Goal: Transaction & Acquisition: Purchase product/service

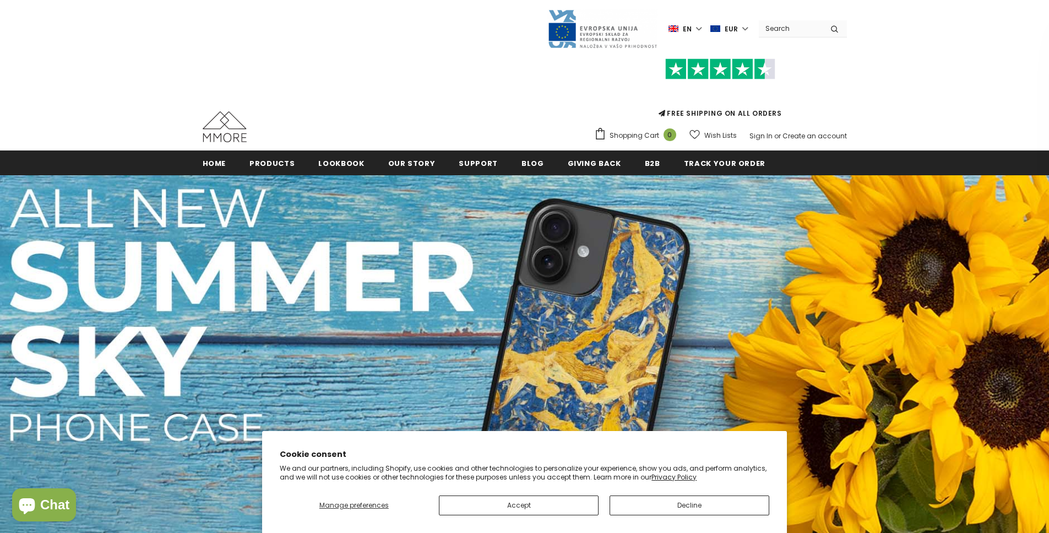
click at [448, 39] on div "Language en en de Currency EUR USD EUR GBP CHF" at bounding box center [525, 29] width 644 height 40
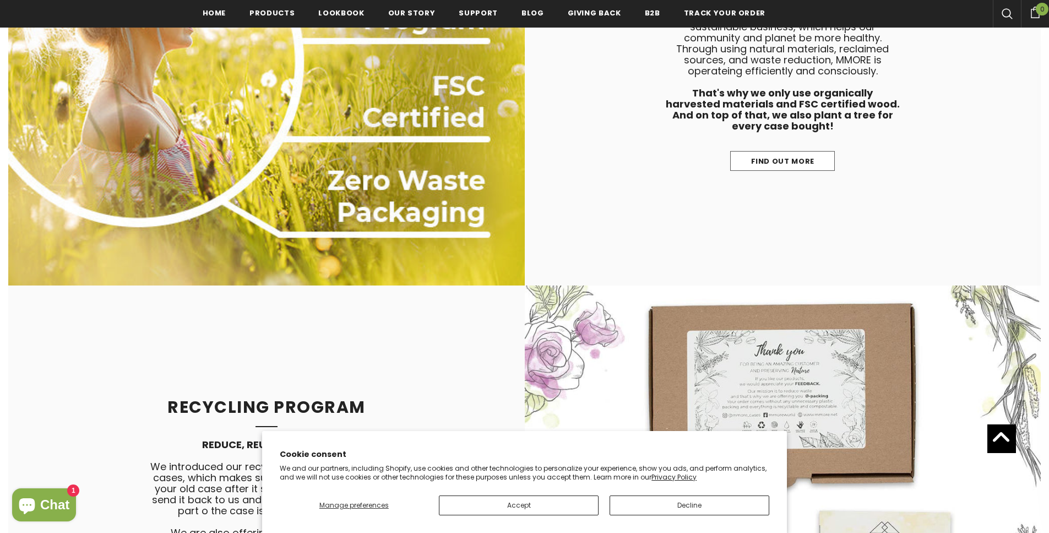
scroll to position [5565, 0]
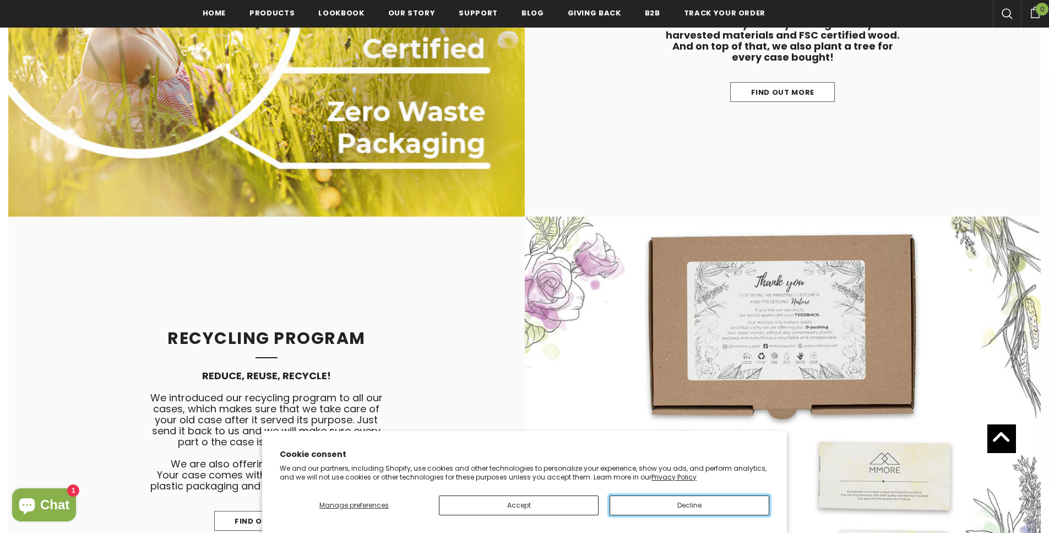
click at [659, 508] on button "Decline" at bounding box center [690, 505] width 160 height 20
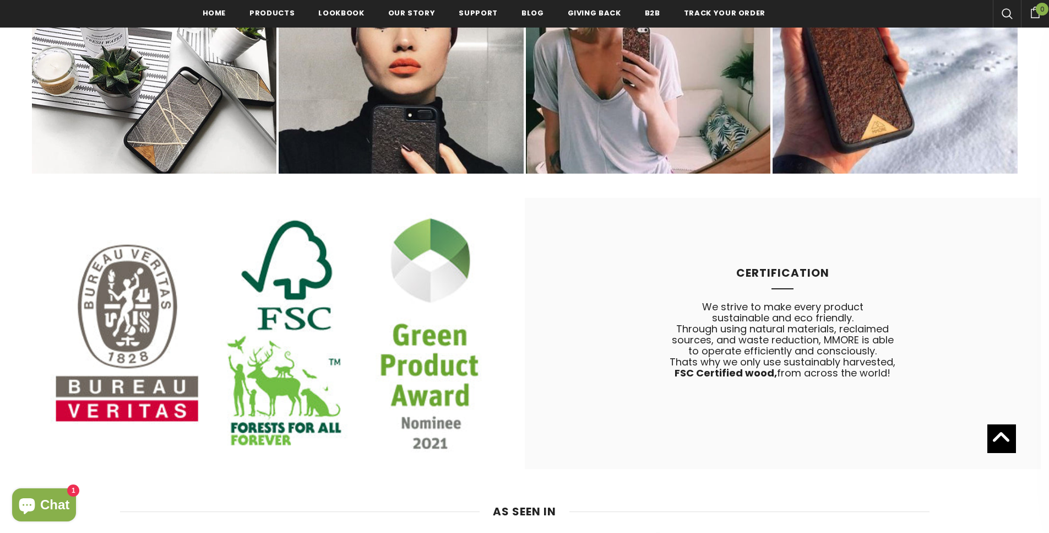
scroll to position [6768, 0]
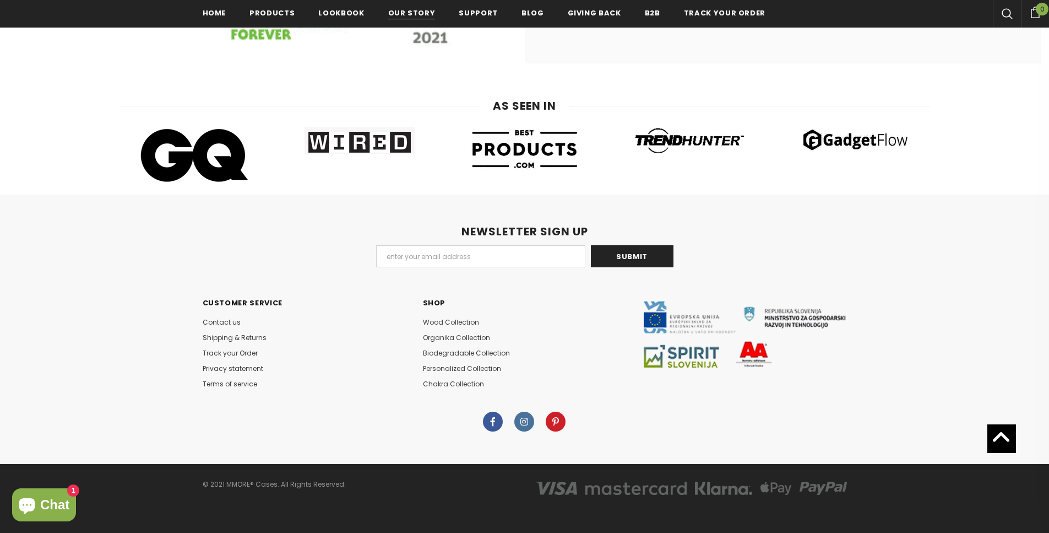
click at [410, 15] on span "Our Story" at bounding box center [411, 13] width 47 height 10
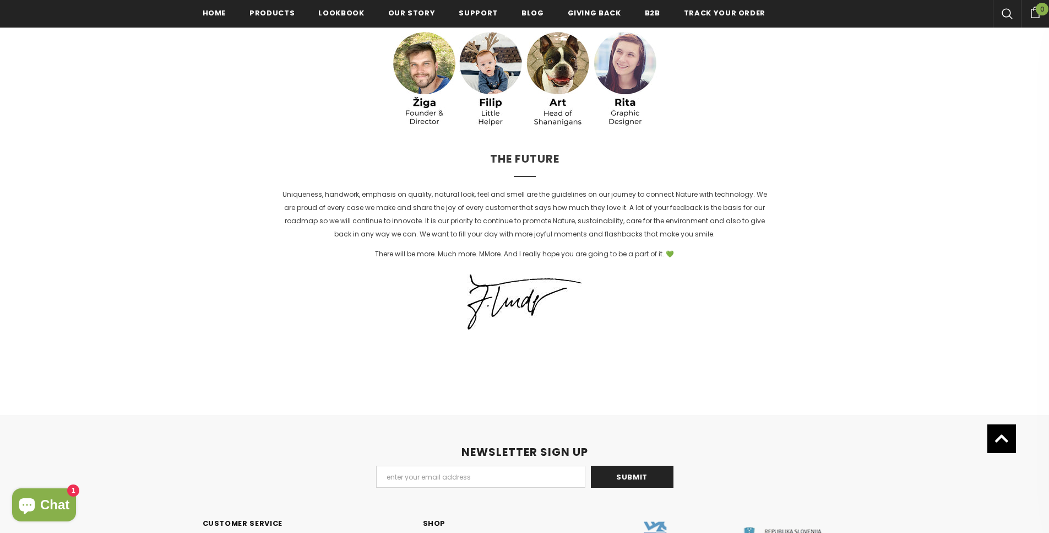
scroll to position [2712, 0]
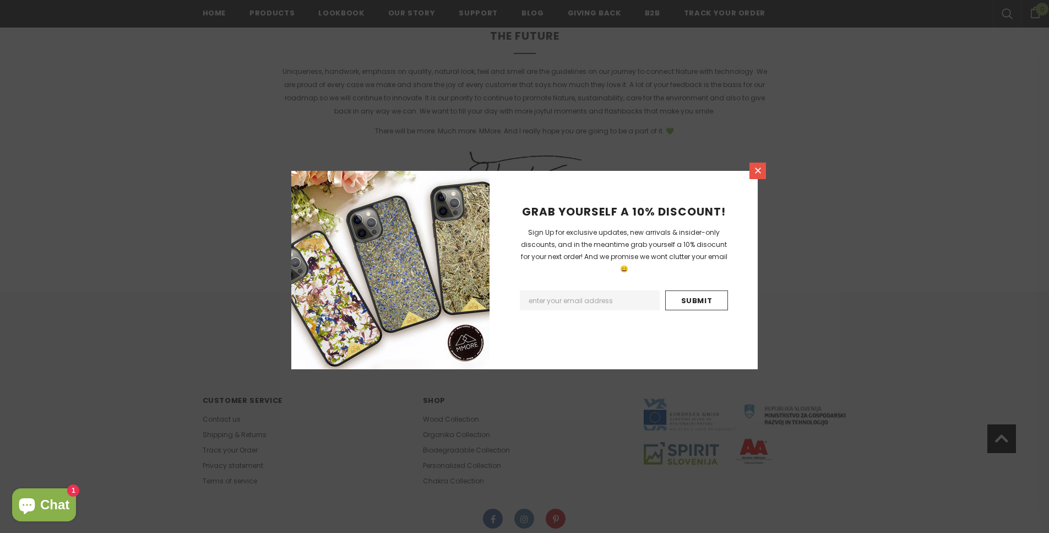
click at [757, 171] on icon at bounding box center [758, 170] width 6 height 6
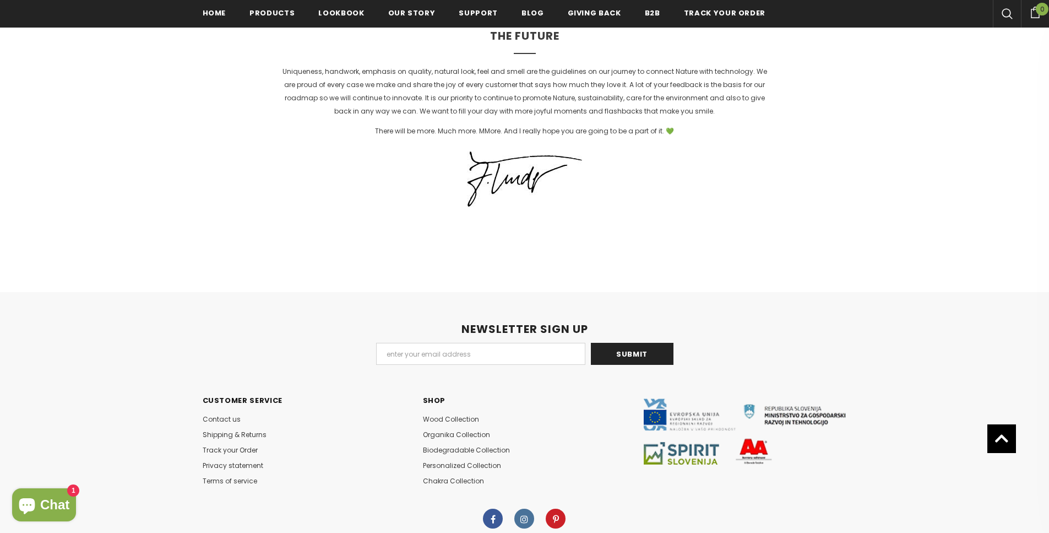
scroll to position [2796, 0]
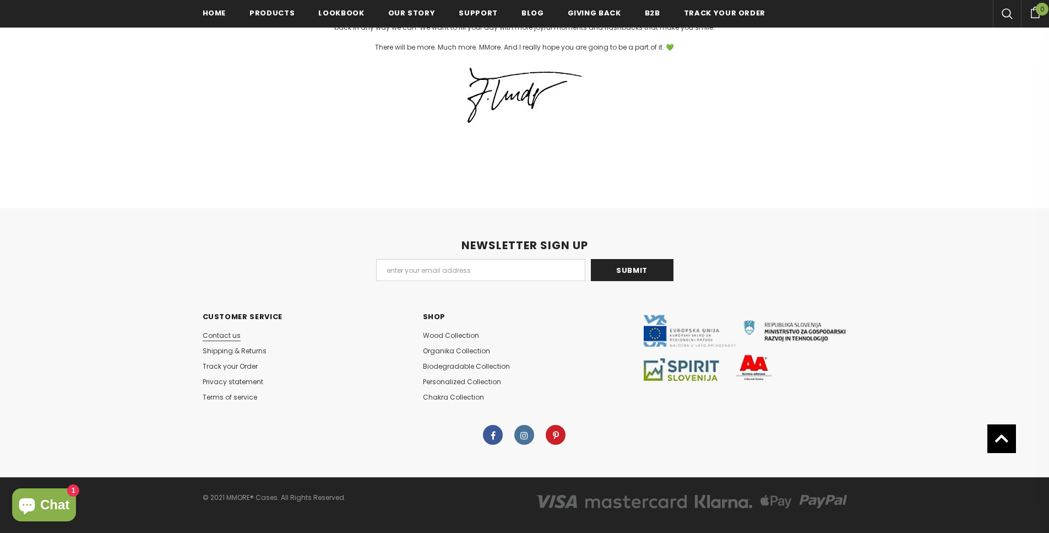
click at [234, 330] on span "Contact us" at bounding box center [222, 334] width 38 height 9
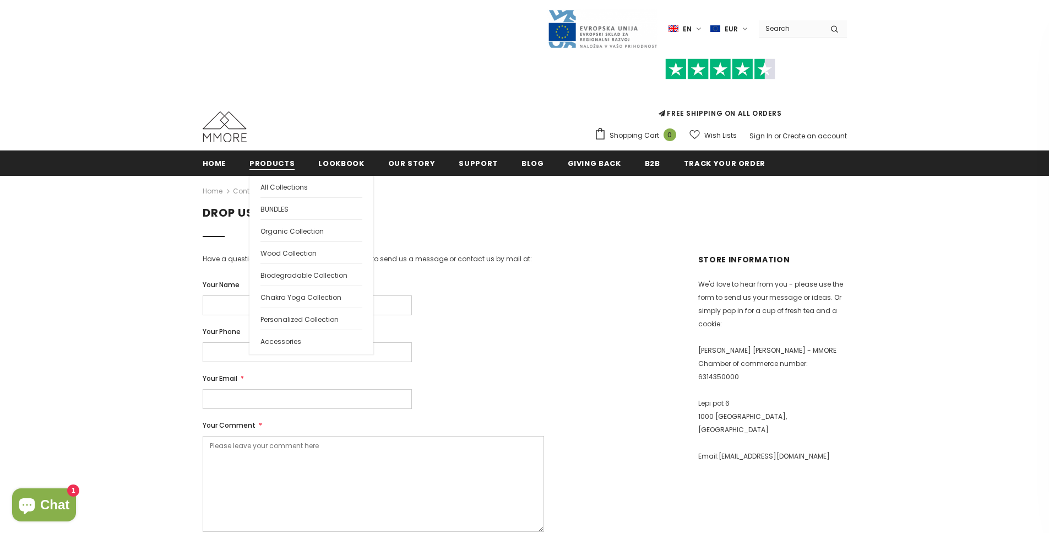
click at [268, 160] on span "Products" at bounding box center [272, 163] width 45 height 10
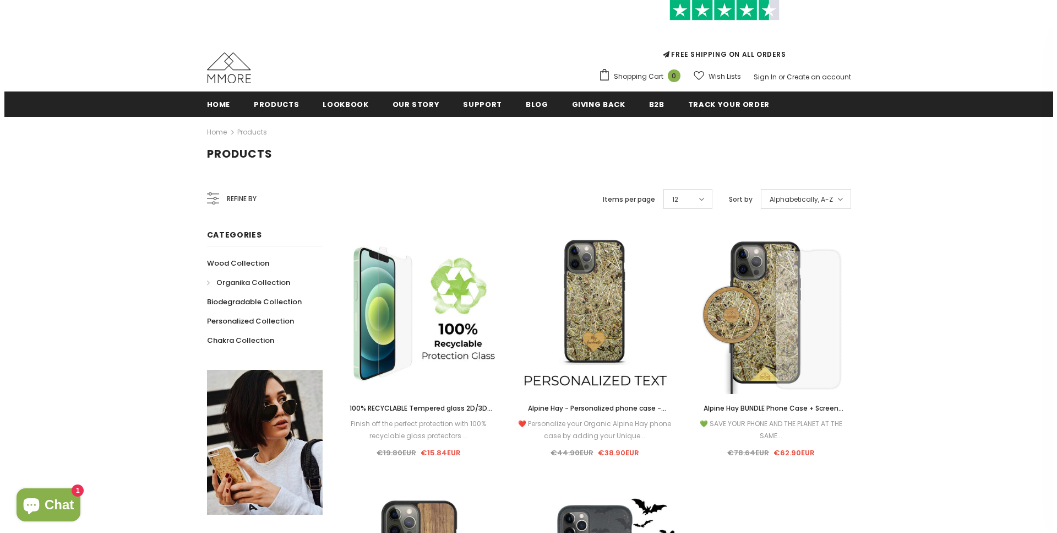
scroll to position [60, 0]
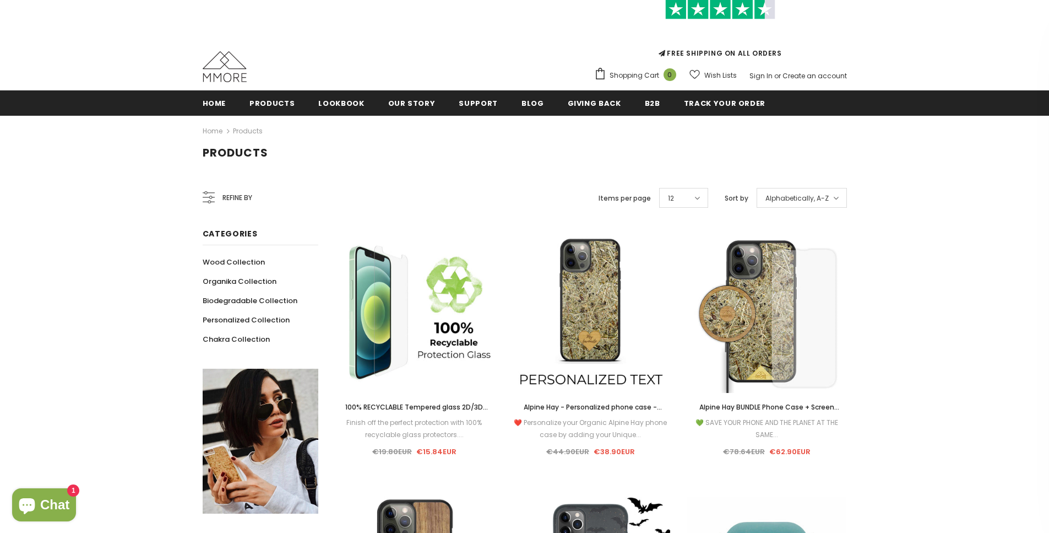
click at [208, 205] on div "Refine by" at bounding box center [228, 198] width 50 height 26
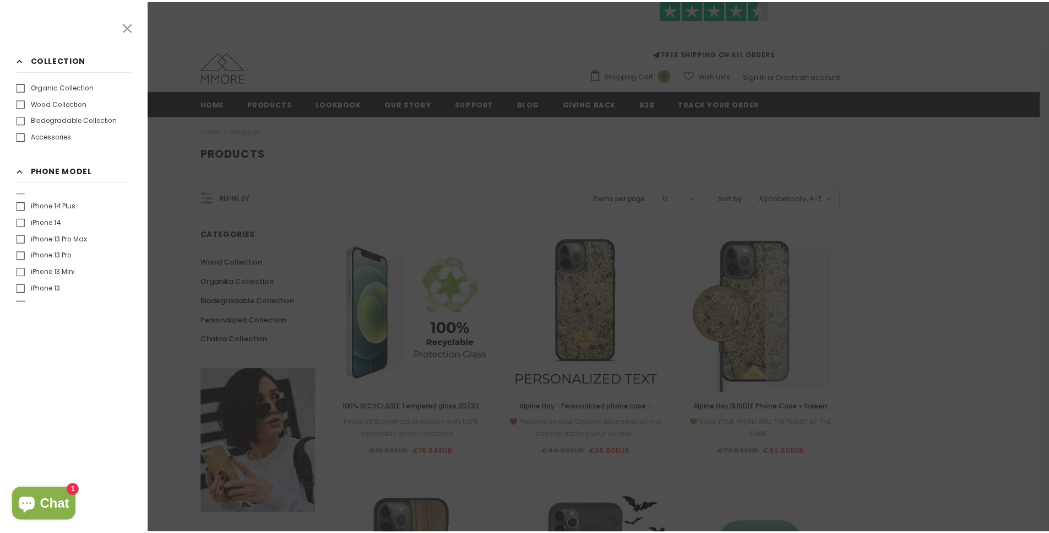
scroll to position [180, 0]
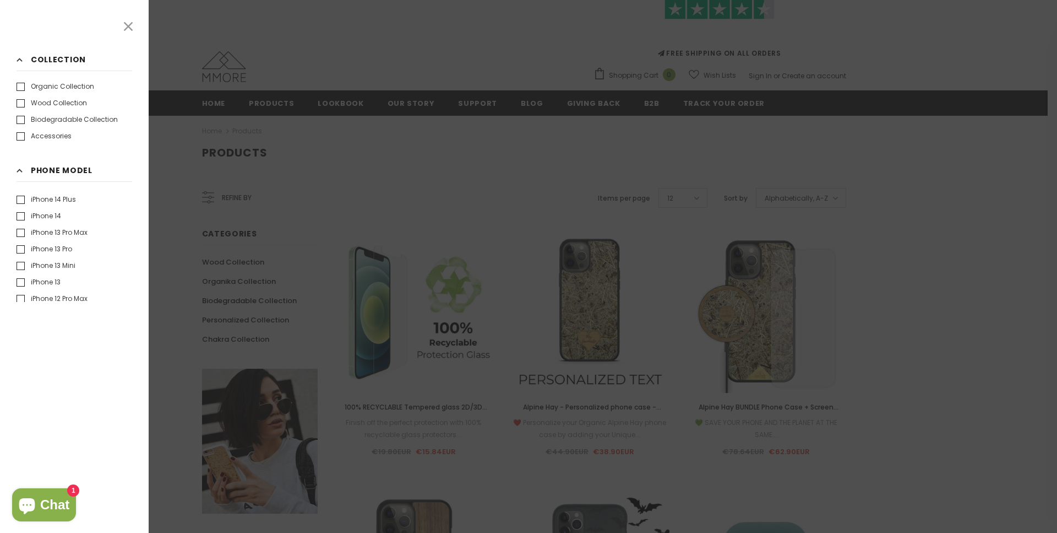
click at [21, 280] on label "iPhone 13" at bounding box center [39, 281] width 44 height 11
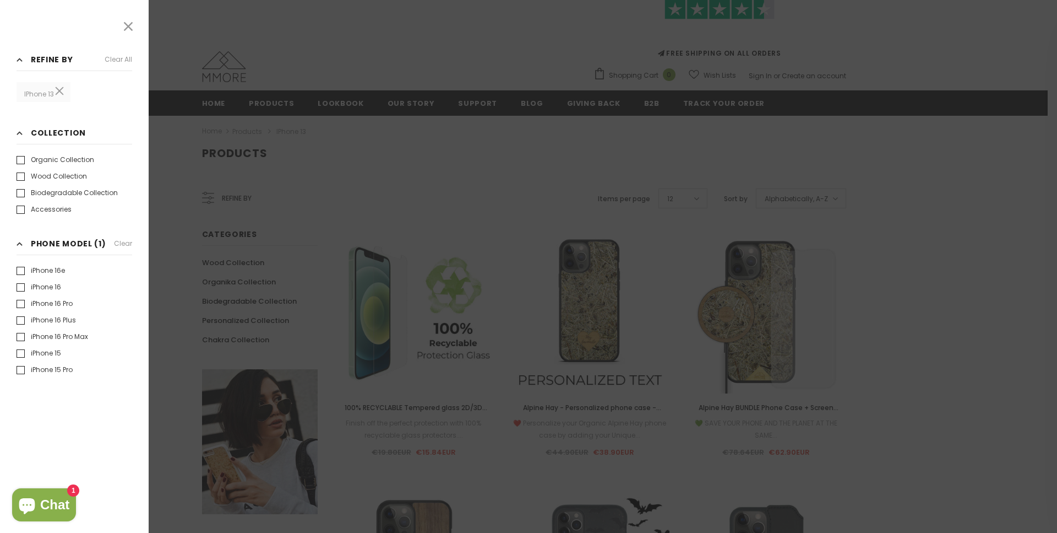
click at [178, 188] on div at bounding box center [528, 266] width 1057 height 533
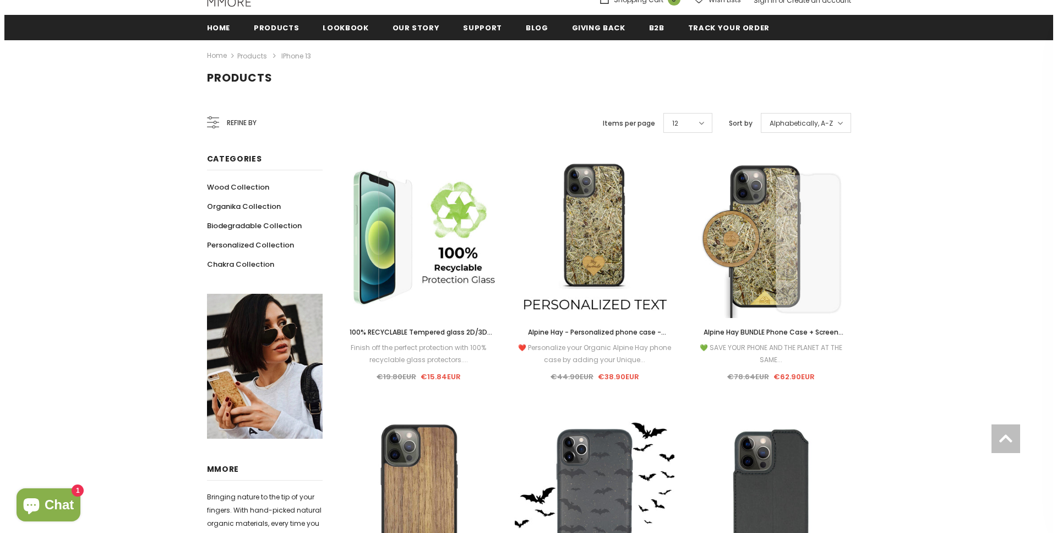
scroll to position [136, 0]
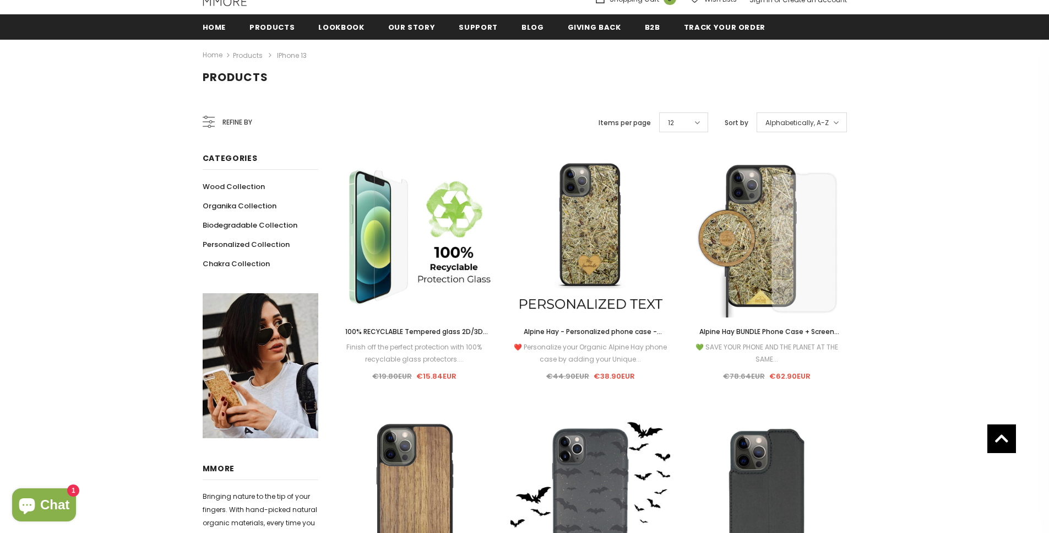
click at [213, 122] on icon at bounding box center [212, 122] width 3 height 1
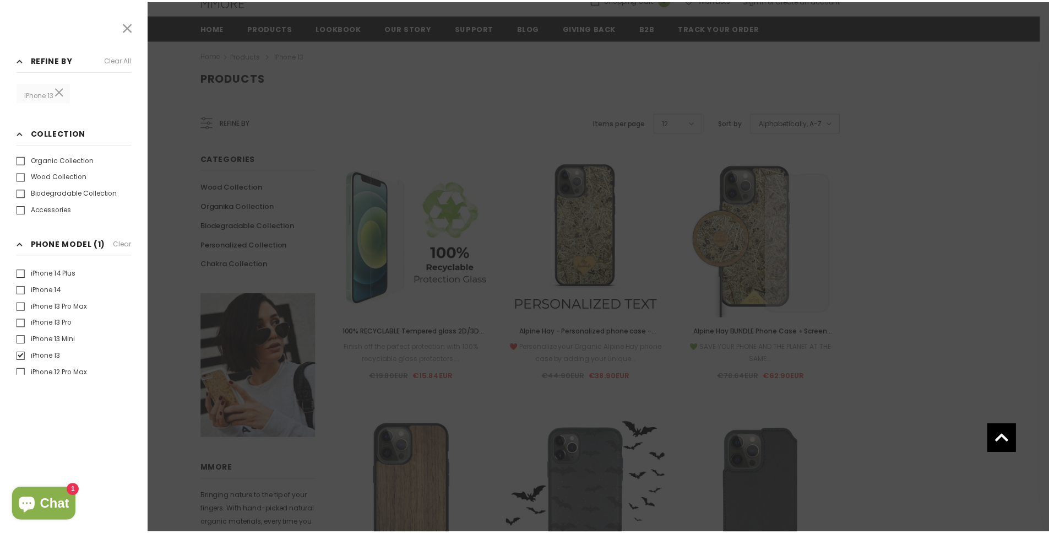
scroll to position [183, 0]
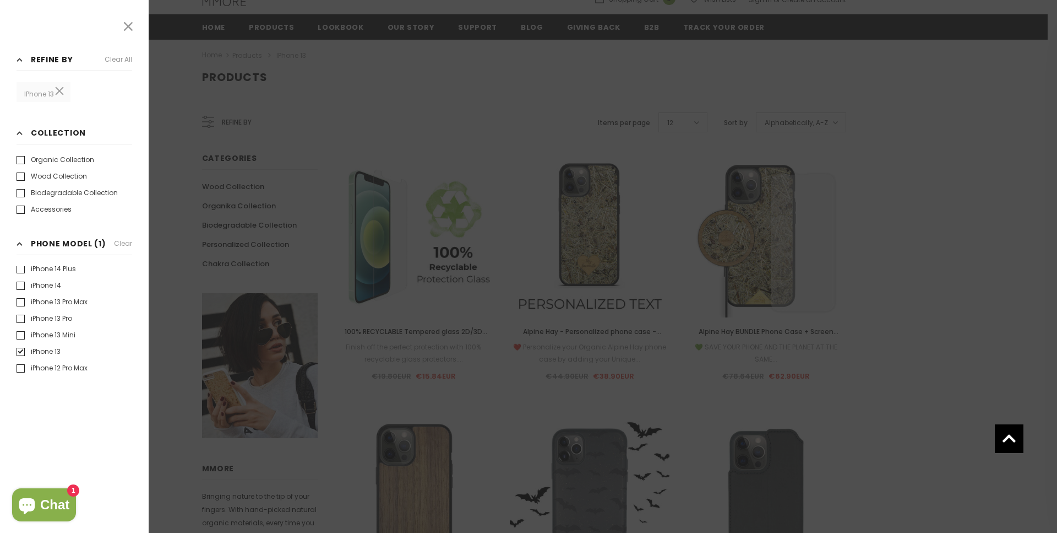
click at [173, 62] on div at bounding box center [528, 266] width 1057 height 533
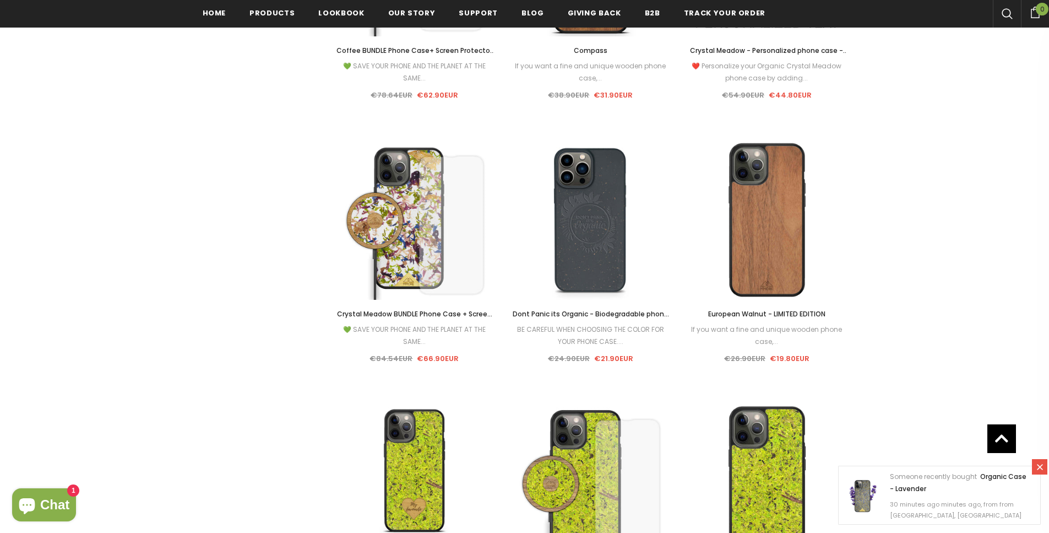
scroll to position [1996, 0]
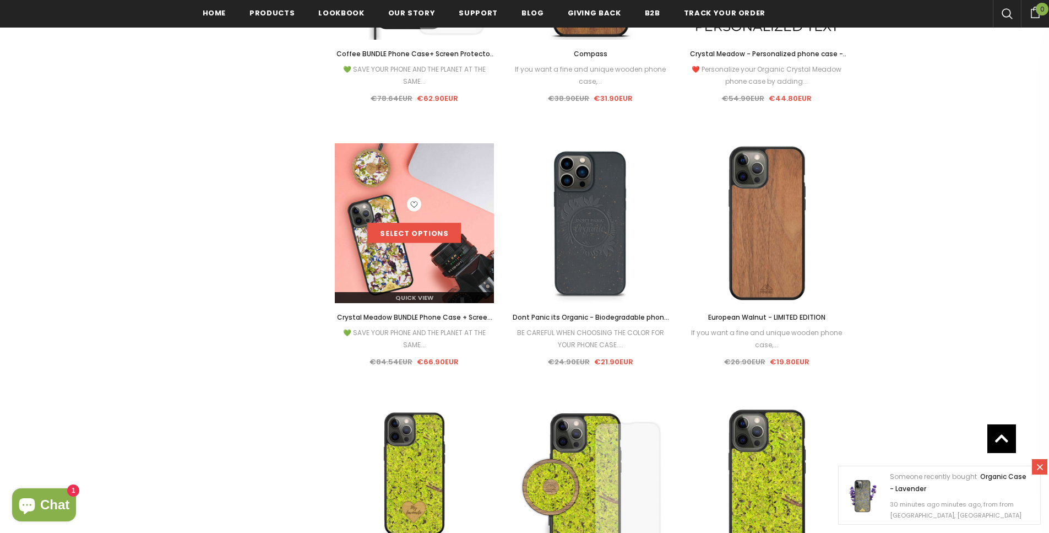
click at [392, 235] on link "Select options" at bounding box center [414, 233] width 94 height 20
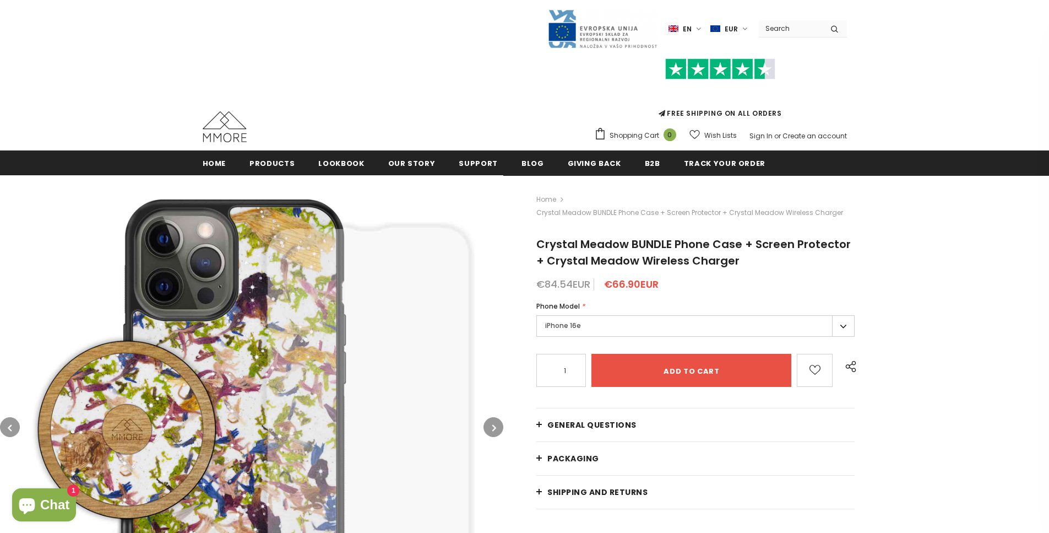
click at [638, 318] on label "iPhone 16e" at bounding box center [695, 325] width 318 height 21
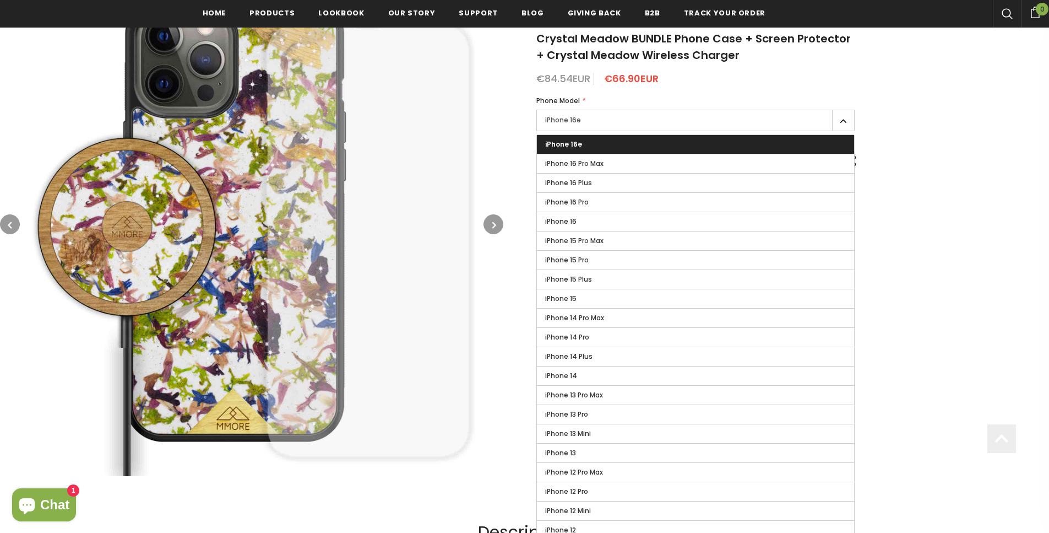
scroll to position [210, 0]
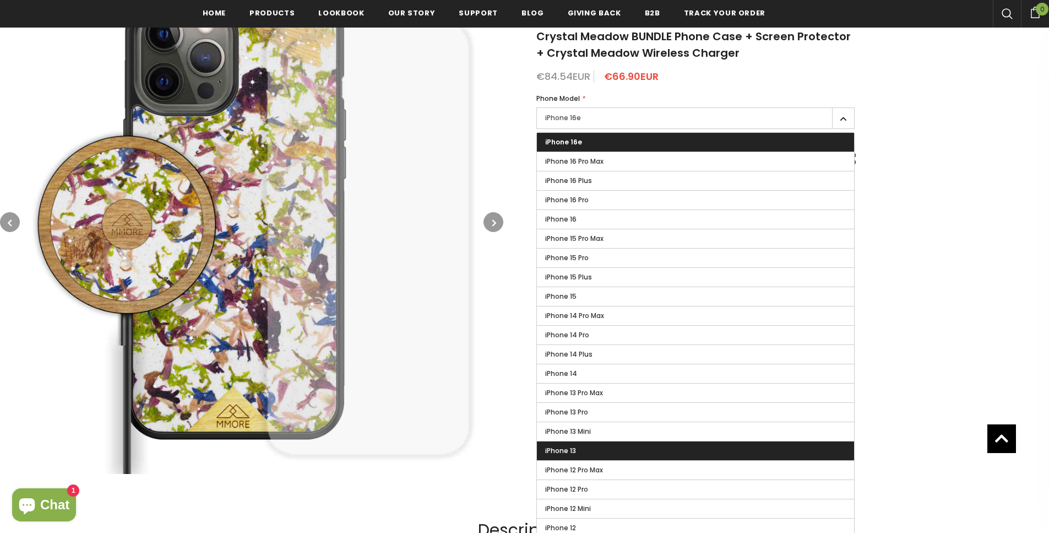
click at [615, 444] on label "iPhone 13" at bounding box center [695, 450] width 317 height 19
click at [0, 0] on input "iPhone 13" at bounding box center [0, 0] width 0 height 0
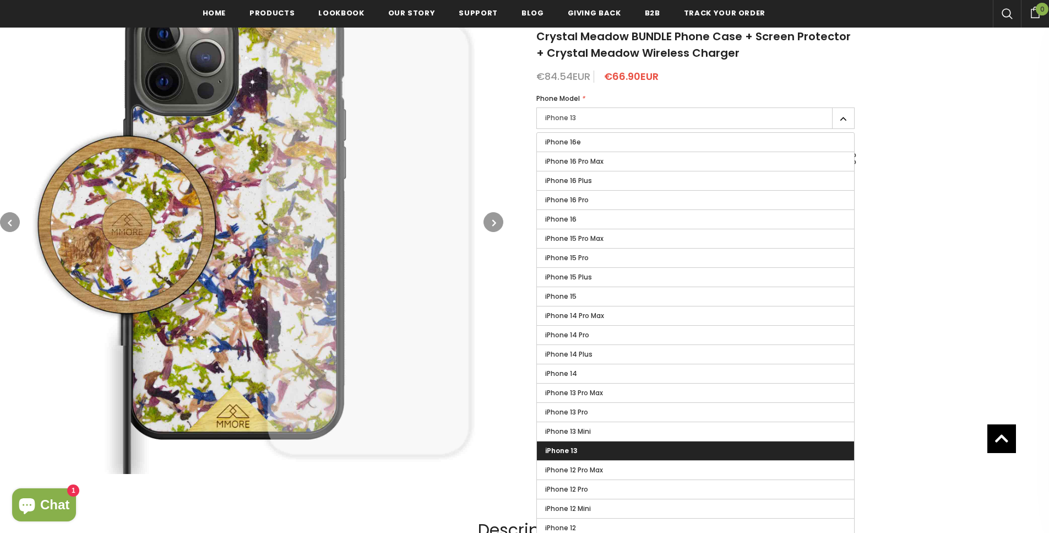
click at [837, 113] on label "iPhone 13" at bounding box center [695, 117] width 318 height 21
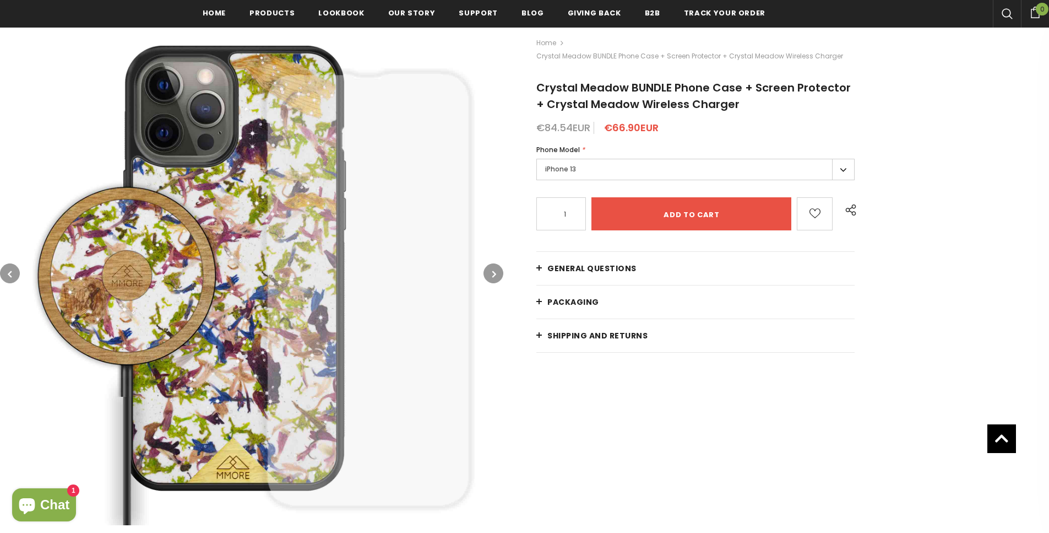
scroll to position [160, 0]
click at [533, 270] on div "Home Crystal Meadow BUNDLE Phone Case + Screen Protector + Crystal Meadow Wirel…" at bounding box center [776, 278] width 546 height 520
click at [539, 269] on link "General Questions" at bounding box center [695, 267] width 318 height 33
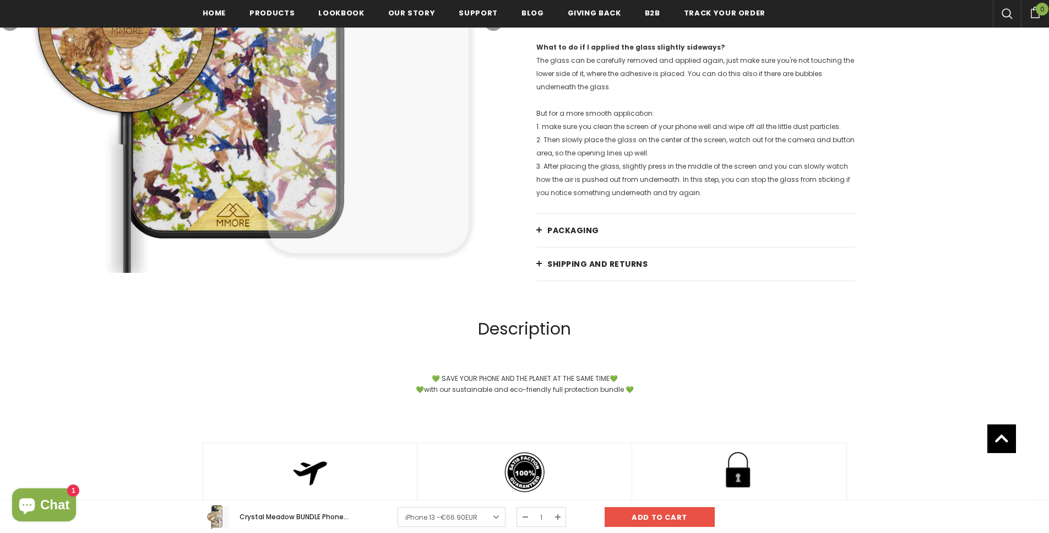
scroll to position [1438, 0]
click at [551, 270] on span "Shipping and returns" at bounding box center [597, 264] width 100 height 11
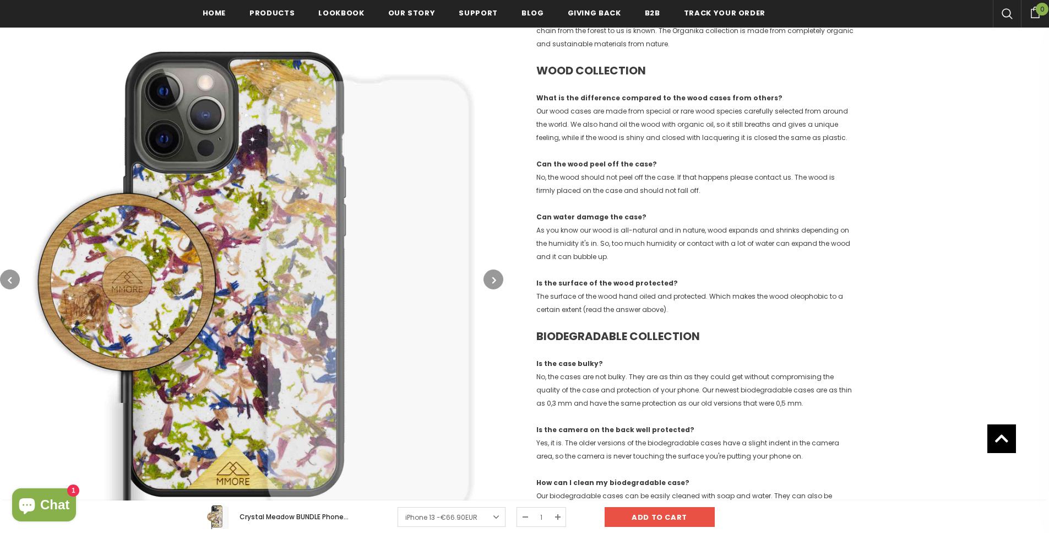
scroll to position [810, 0]
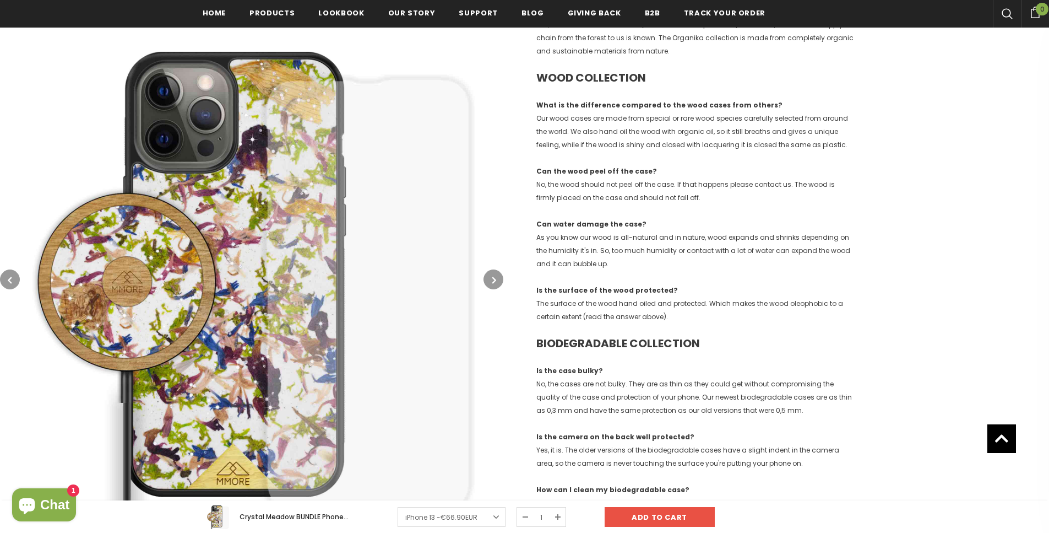
click at [492, 286] on button "button" at bounding box center [494, 279] width 20 height 20
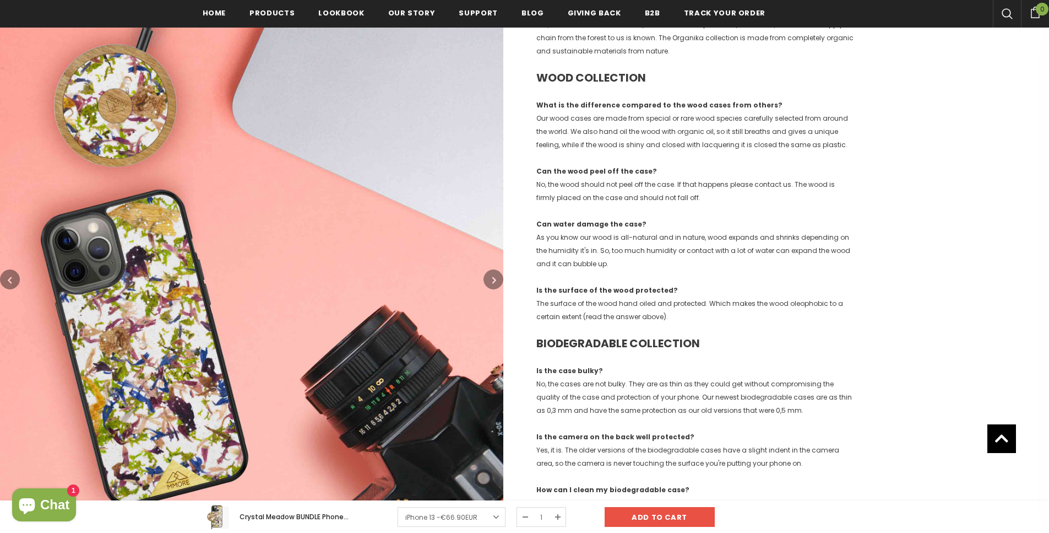
click at [492, 286] on button "button" at bounding box center [494, 279] width 20 height 20
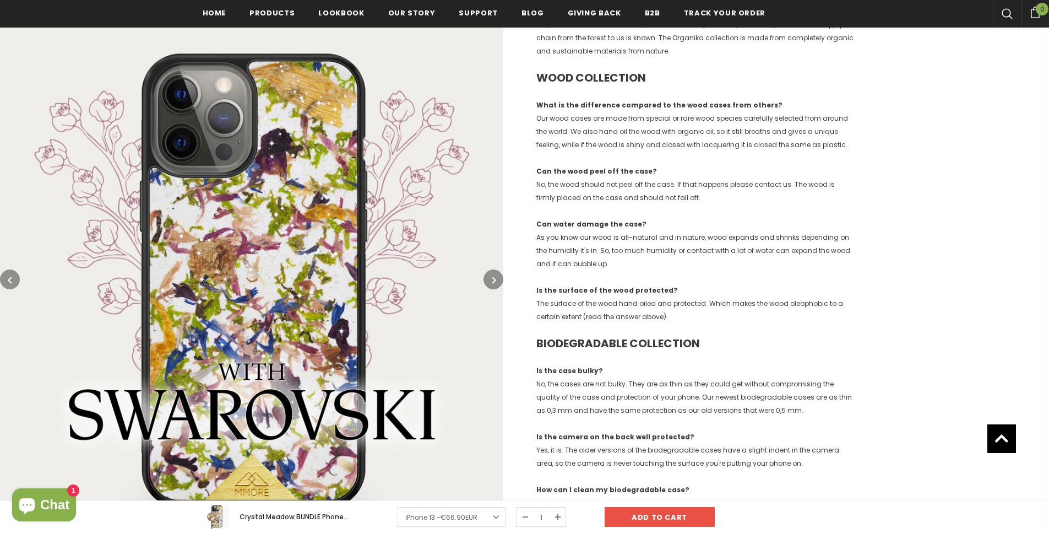
click at [492, 286] on button "button" at bounding box center [494, 279] width 20 height 20
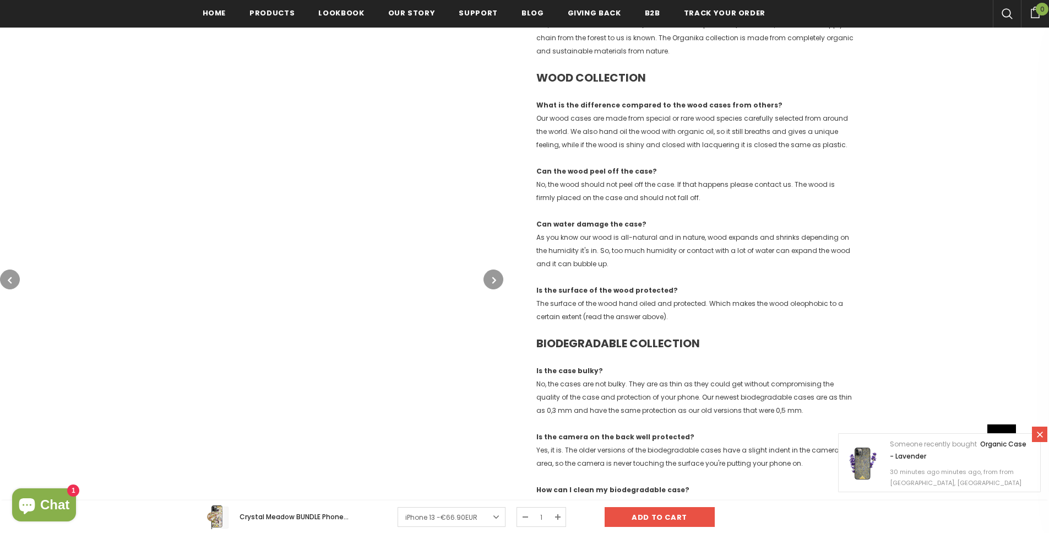
click at [492, 286] on button "button" at bounding box center [494, 279] width 20 height 20
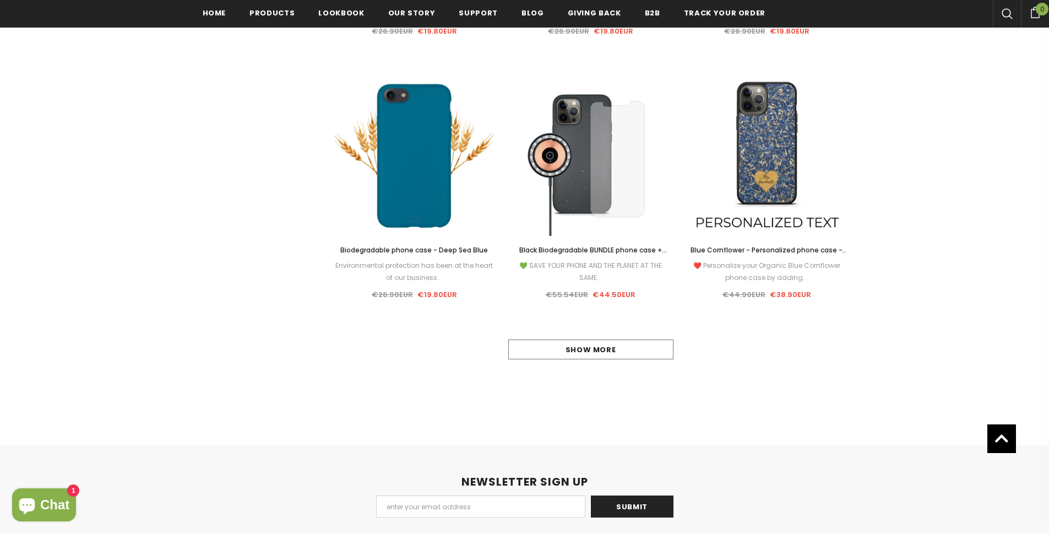
scroll to position [1002, 0]
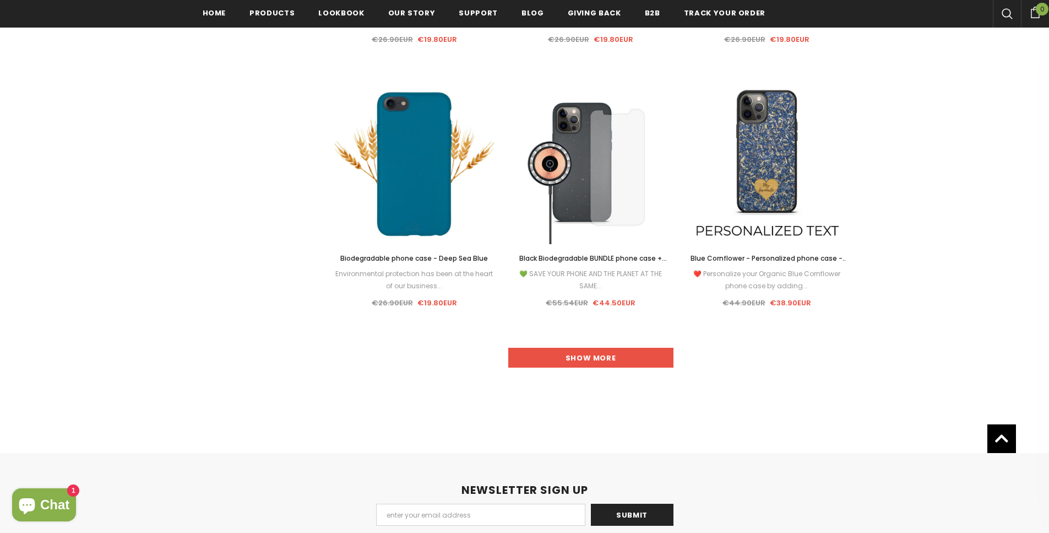
click at [628, 354] on link "Show more" at bounding box center [590, 358] width 165 height 20
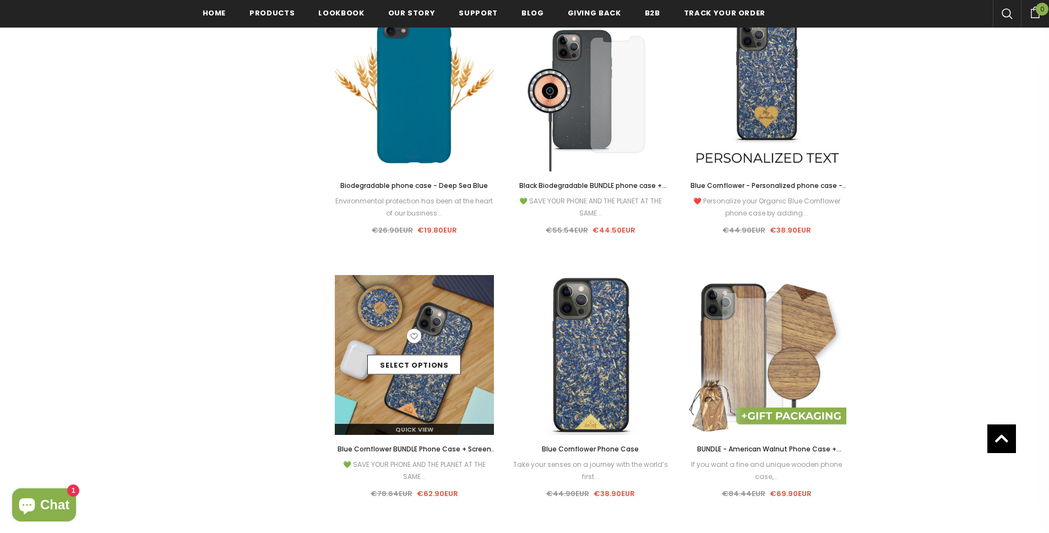
scroll to position [1145, 0]
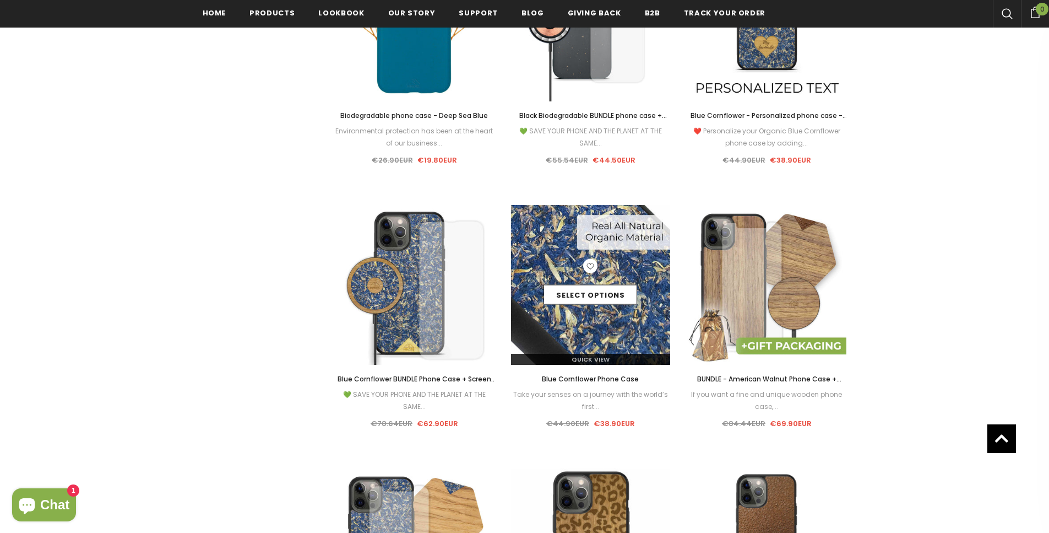
click at [592, 322] on img at bounding box center [591, 285] width 160 height 160
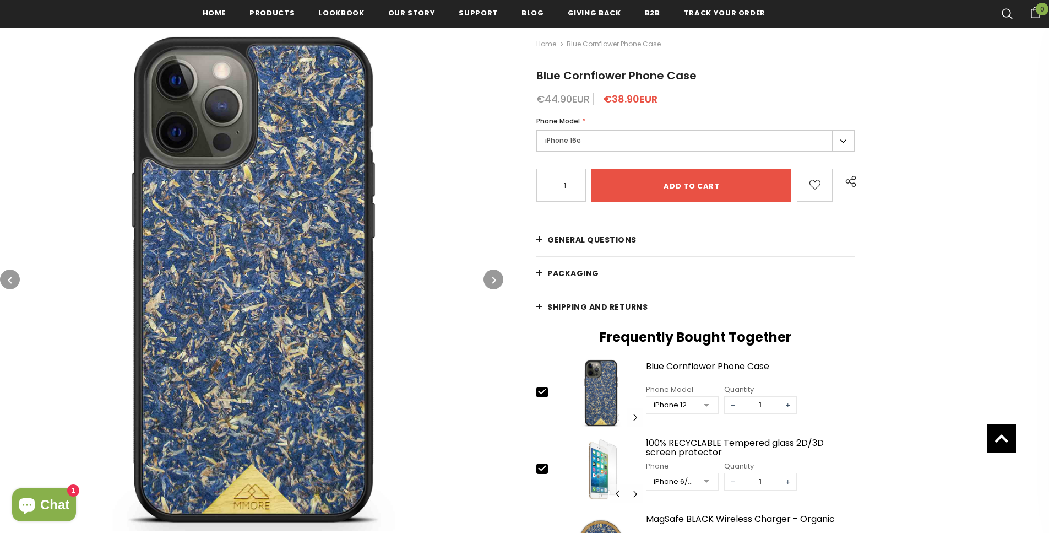
scroll to position [170, 0]
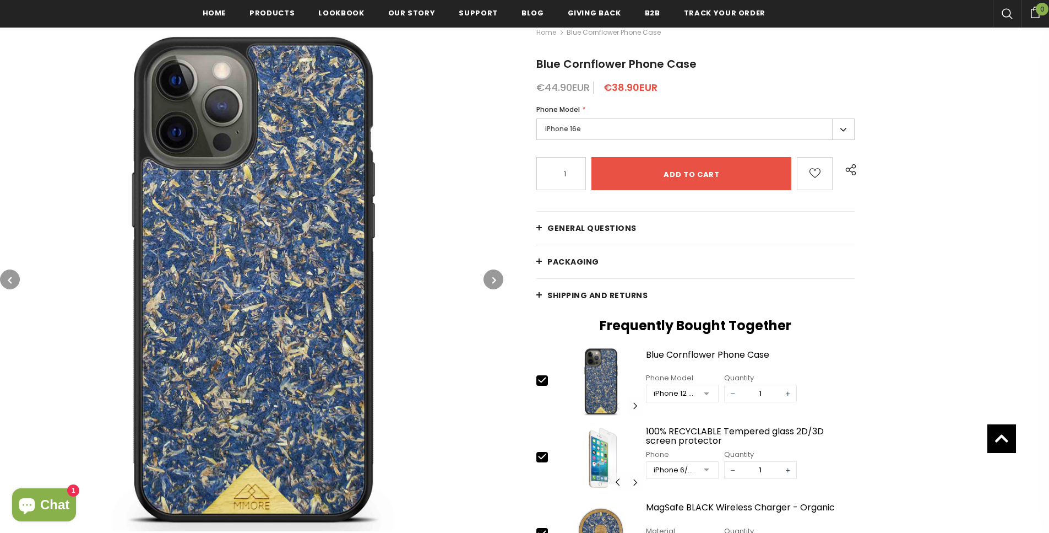
click at [491, 272] on button "button" at bounding box center [494, 279] width 20 height 20
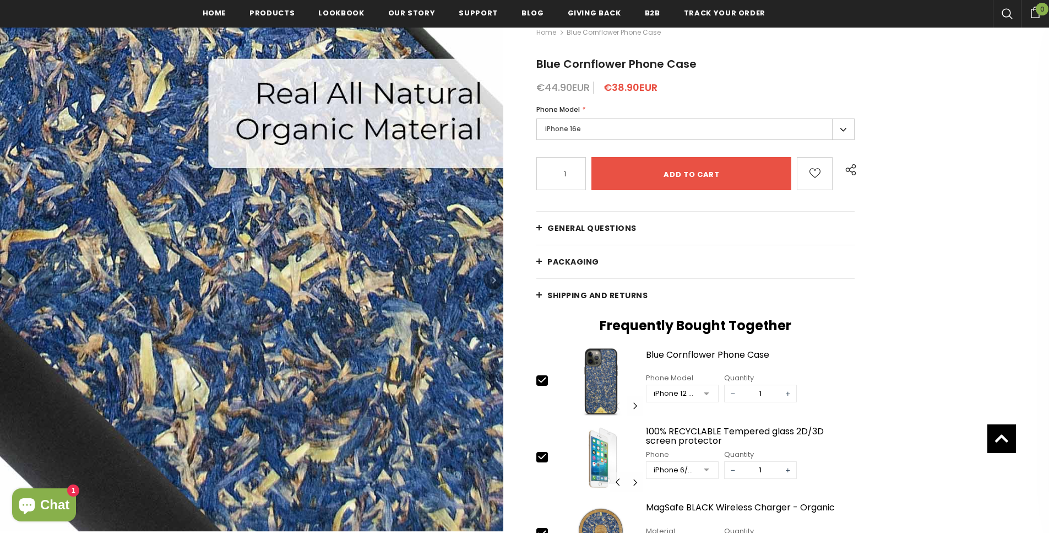
click at [495, 278] on icon "button" at bounding box center [494, 279] width 4 height 11
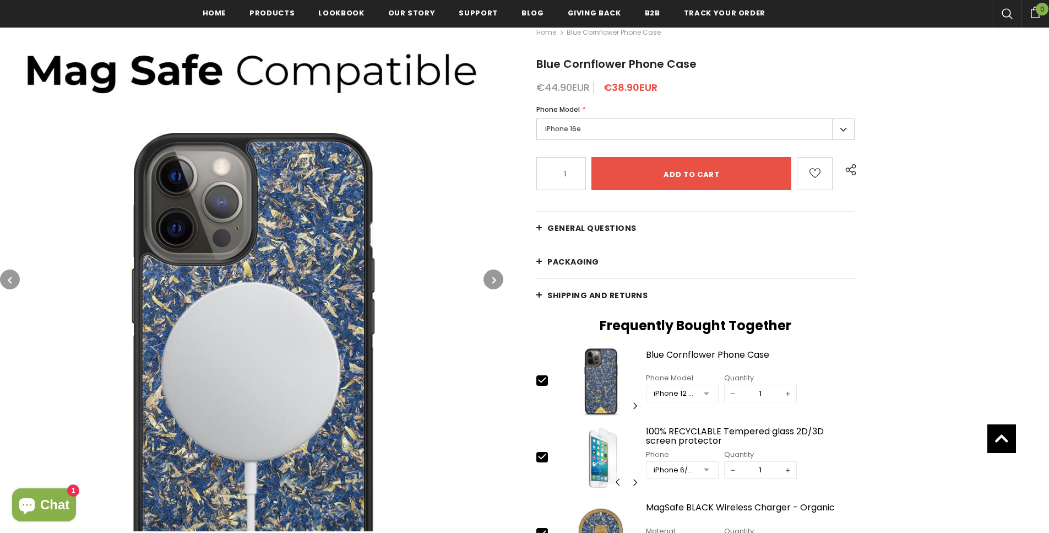
click at [495, 278] on icon "button" at bounding box center [494, 279] width 4 height 11
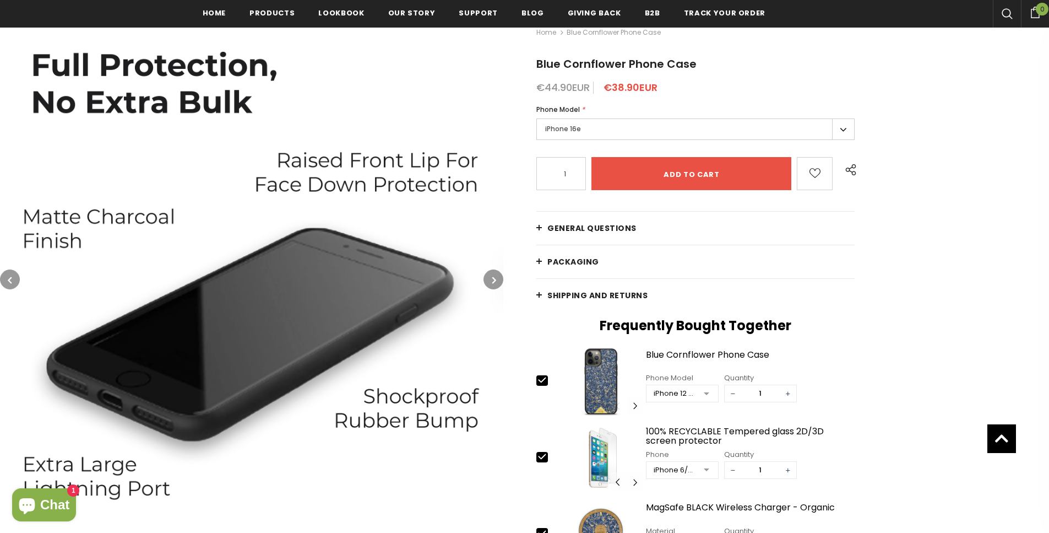
click at [495, 278] on icon "button" at bounding box center [494, 279] width 4 height 11
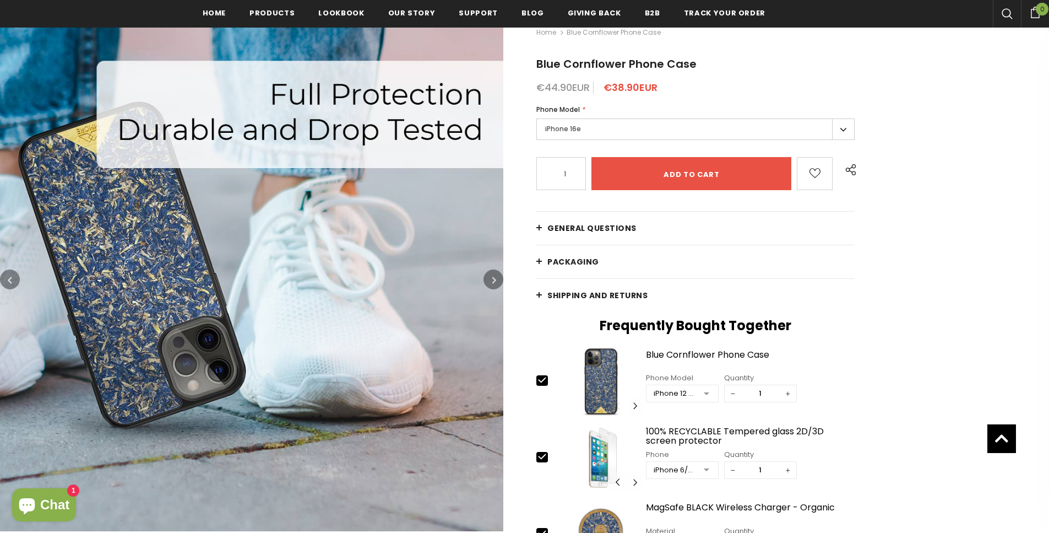
click at [495, 278] on icon "button" at bounding box center [494, 279] width 4 height 11
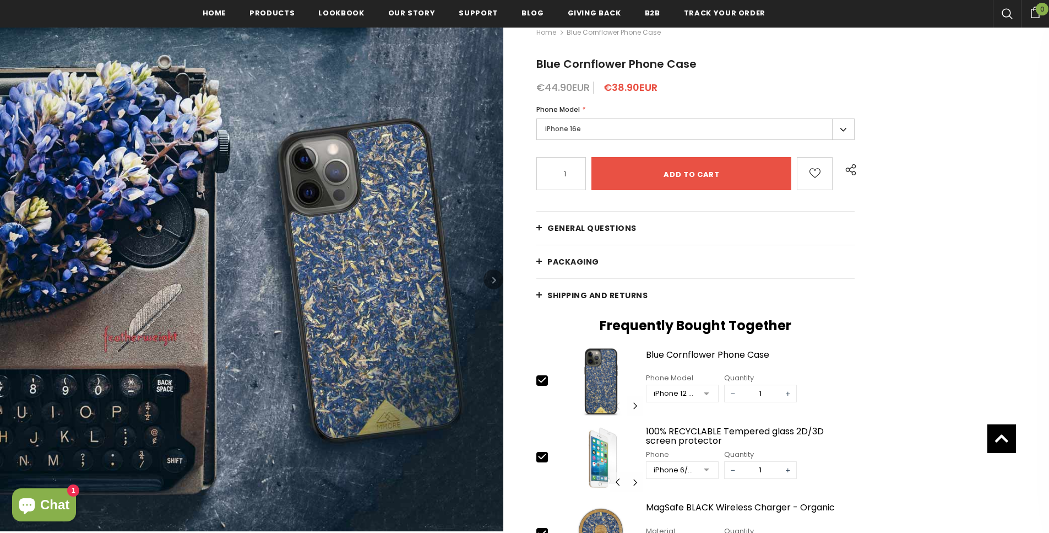
click at [495, 278] on icon "button" at bounding box center [494, 279] width 4 height 11
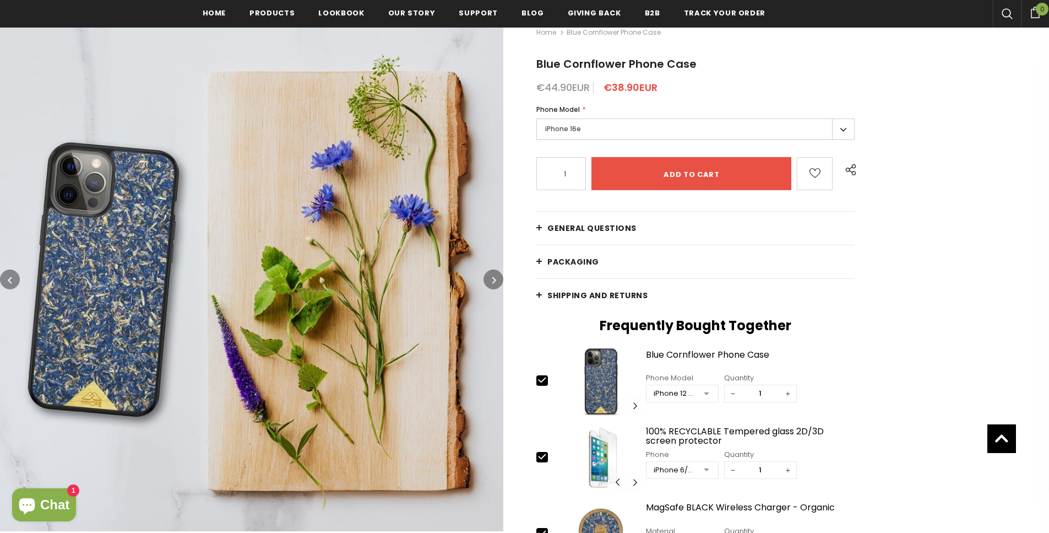
click at [495, 278] on icon "button" at bounding box center [494, 279] width 4 height 11
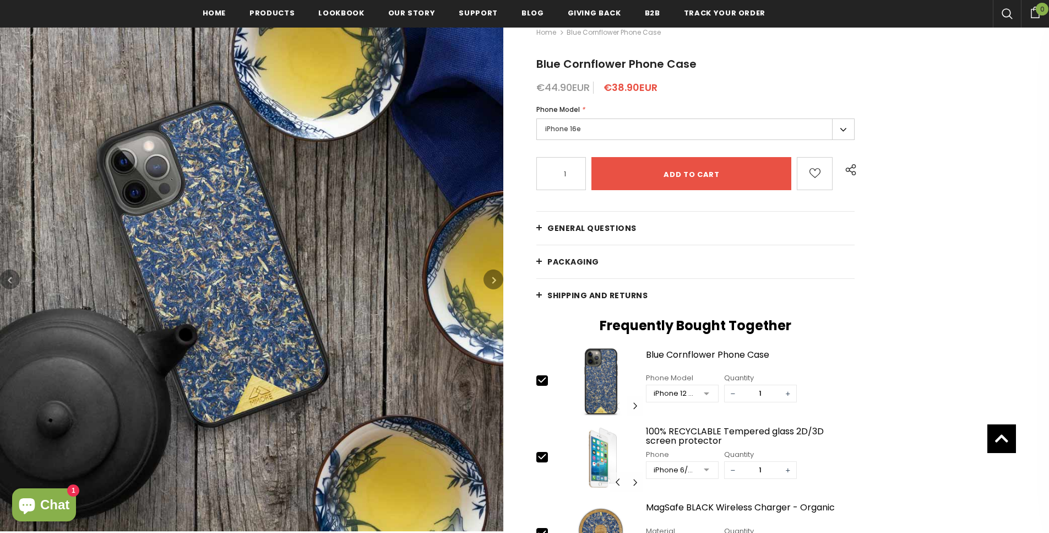
click at [495, 278] on icon "button" at bounding box center [494, 279] width 4 height 11
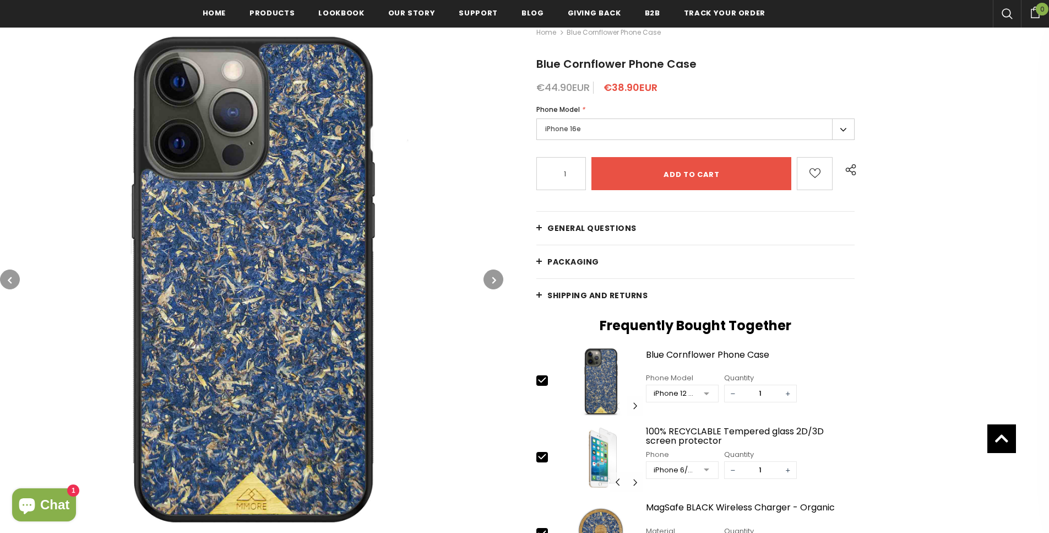
click at [495, 278] on icon "button" at bounding box center [494, 279] width 4 height 11
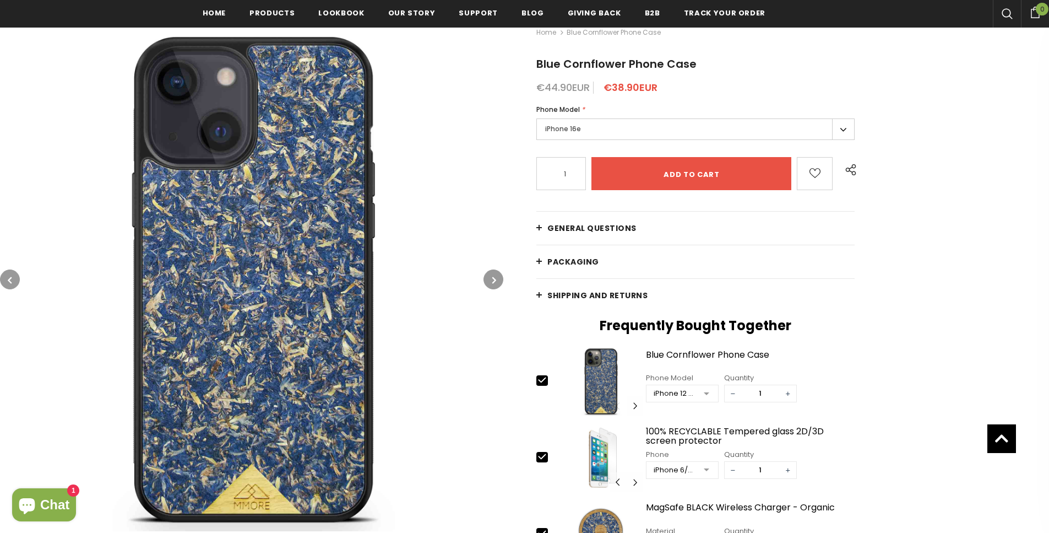
click at [495, 278] on icon "button" at bounding box center [494, 279] width 4 height 11
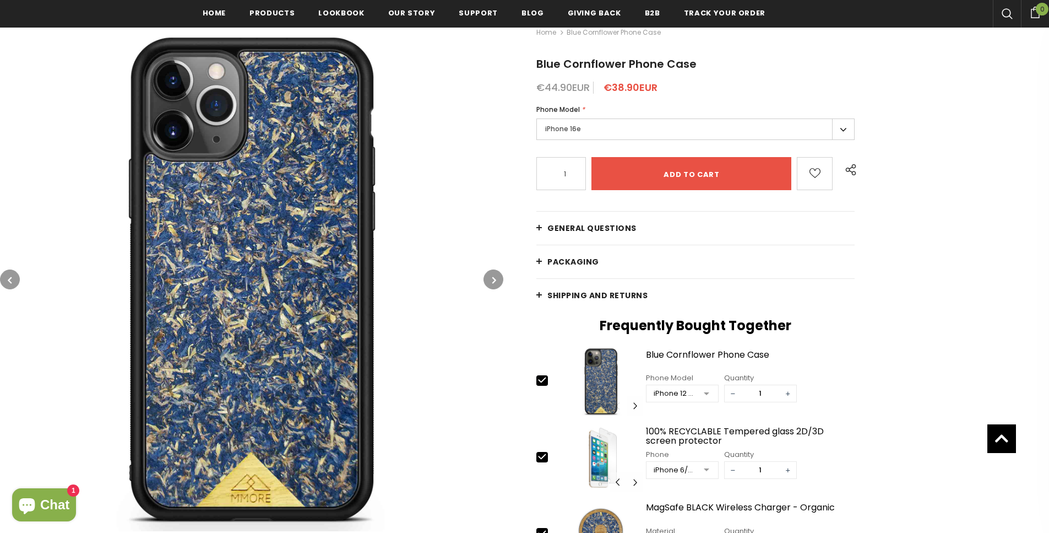
click at [495, 278] on icon "button" at bounding box center [494, 279] width 4 height 11
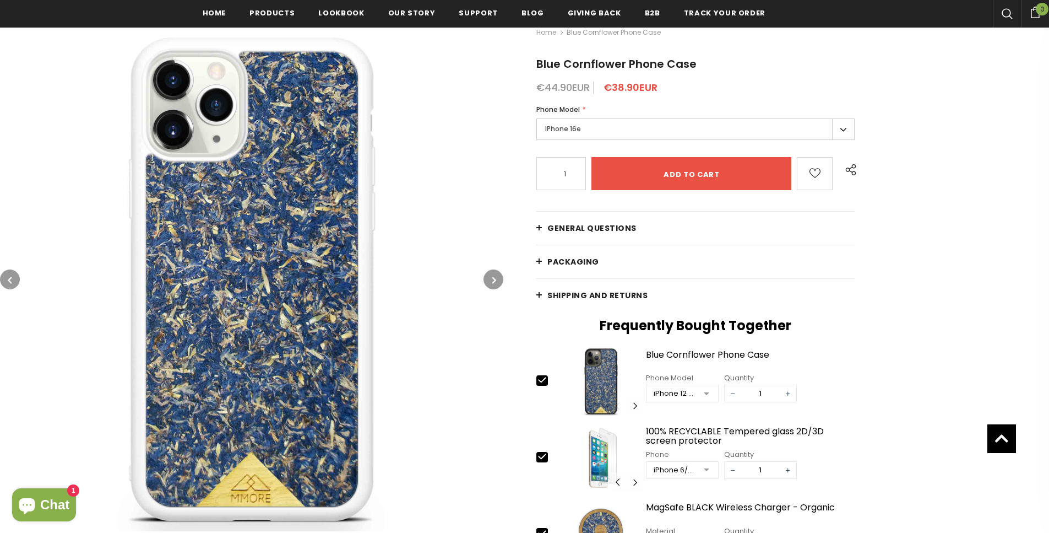
click at [495, 278] on icon "button" at bounding box center [494, 279] width 4 height 11
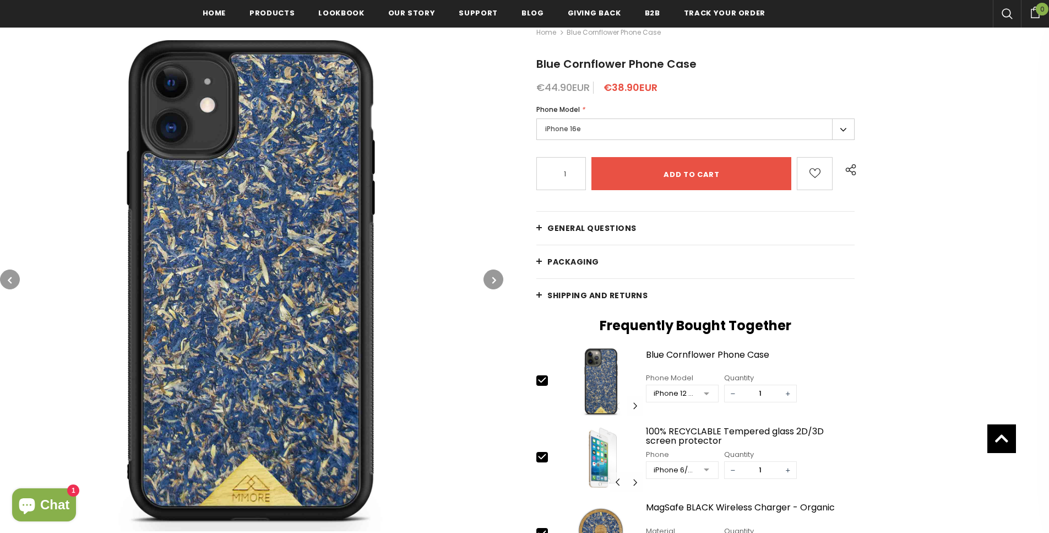
click at [495, 278] on icon "button" at bounding box center [494, 279] width 4 height 11
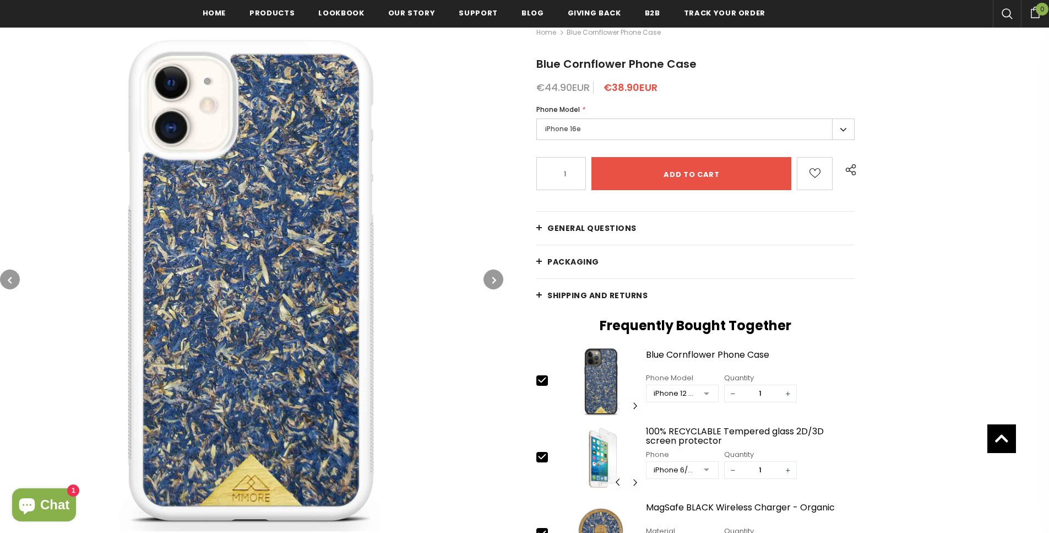
click at [495, 278] on icon "button" at bounding box center [494, 279] width 4 height 11
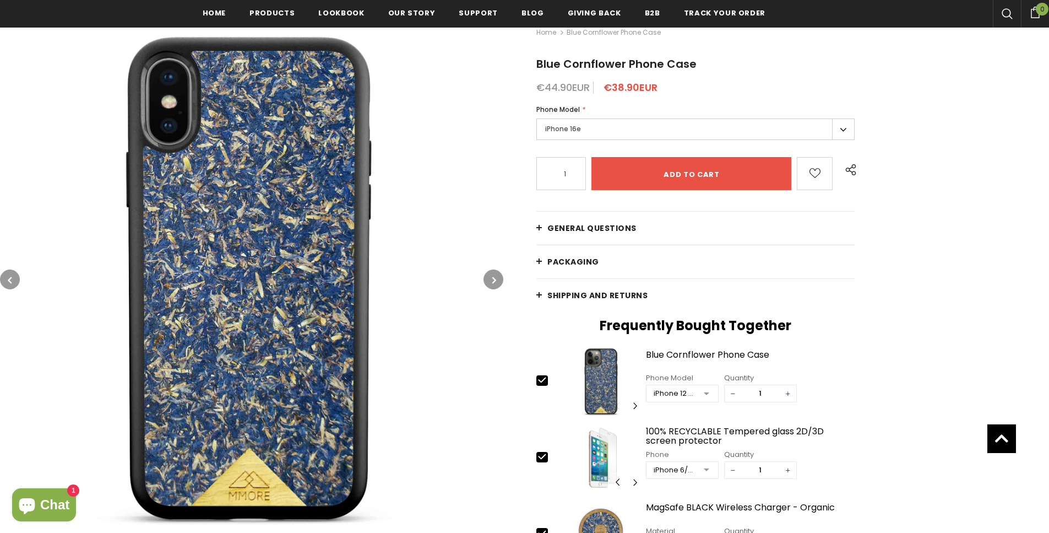
click at [495, 278] on icon "button" at bounding box center [494, 279] width 4 height 11
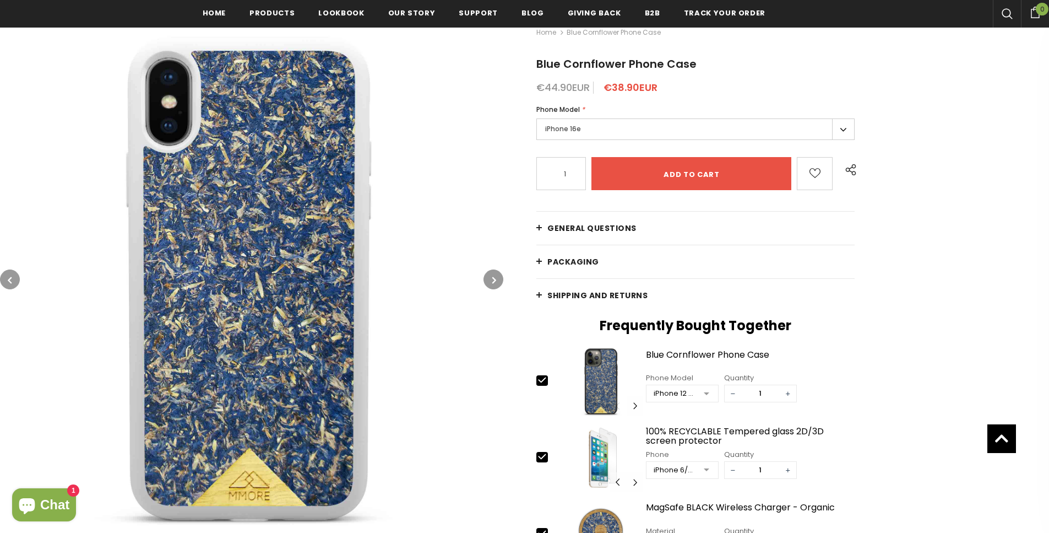
click at [495, 278] on icon "button" at bounding box center [494, 279] width 4 height 11
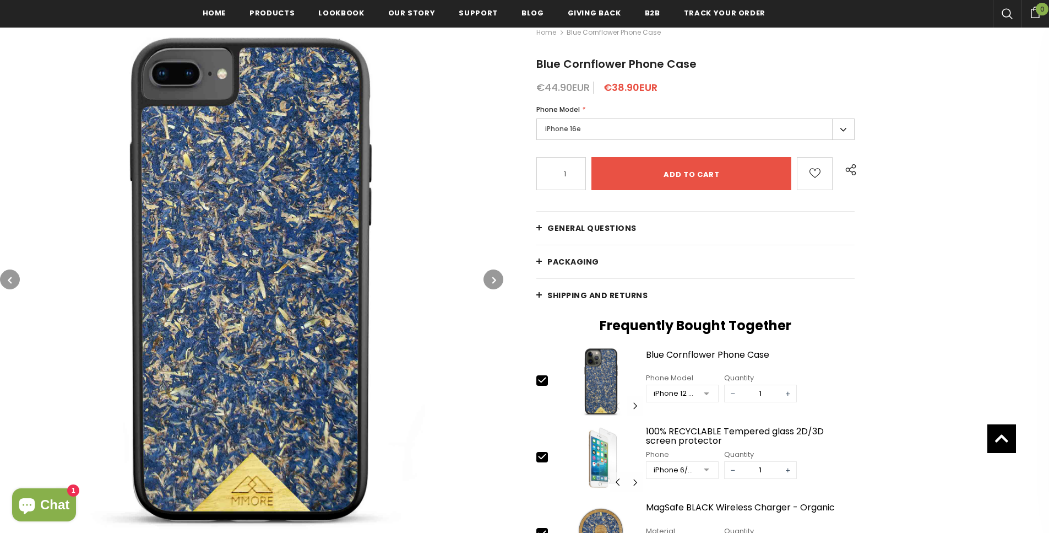
click at [495, 278] on icon "button" at bounding box center [494, 279] width 4 height 11
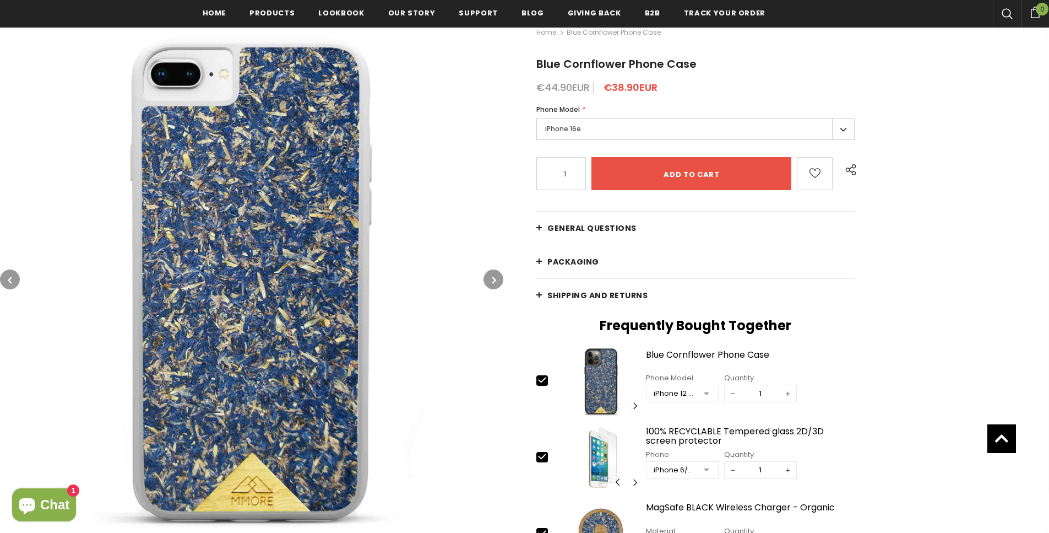
click at [495, 278] on icon "button" at bounding box center [494, 279] width 4 height 11
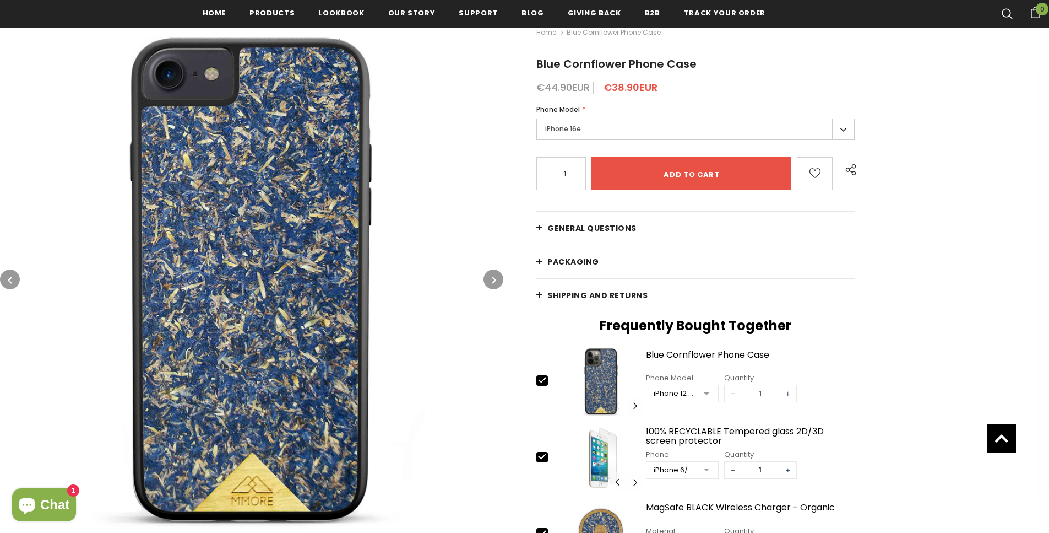
click at [495, 278] on icon "button" at bounding box center [494, 279] width 4 height 11
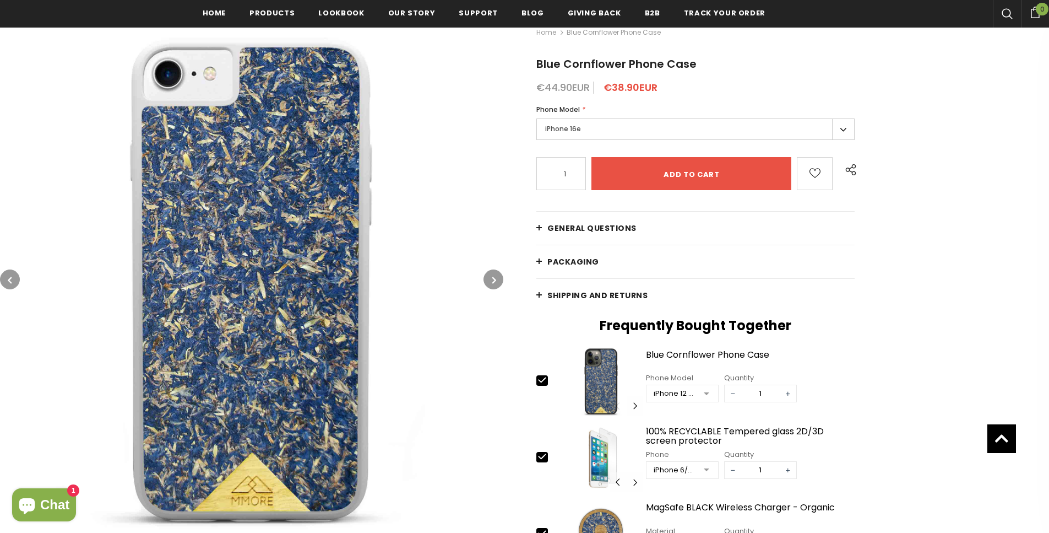
click at [495, 278] on icon "button" at bounding box center [494, 279] width 4 height 11
click at [838, 129] on label "iPhone 16e" at bounding box center [695, 128] width 318 height 21
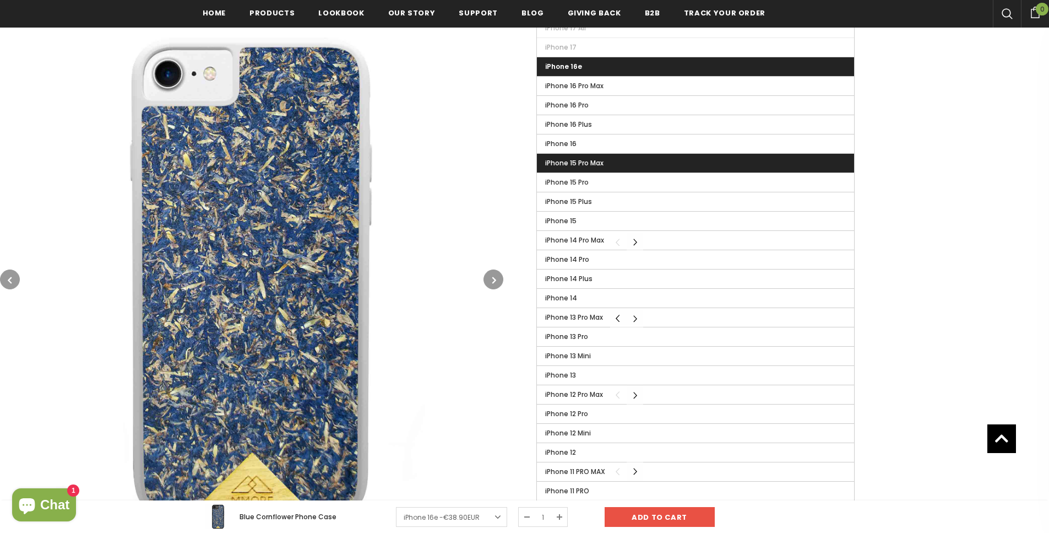
scroll to position [348, 0]
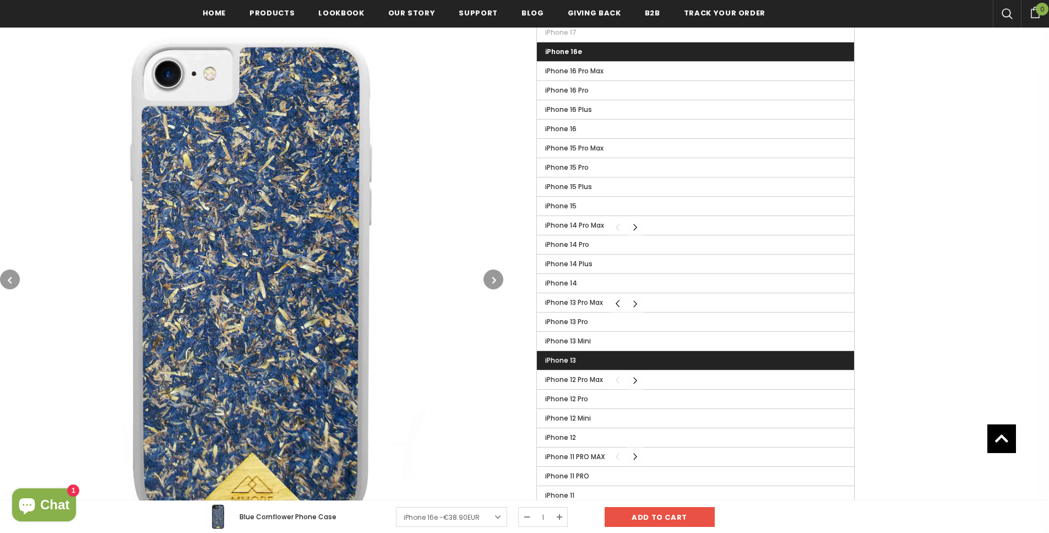
click at [688, 361] on label "iPhone 13" at bounding box center [695, 360] width 317 height 19
click at [0, 0] on input "iPhone 13" at bounding box center [0, 0] width 0 height 0
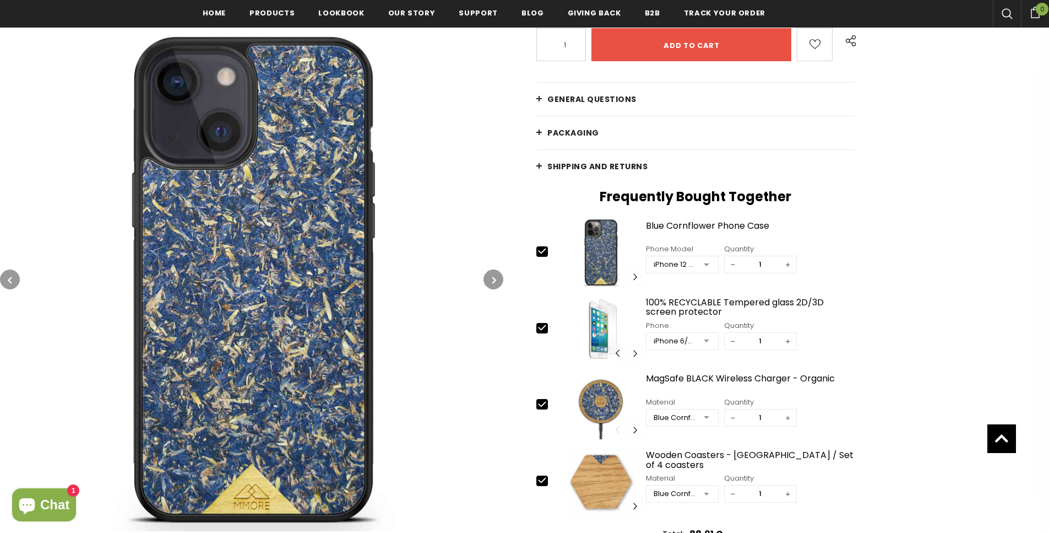
scroll to position [299, 0]
click at [540, 403] on icon at bounding box center [542, 404] width 12 height 12
type input "0"
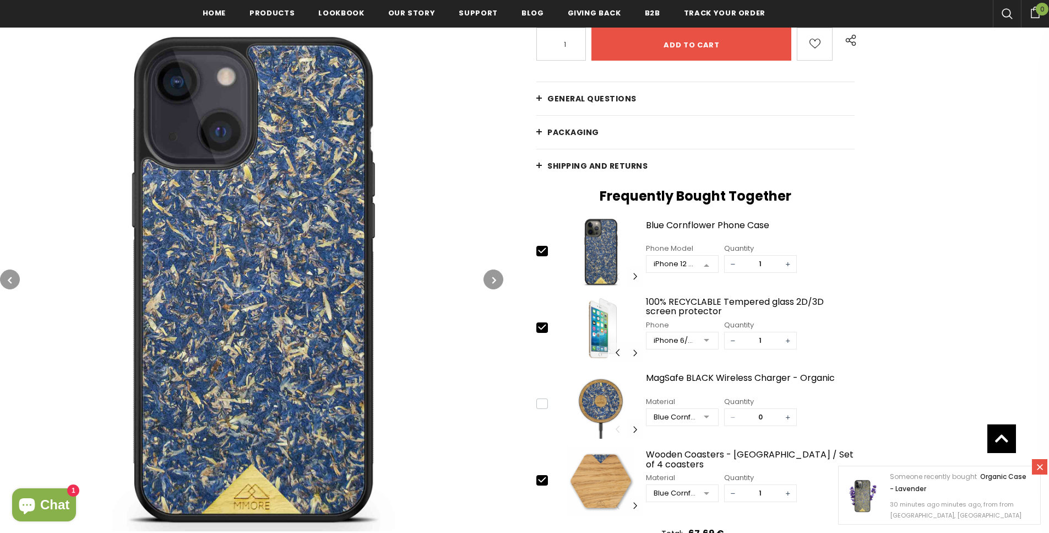
click at [709, 262] on div at bounding box center [707, 264] width 22 height 17
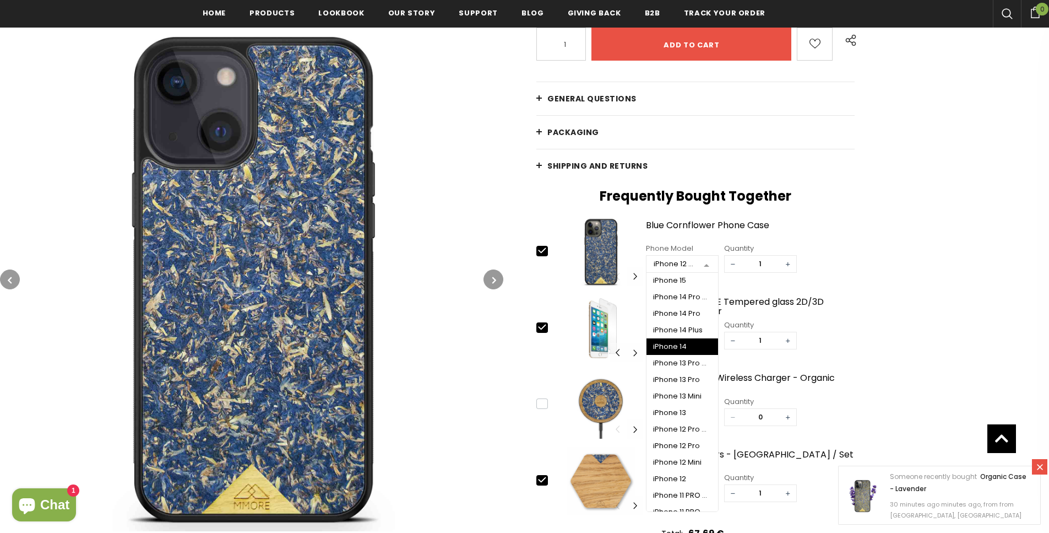
scroll to position [200, 0]
click at [676, 409] on div "iPhone 13" at bounding box center [682, 410] width 58 height 9
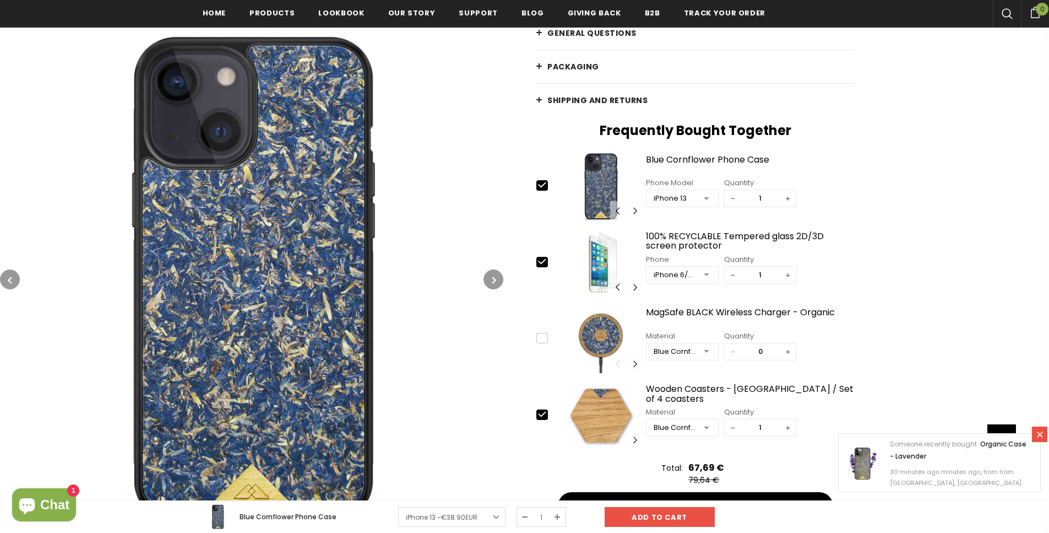
scroll to position [371, 0]
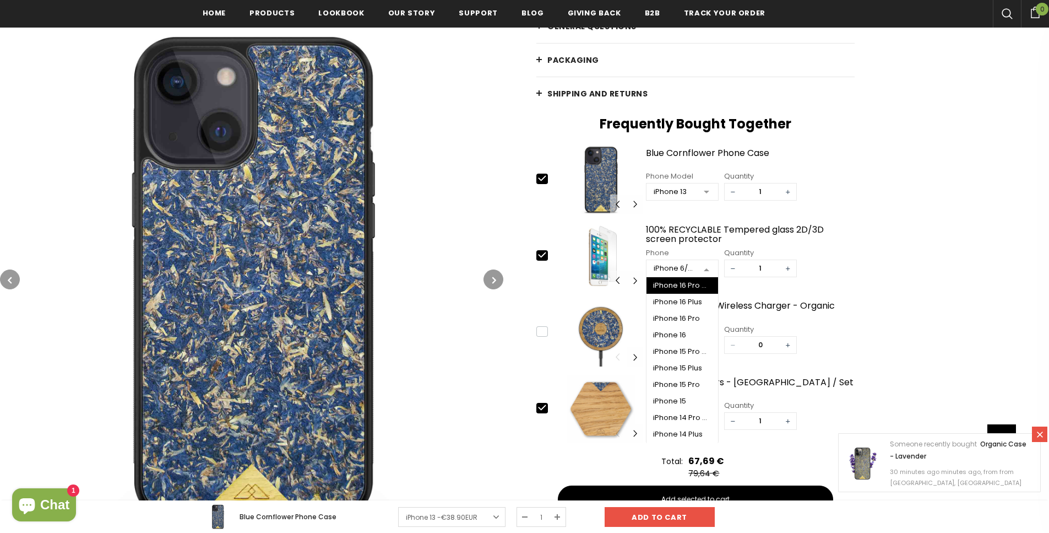
click at [711, 271] on div at bounding box center [707, 269] width 22 height 17
click at [682, 335] on div "iPhone 13" at bounding box center [682, 334] width 58 height 9
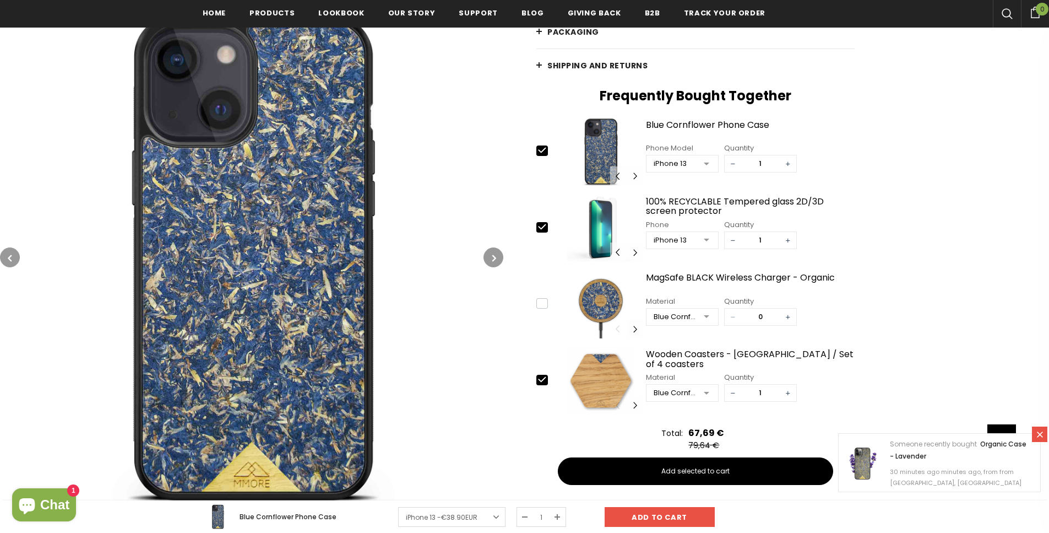
scroll to position [402, 0]
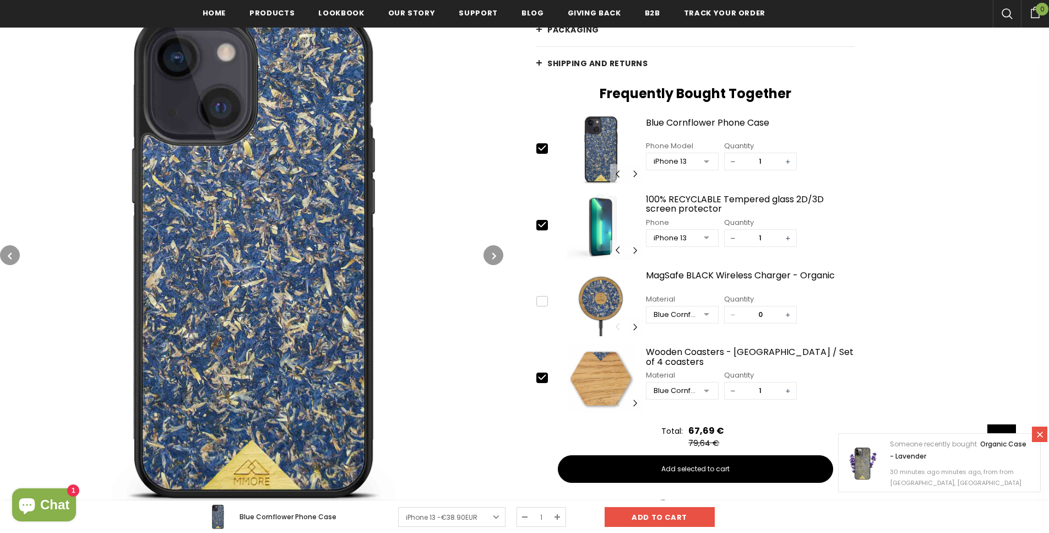
click at [542, 378] on icon at bounding box center [542, 377] width 12 height 12
type input "0"
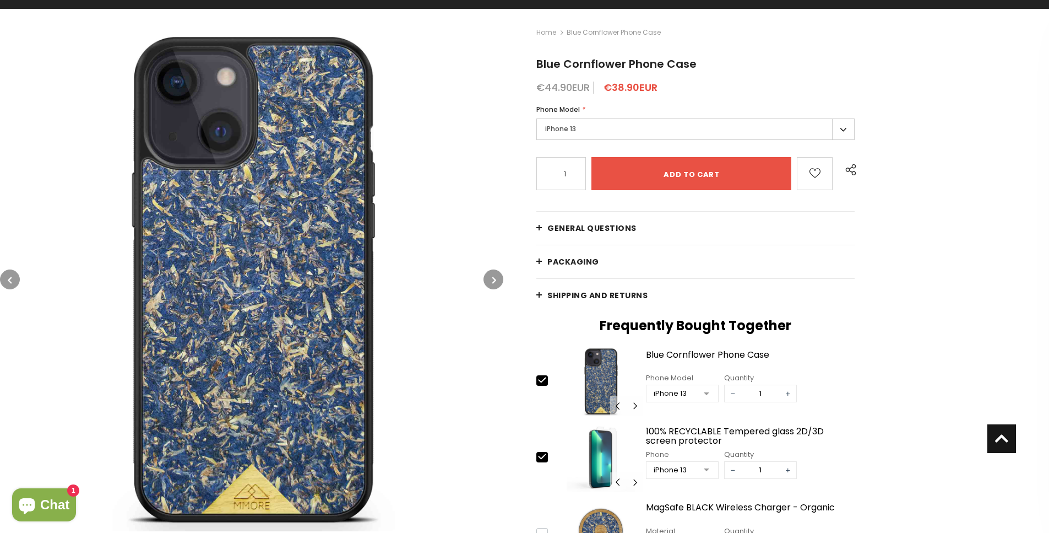
scroll to position [0, 0]
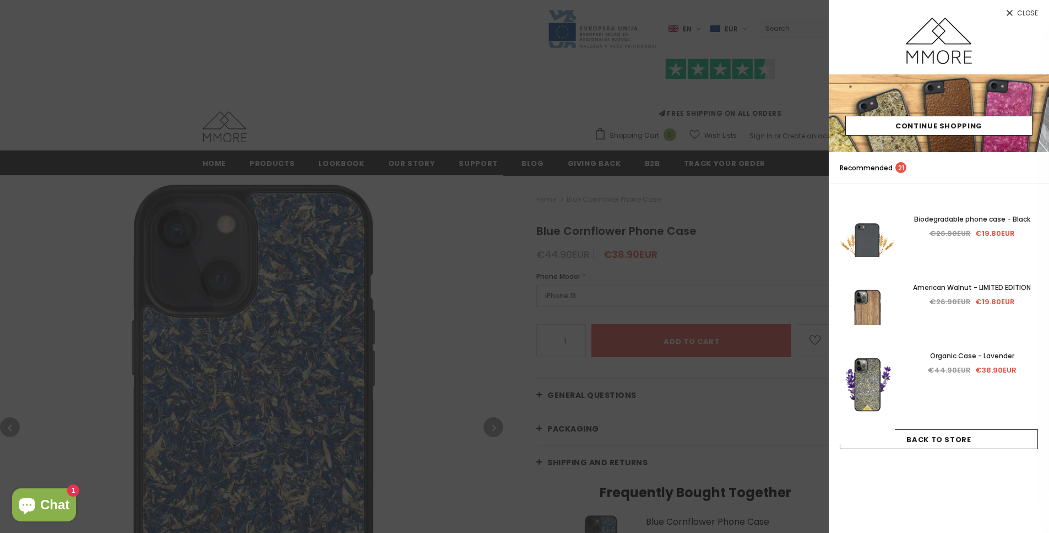
click at [440, 221] on div at bounding box center [524, 266] width 1049 height 533
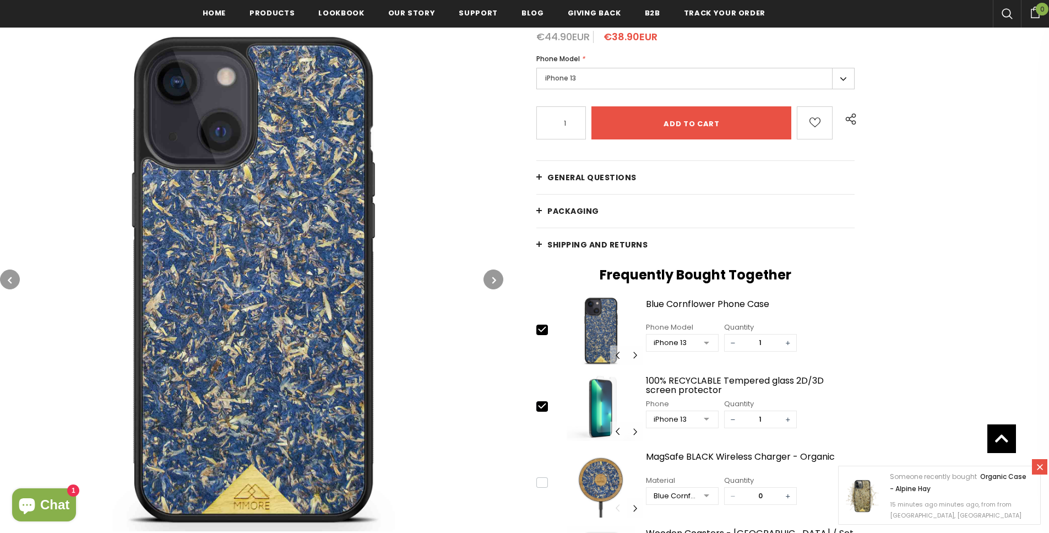
scroll to position [221, 0]
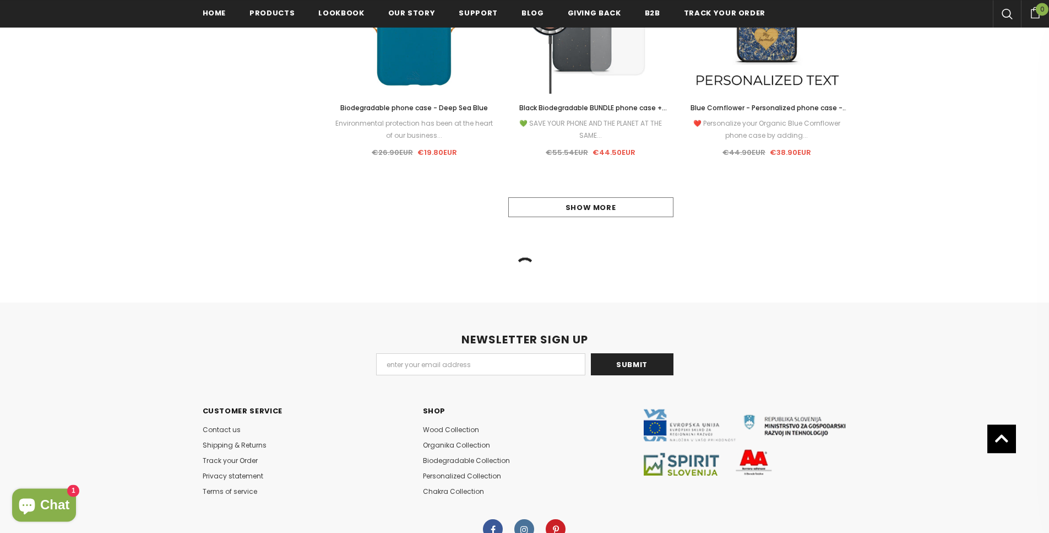
scroll to position [1167, 0]
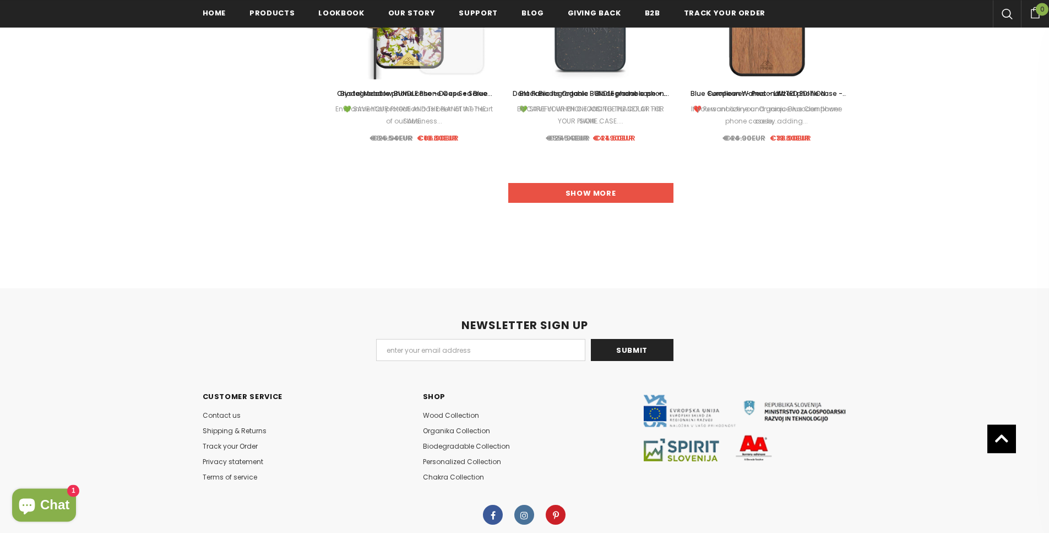
click at [616, 199] on link "Show more" at bounding box center [590, 193] width 165 height 20
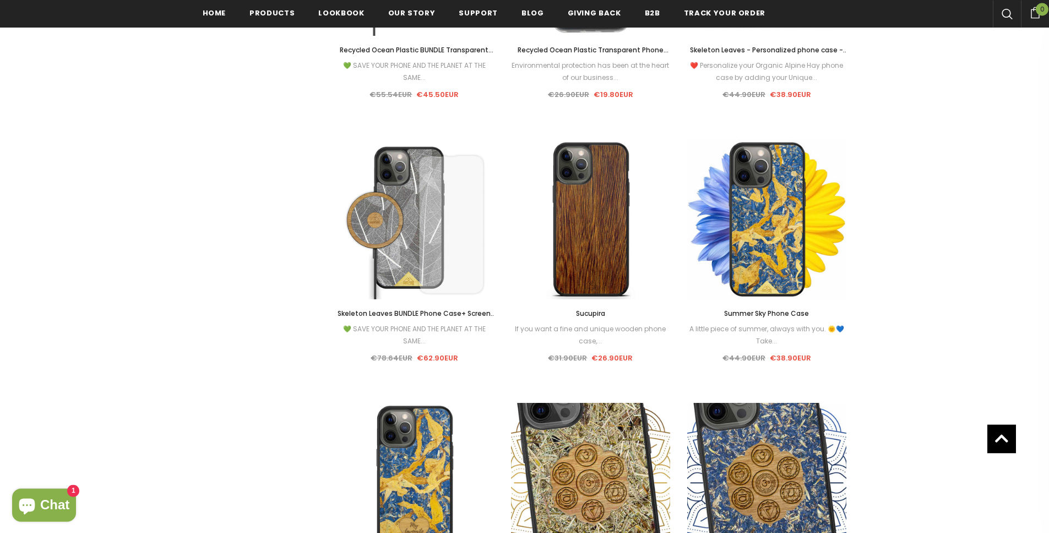
scroll to position [4374, 0]
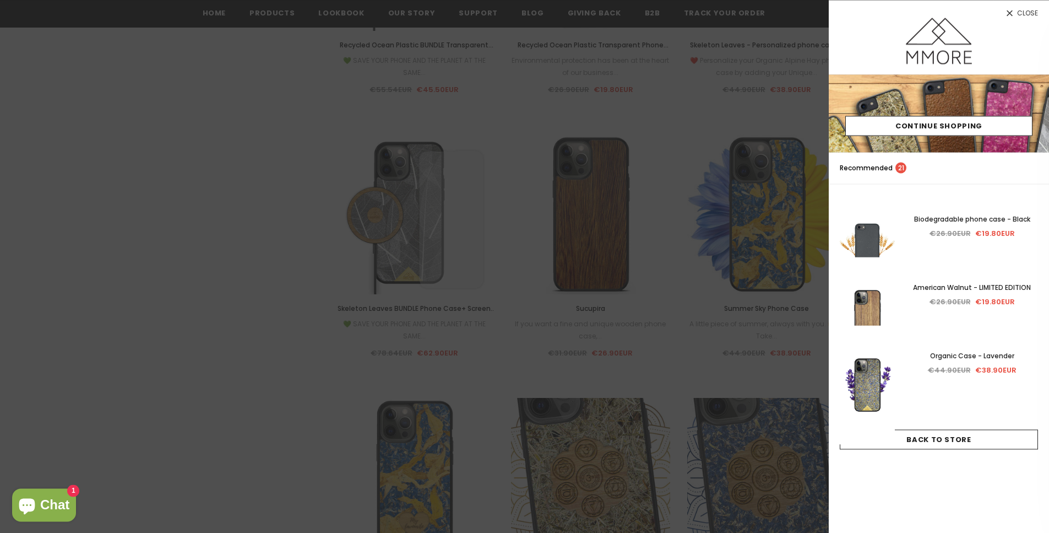
click at [200, 182] on div at bounding box center [524, 266] width 1049 height 533
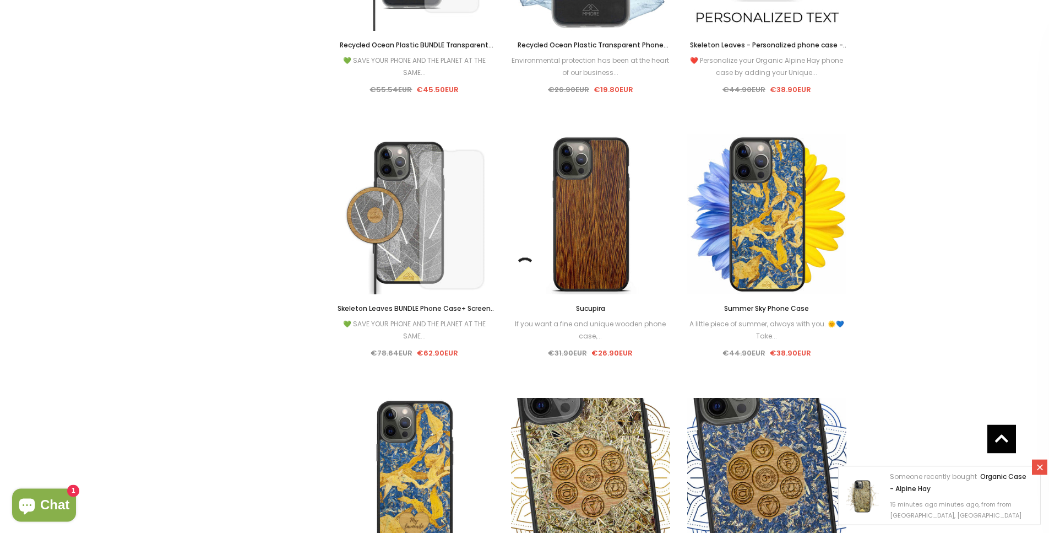
scroll to position [60, 0]
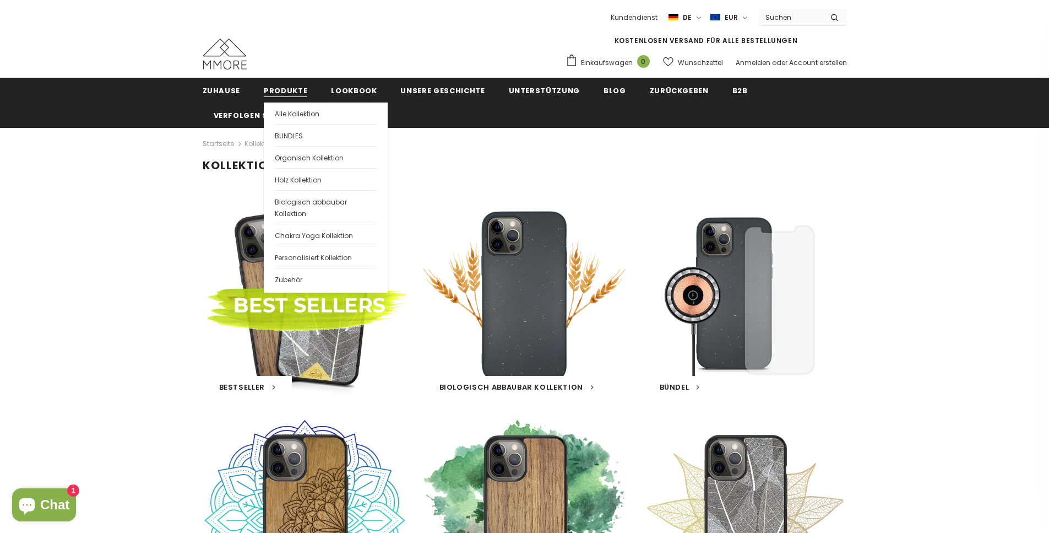
click at [294, 95] on span "Produkte" at bounding box center [286, 90] width 44 height 10
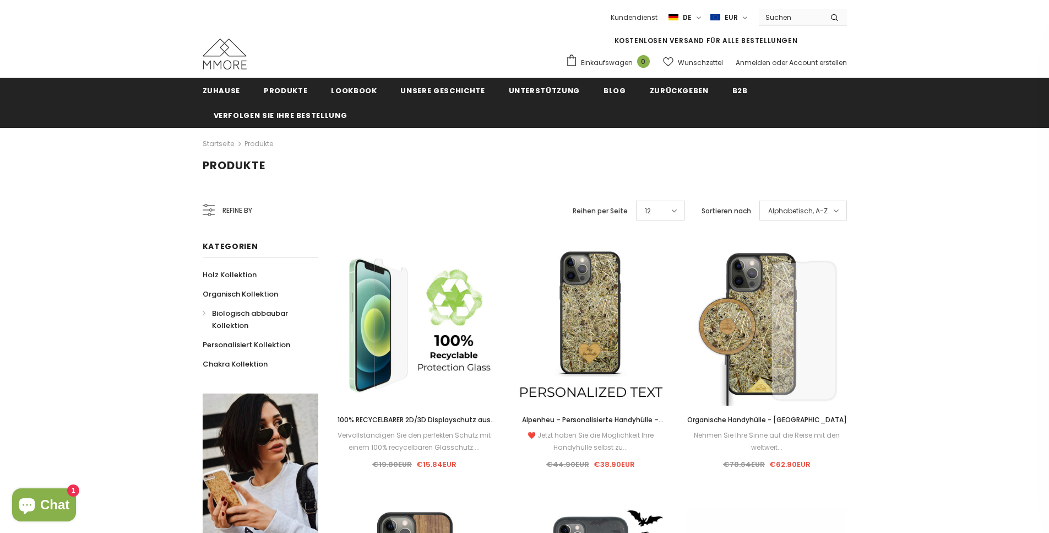
click at [224, 311] on span "Biologisch abbaubar Kollektion" at bounding box center [250, 319] width 76 height 23
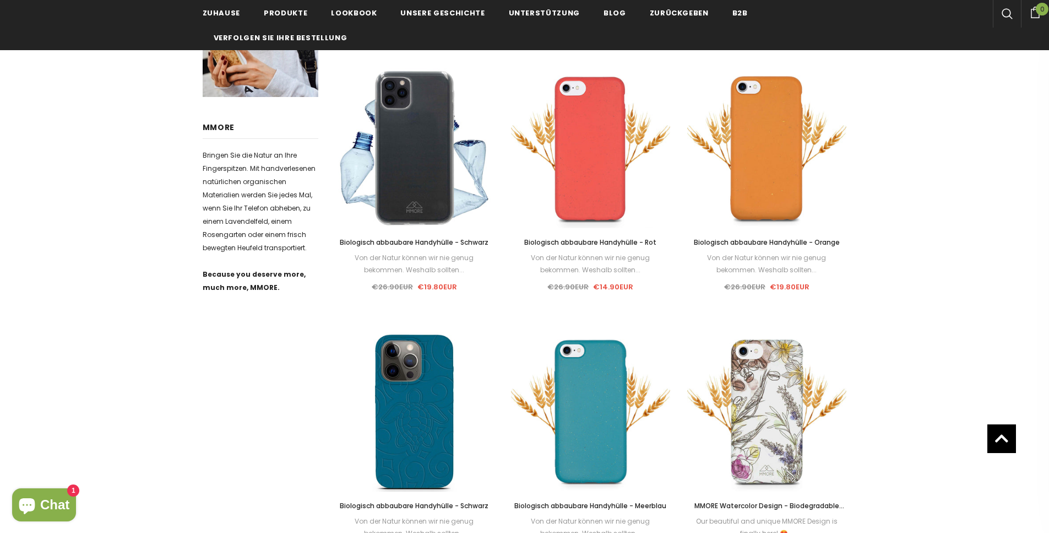
scroll to position [273, 0]
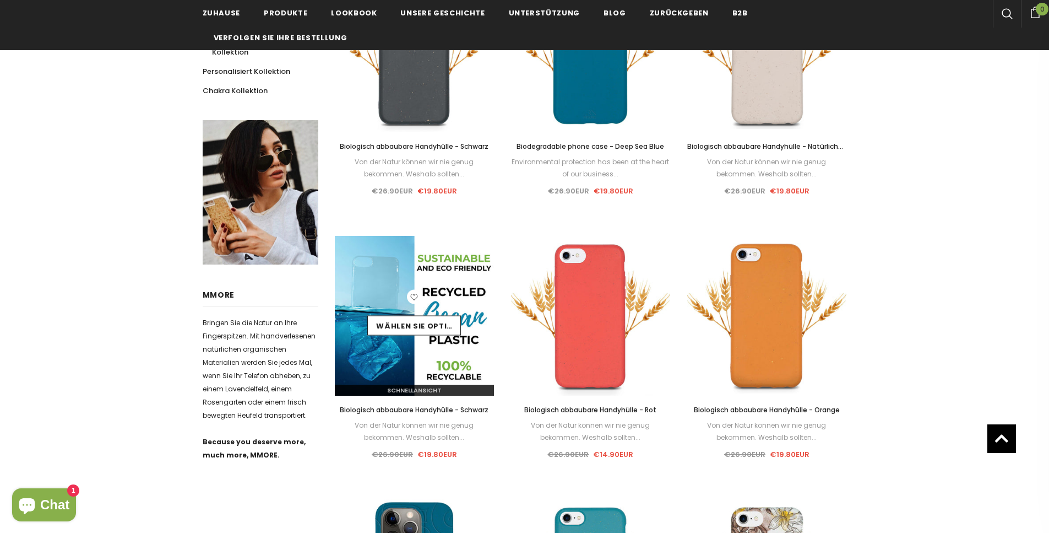
click at [434, 349] on img at bounding box center [415, 316] width 160 height 160
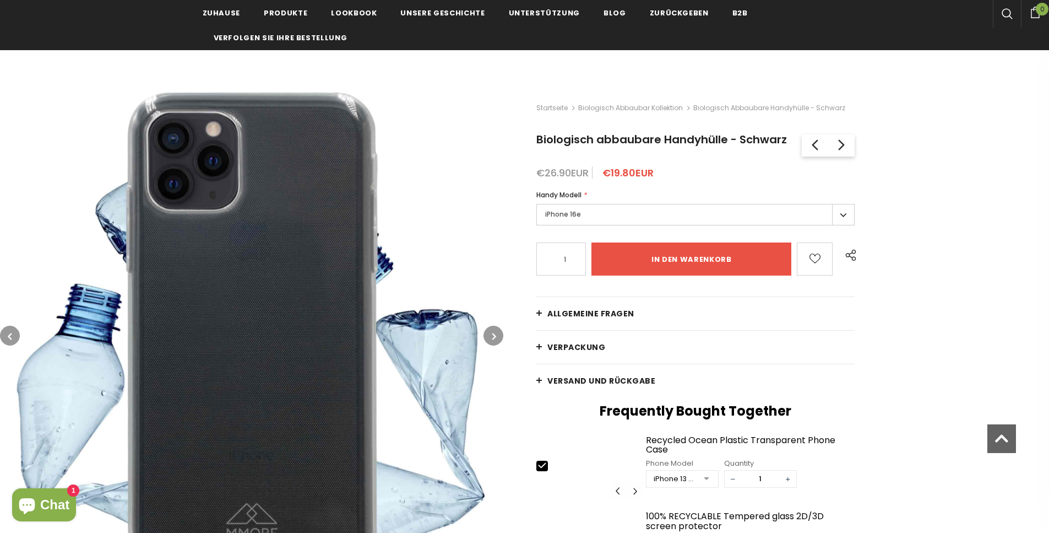
scroll to position [203, 0]
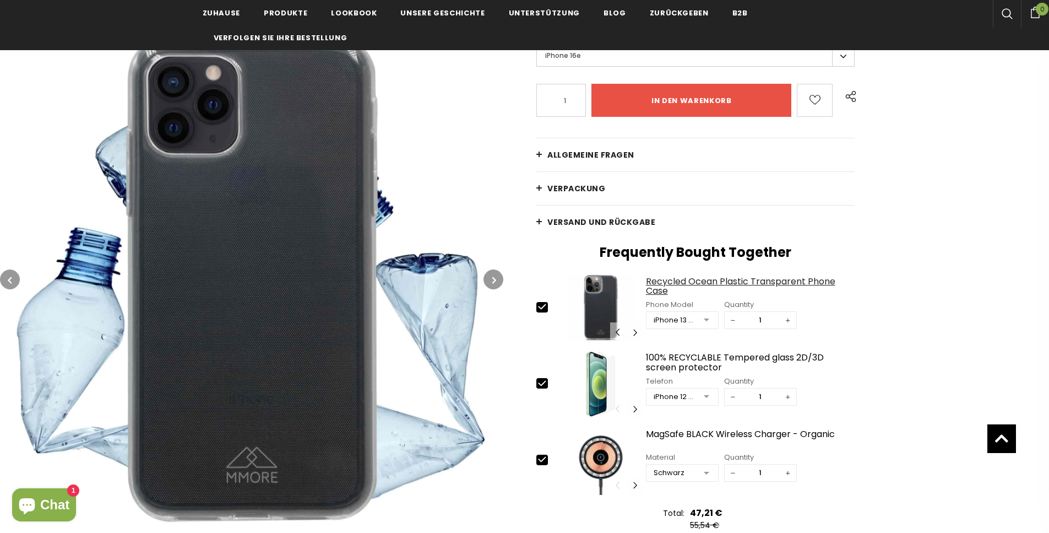
click at [690, 289] on div "Recycled Ocean Plastic Transparent Phone Case" at bounding box center [750, 285] width 209 height 19
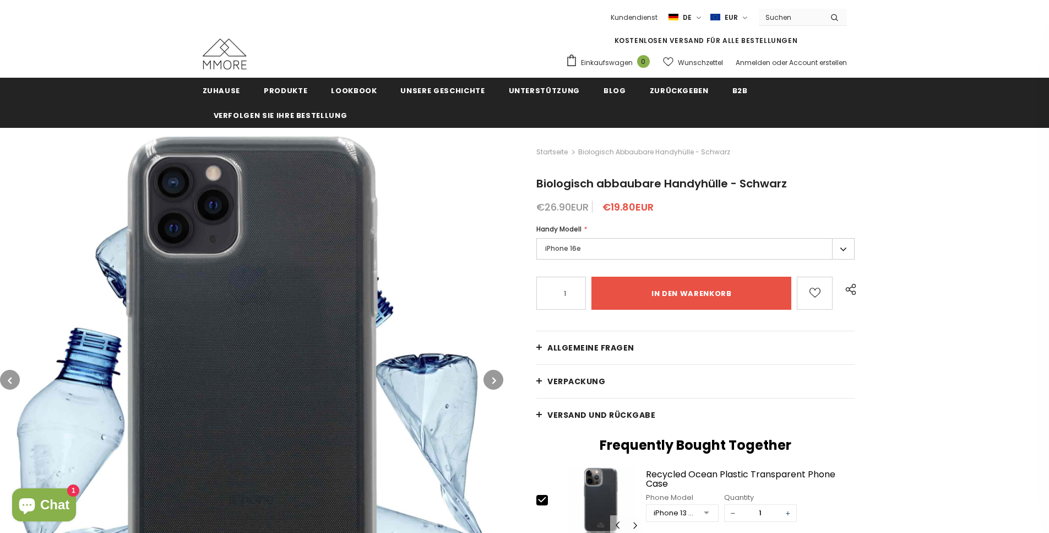
click at [700, 17] on label "de" at bounding box center [687, 17] width 36 height 17
click at [680, 35] on span "en" at bounding box center [676, 38] width 8 height 8
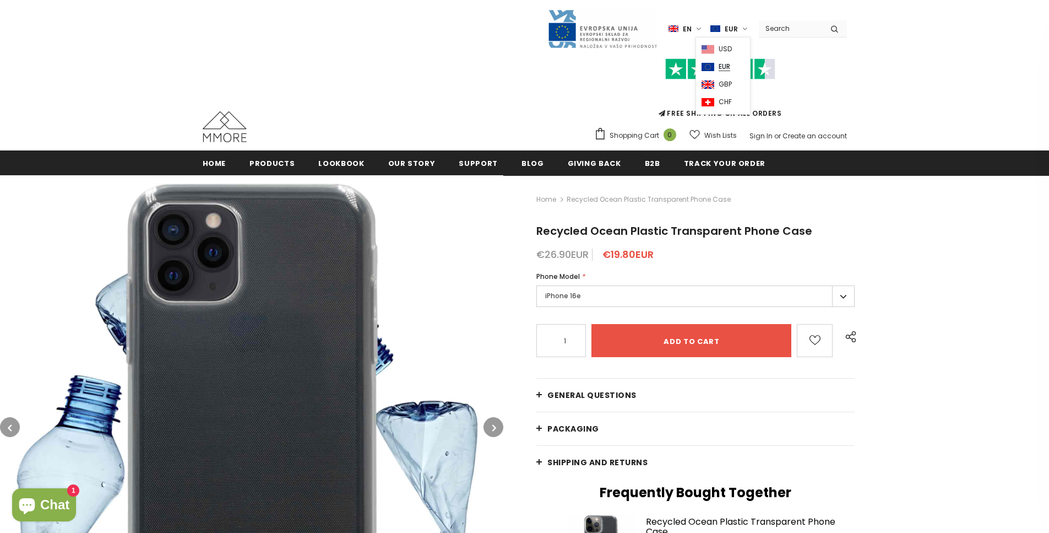
click at [740, 27] on label "EUR" at bounding box center [730, 28] width 40 height 17
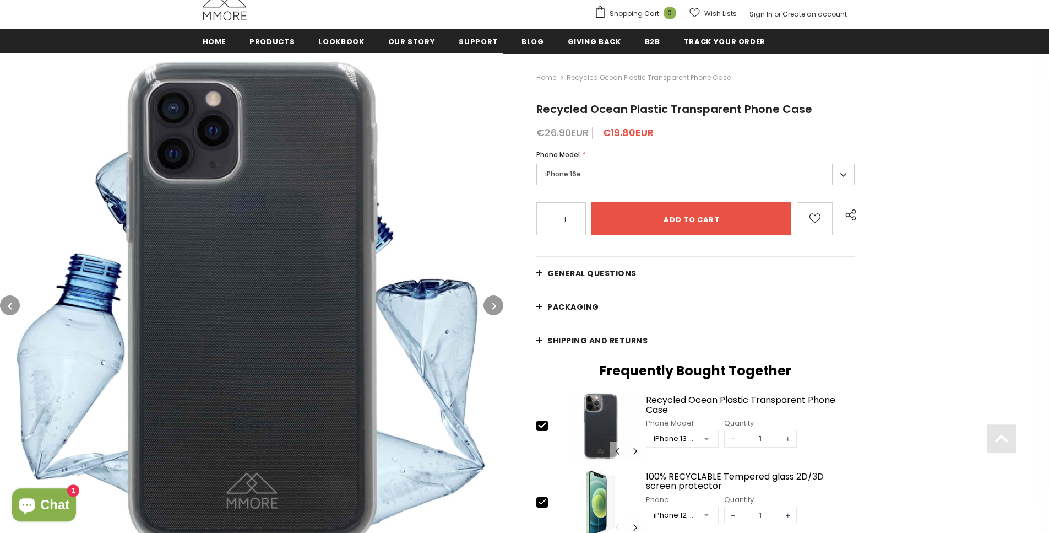
scroll to position [123, 0]
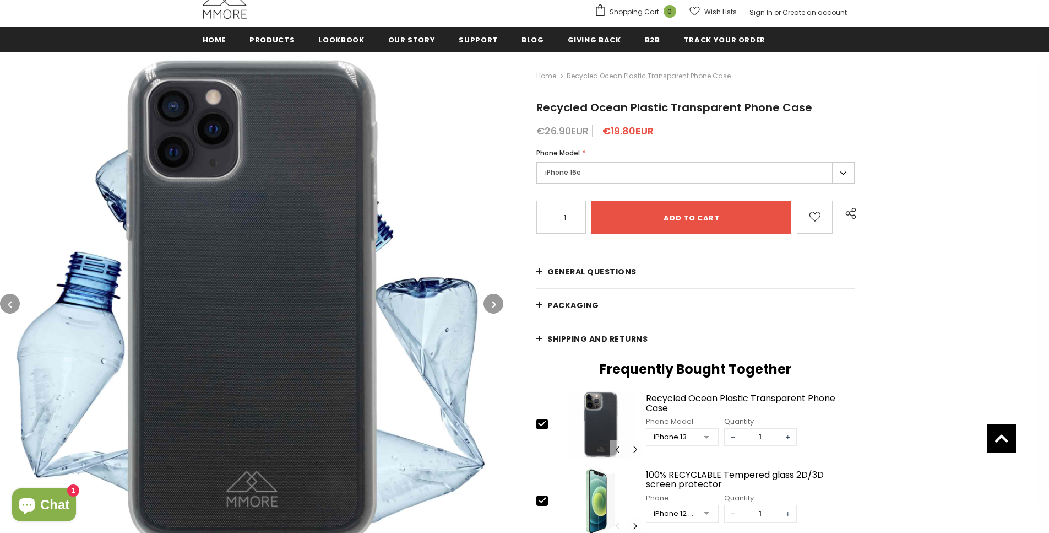
click at [493, 300] on icon "button" at bounding box center [494, 304] width 4 height 11
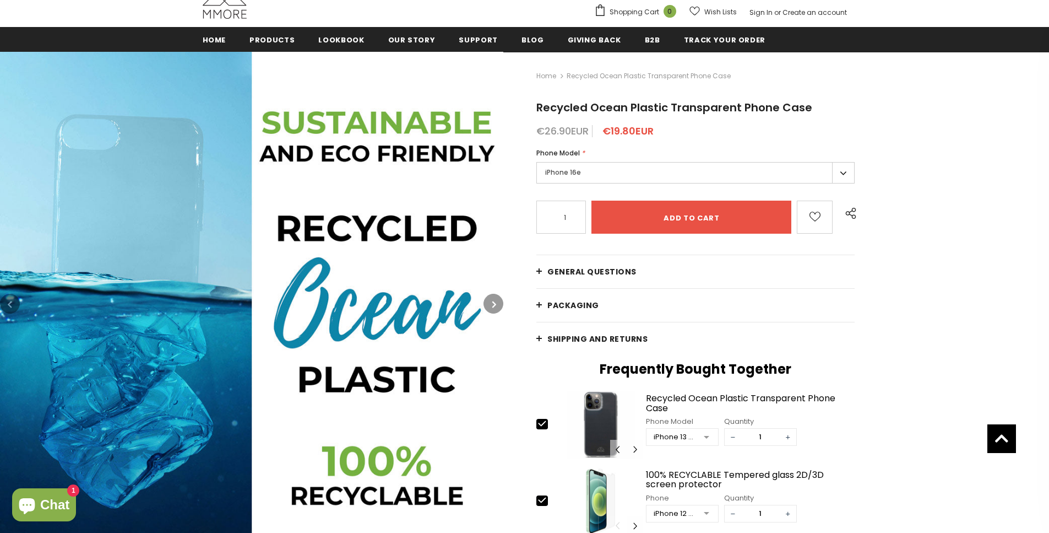
click at [493, 300] on icon "button" at bounding box center [494, 304] width 4 height 11
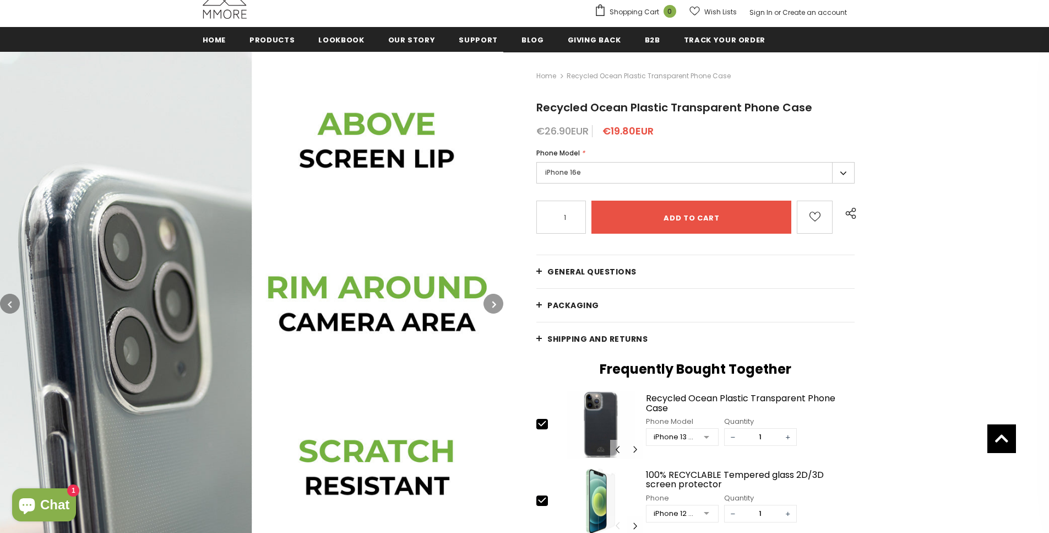
click at [494, 300] on icon "button" at bounding box center [494, 304] width 4 height 11
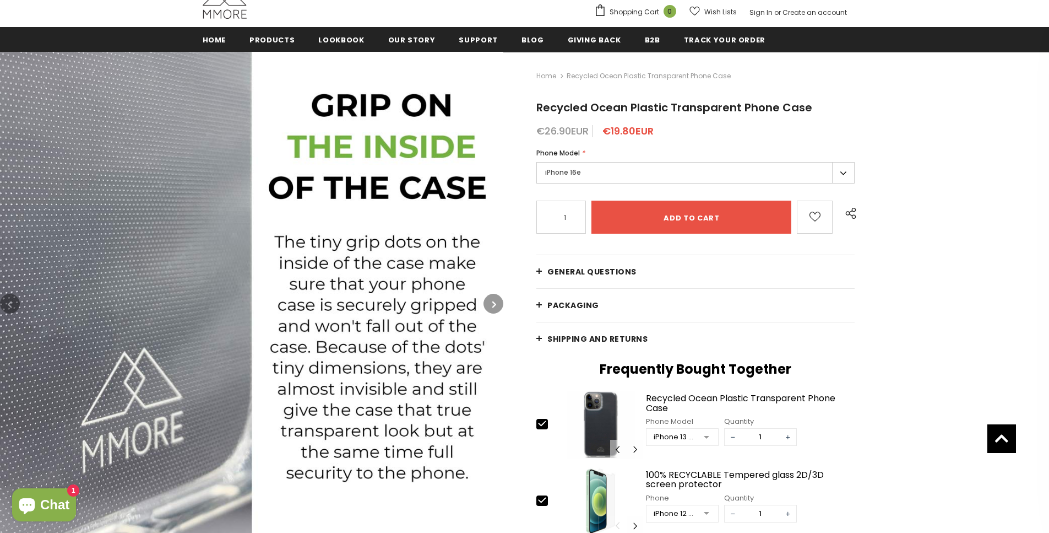
click at [494, 300] on icon "button" at bounding box center [494, 304] width 4 height 11
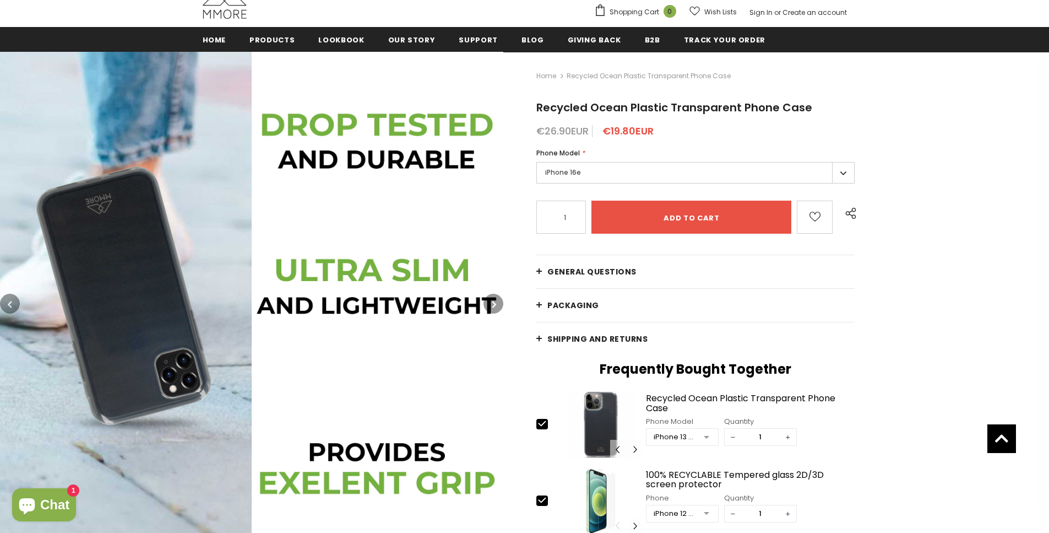
click at [494, 300] on icon "button" at bounding box center [494, 304] width 4 height 11
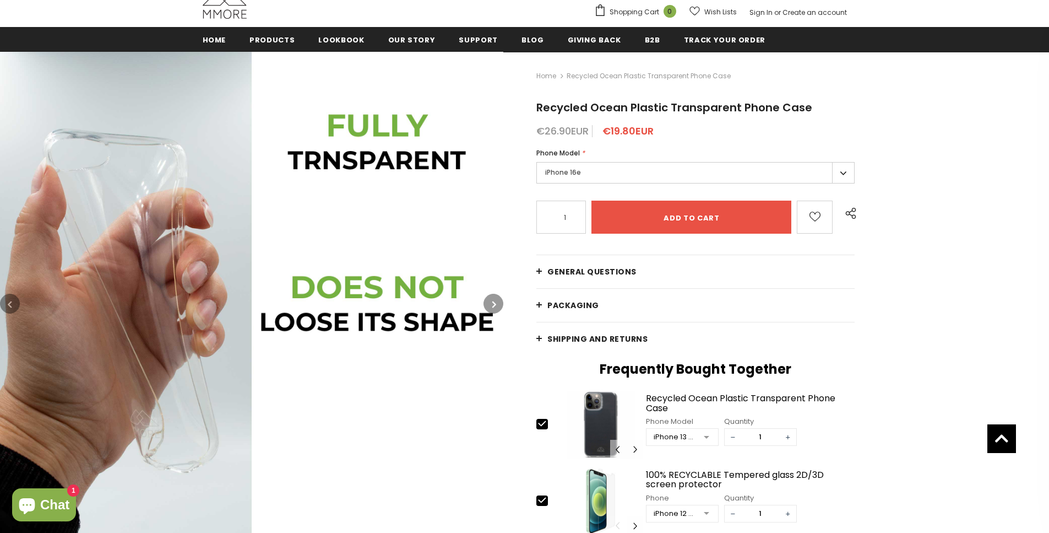
click at [494, 300] on icon "button" at bounding box center [494, 304] width 4 height 11
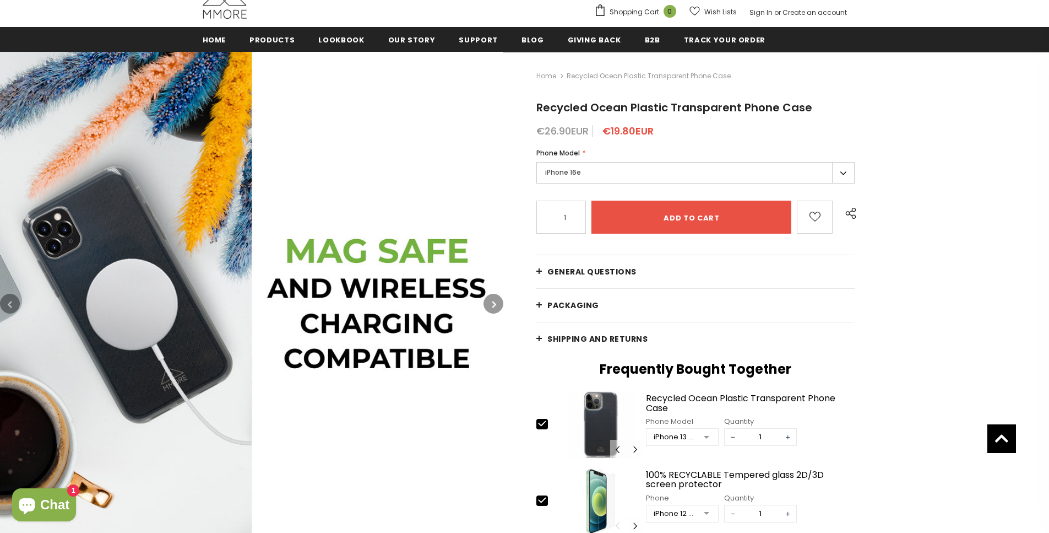
click at [494, 300] on icon "button" at bounding box center [494, 304] width 4 height 11
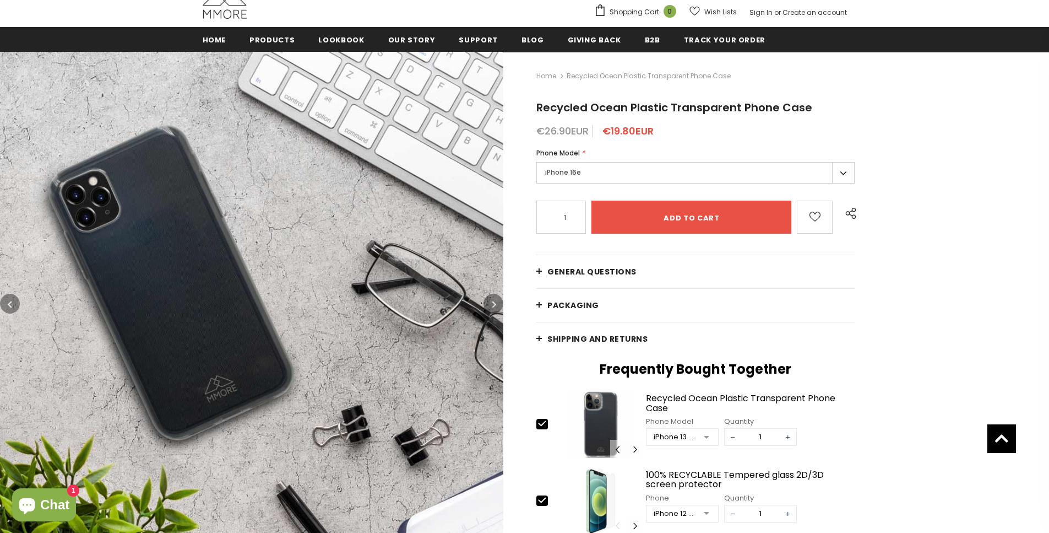
click at [494, 300] on icon "button" at bounding box center [494, 304] width 4 height 11
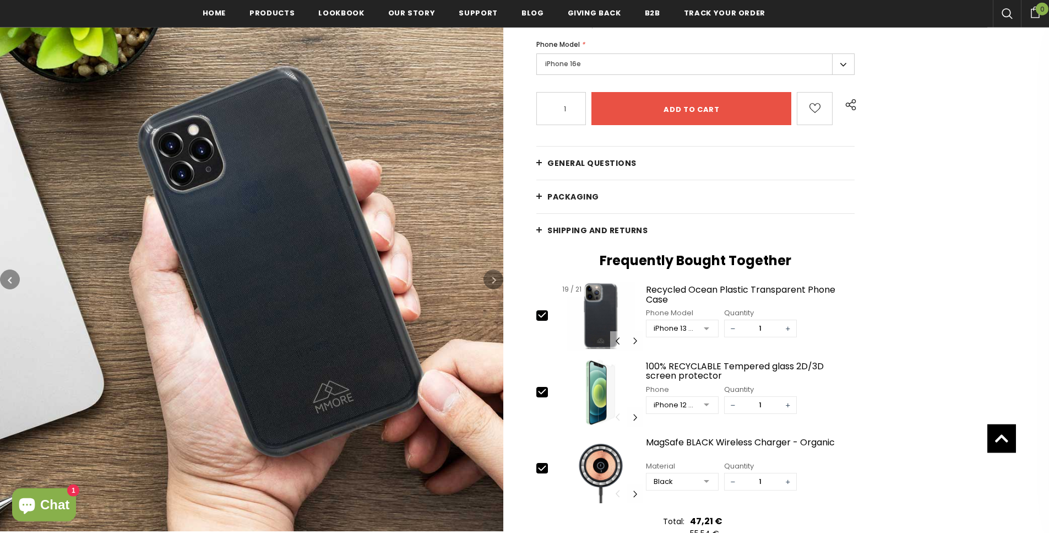
scroll to position [264, 0]
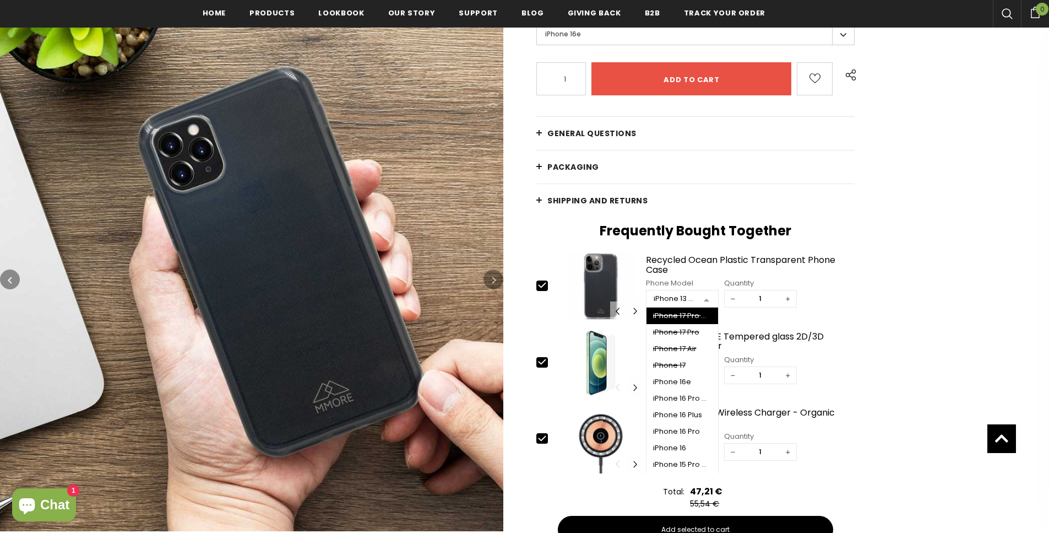
click at [703, 301] on div at bounding box center [707, 299] width 22 height 17
click at [679, 433] on div "iPhone 13" at bounding box center [682, 430] width 58 height 9
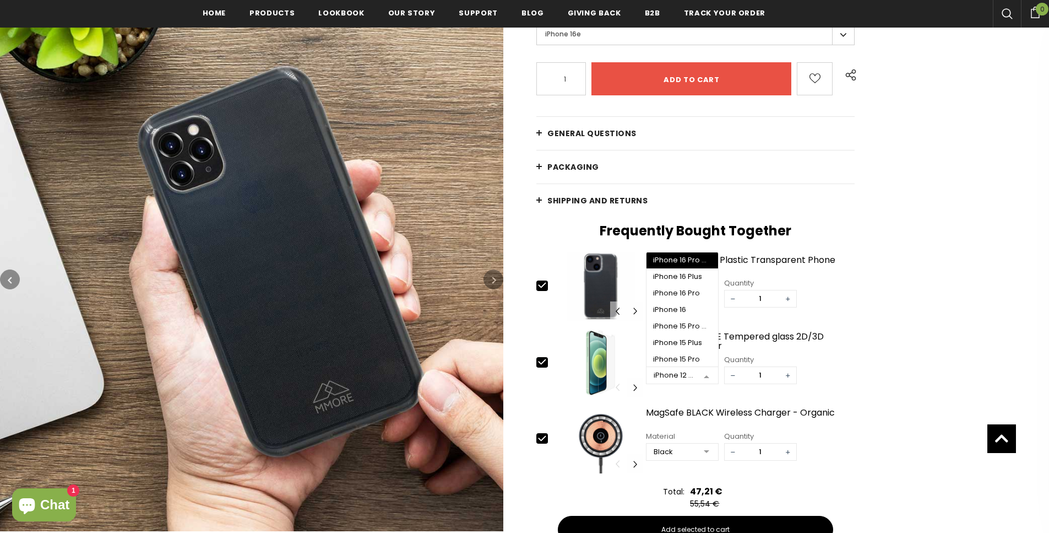
click at [705, 377] on div at bounding box center [707, 375] width 22 height 17
click at [683, 339] on span "iPhone 13" at bounding box center [683, 345] width 72 height 17
click at [498, 288] on button "button" at bounding box center [494, 279] width 20 height 20
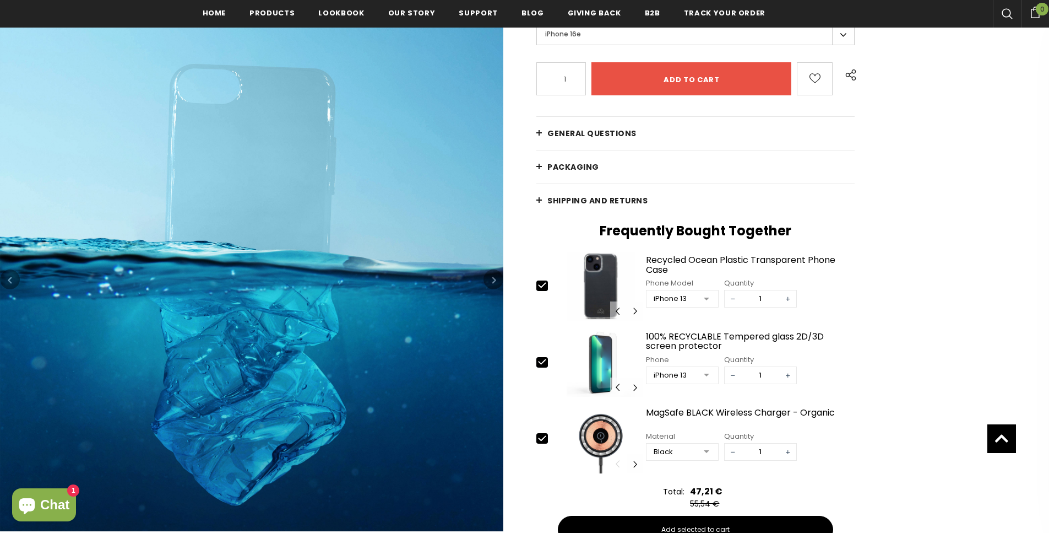
click at [498, 288] on button "button" at bounding box center [494, 279] width 20 height 20
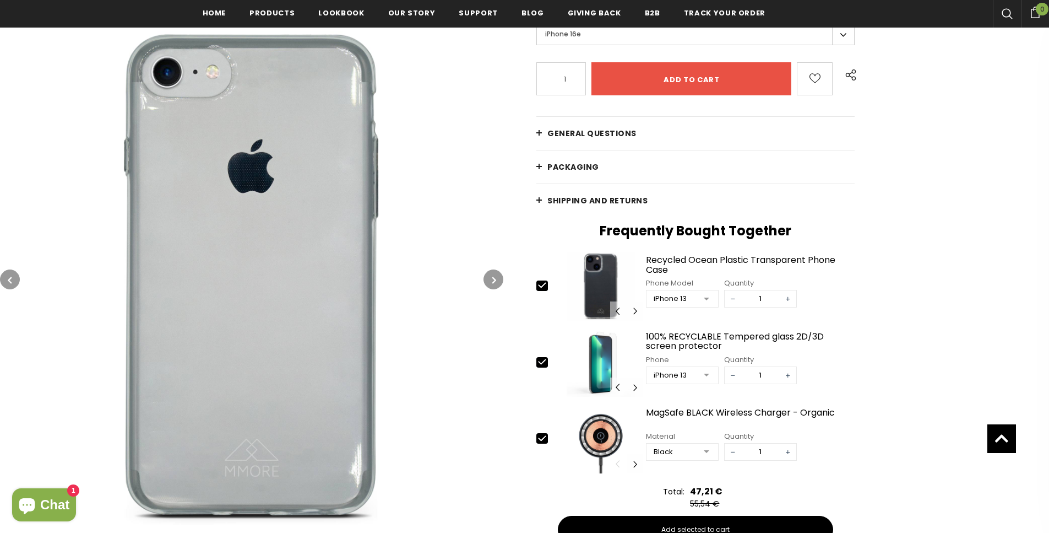
click at [498, 288] on button "button" at bounding box center [494, 279] width 20 height 20
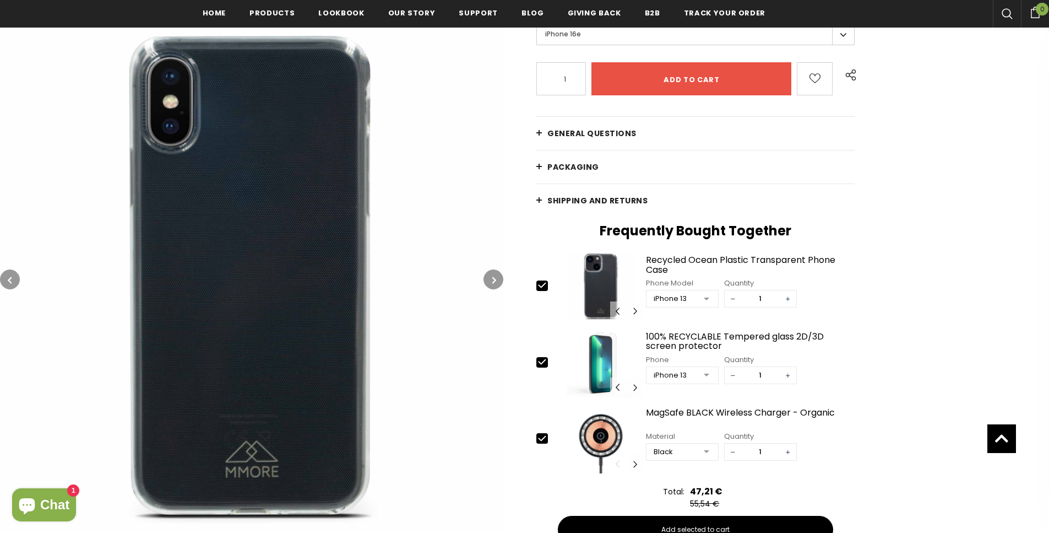
click at [498, 288] on button "button" at bounding box center [494, 279] width 20 height 20
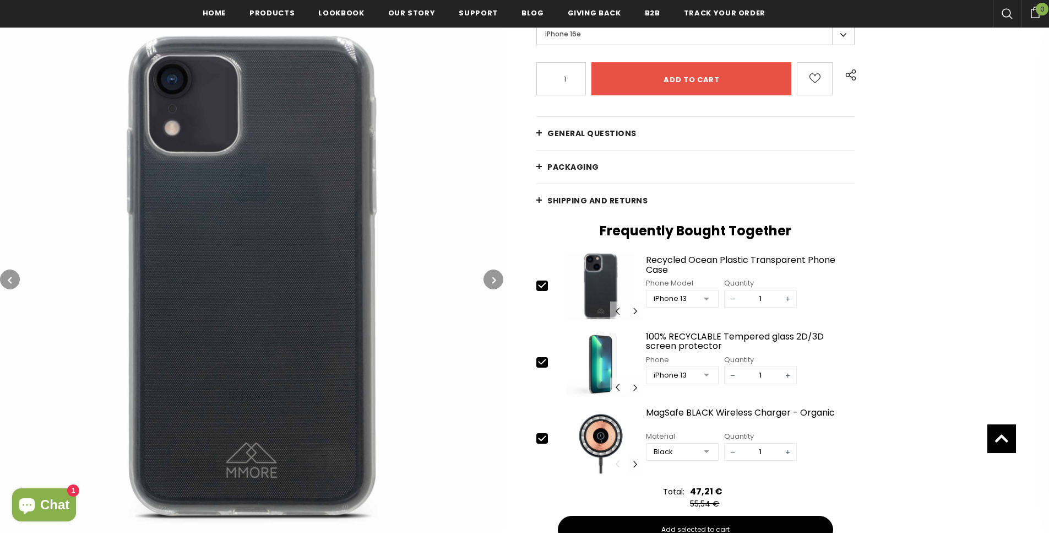
click at [498, 288] on button "button" at bounding box center [494, 279] width 20 height 20
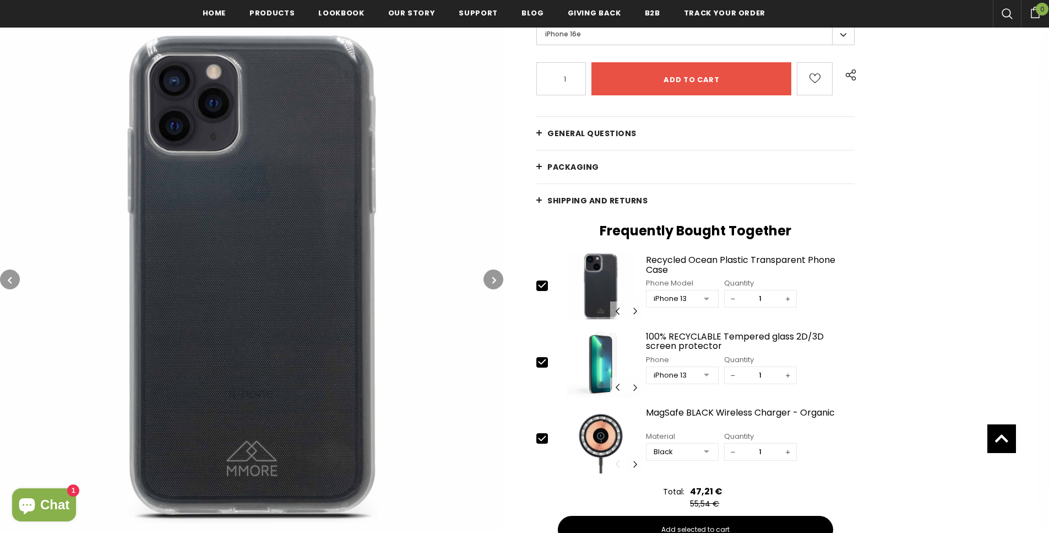
click at [498, 288] on button "button" at bounding box center [494, 279] width 20 height 20
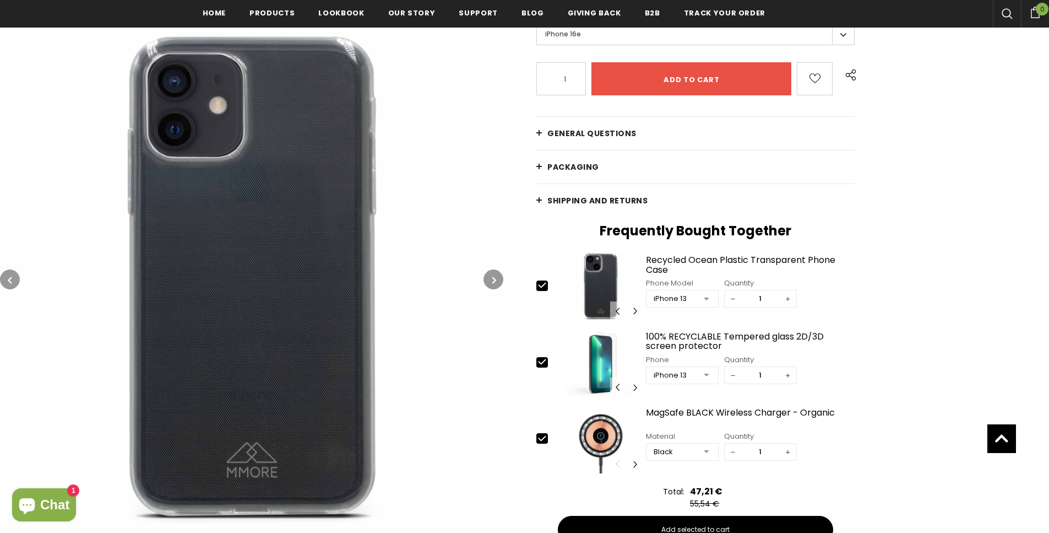
click at [498, 288] on button "button" at bounding box center [494, 279] width 20 height 20
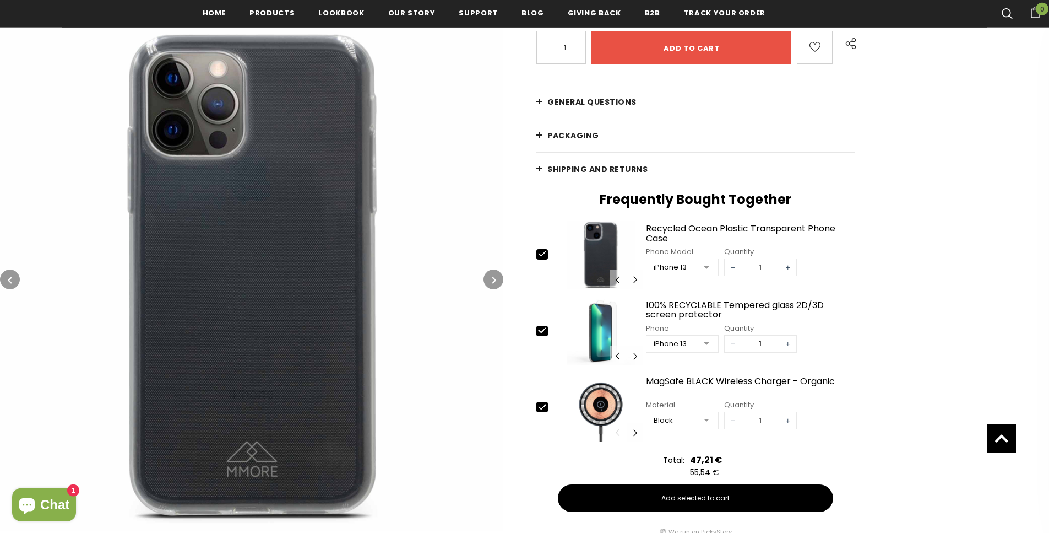
scroll to position [300, 0]
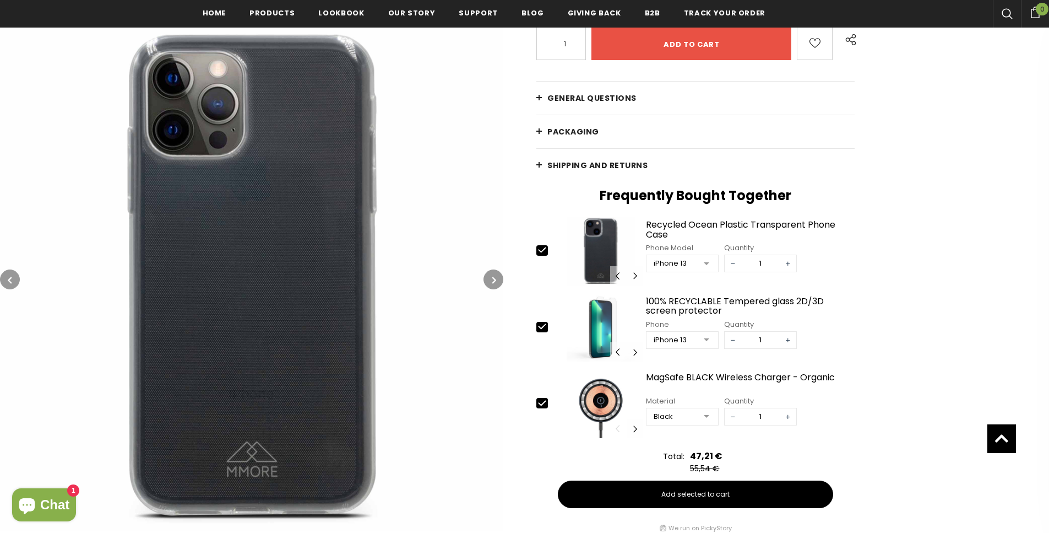
click at [541, 407] on icon at bounding box center [542, 403] width 12 height 12
type input "0"
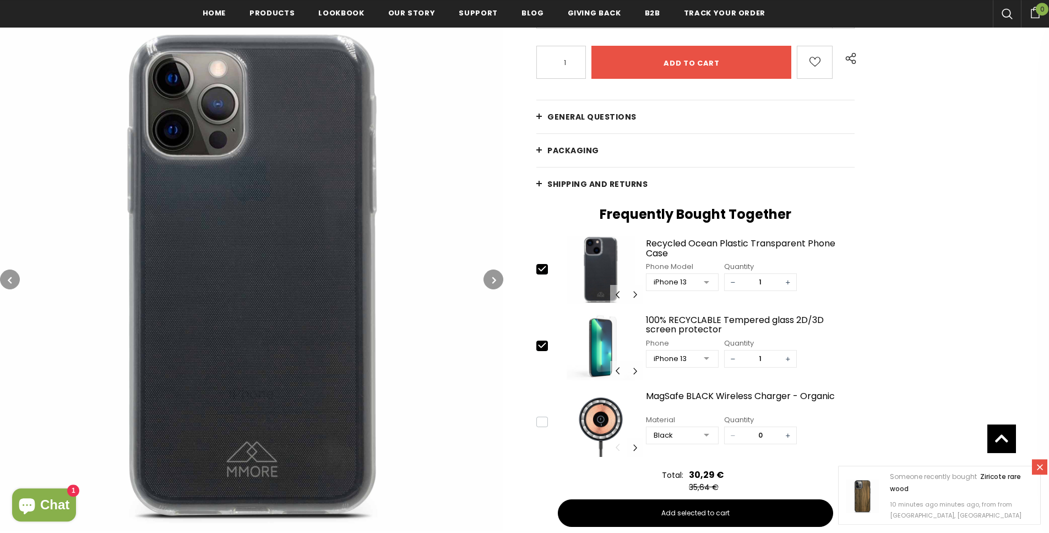
scroll to position [273, 0]
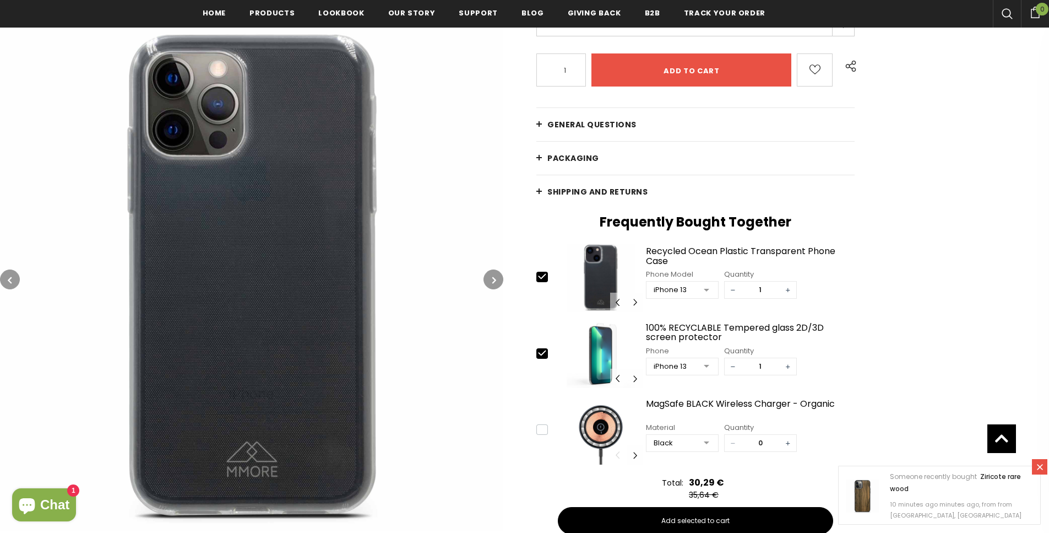
click at [548, 358] on icon at bounding box center [542, 353] width 12 height 12
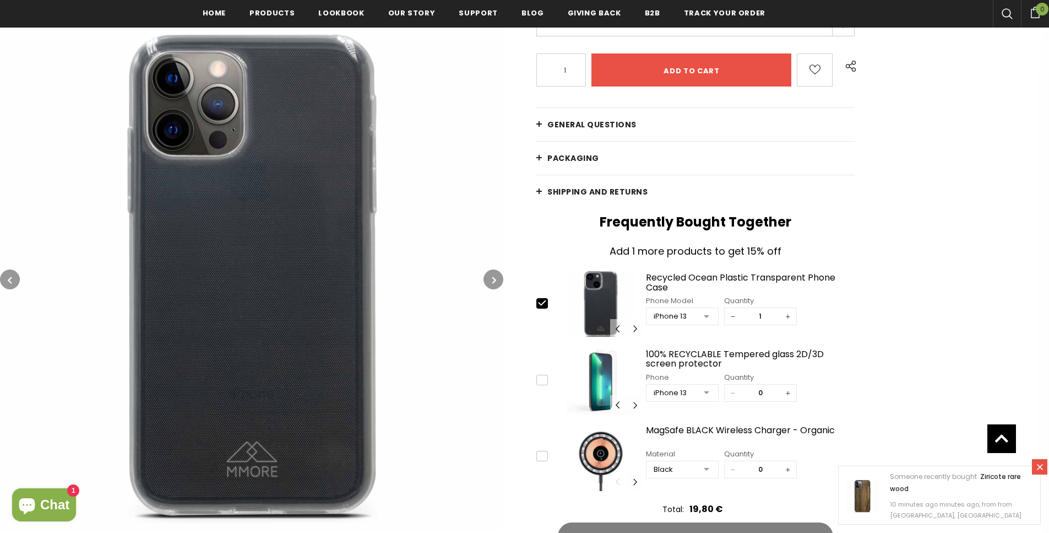
click at [545, 379] on icon at bounding box center [542, 379] width 12 height 12
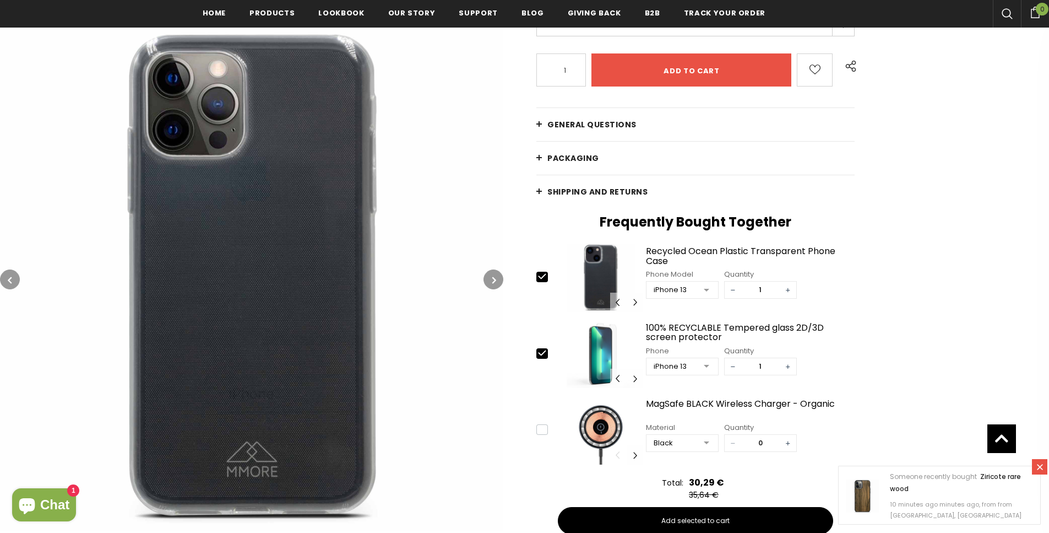
click at [543, 351] on icon at bounding box center [542, 353] width 12 height 12
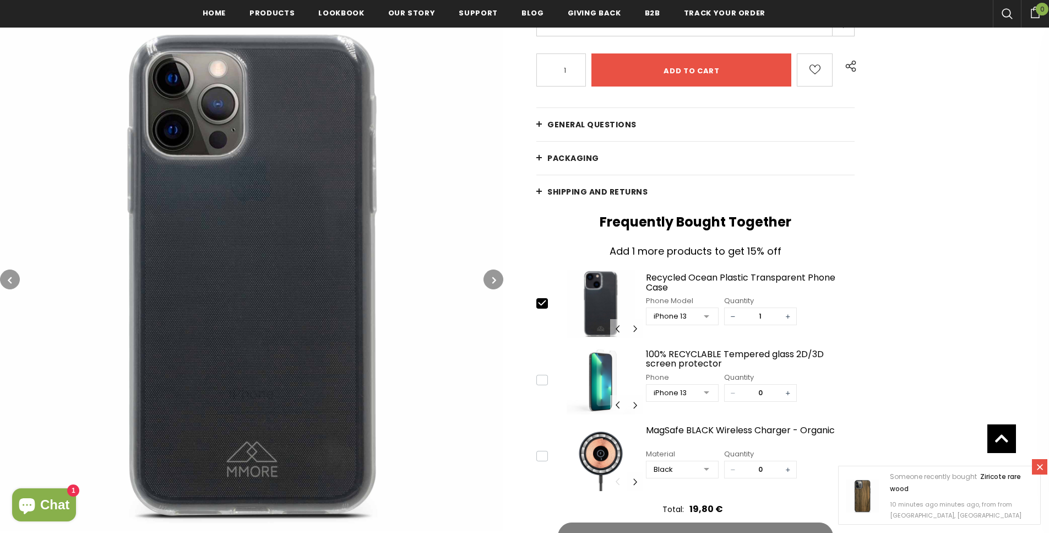
click at [545, 382] on icon at bounding box center [542, 379] width 12 height 12
type input "1"
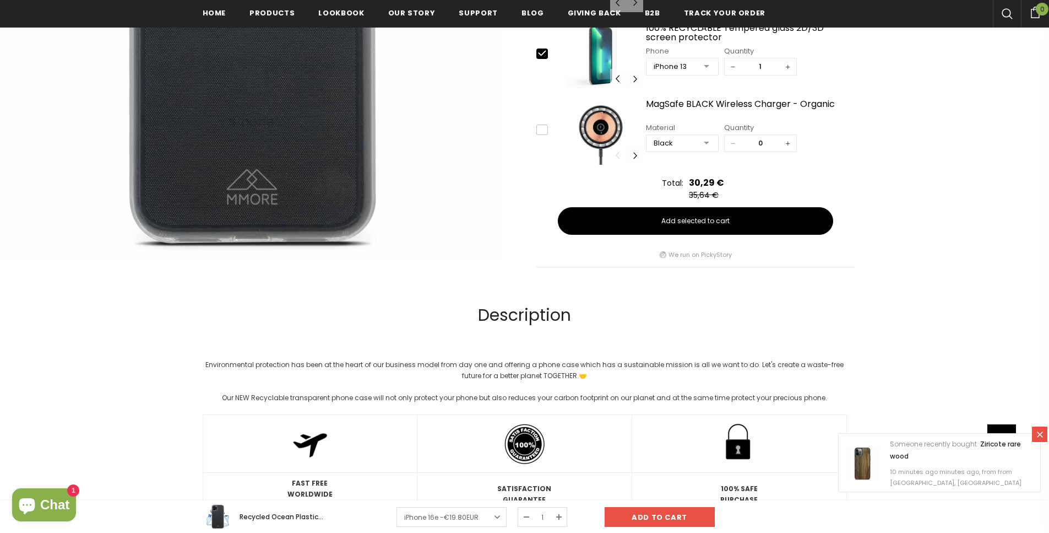
scroll to position [335, 0]
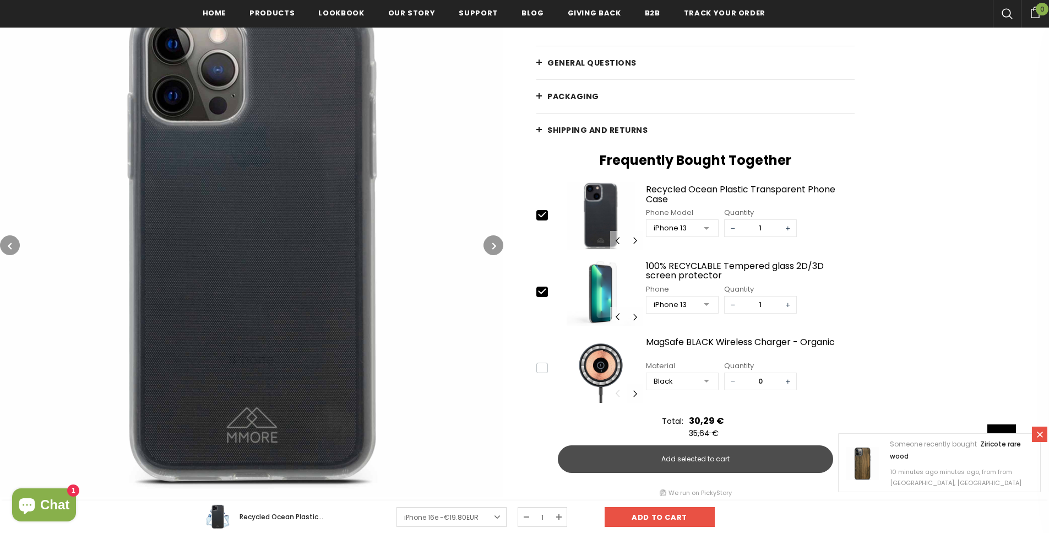
click at [729, 454] on button "Add selected to cart" at bounding box center [695, 459] width 275 height 28
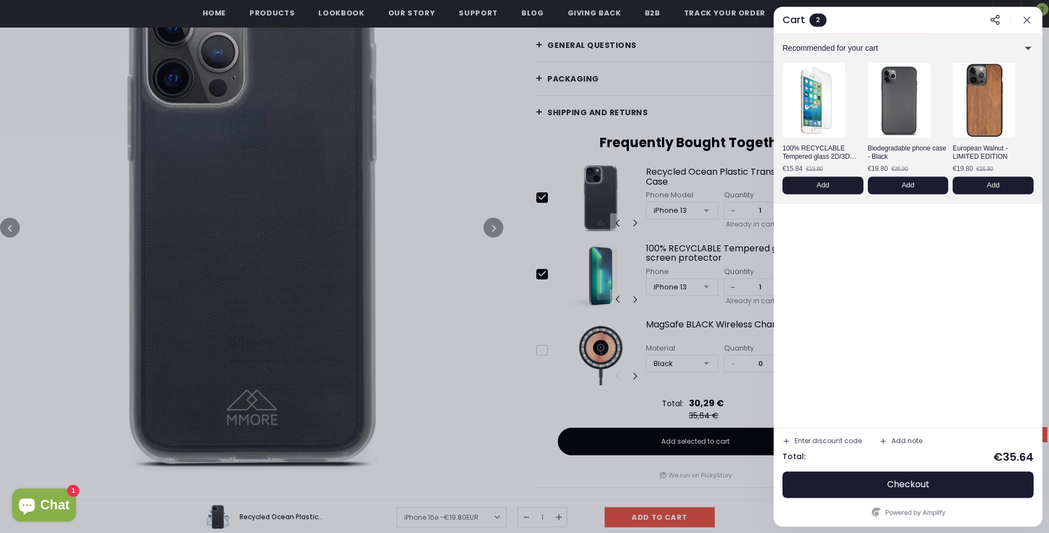
scroll to position [341, 0]
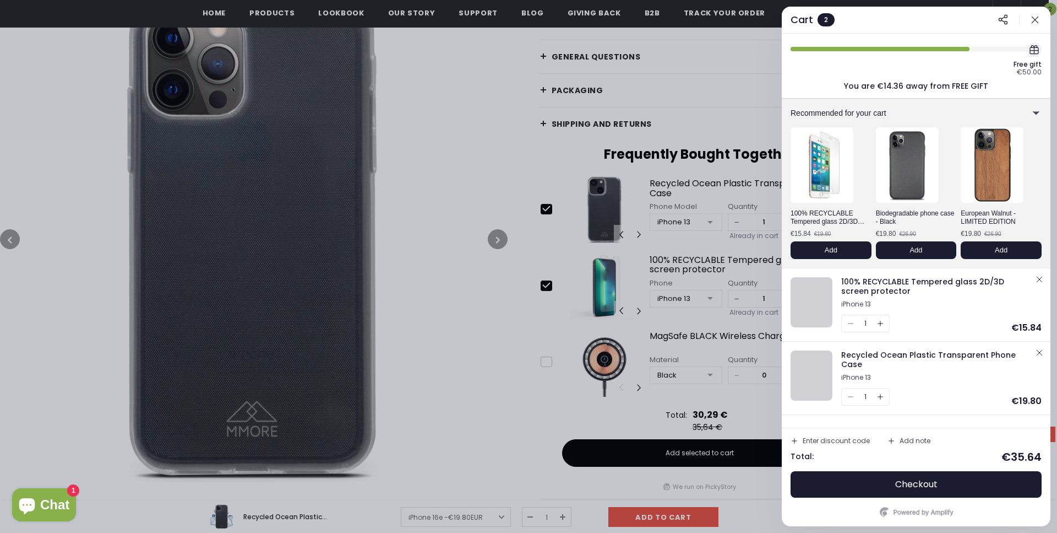
click at [473, 204] on div at bounding box center [528, 266] width 1057 height 533
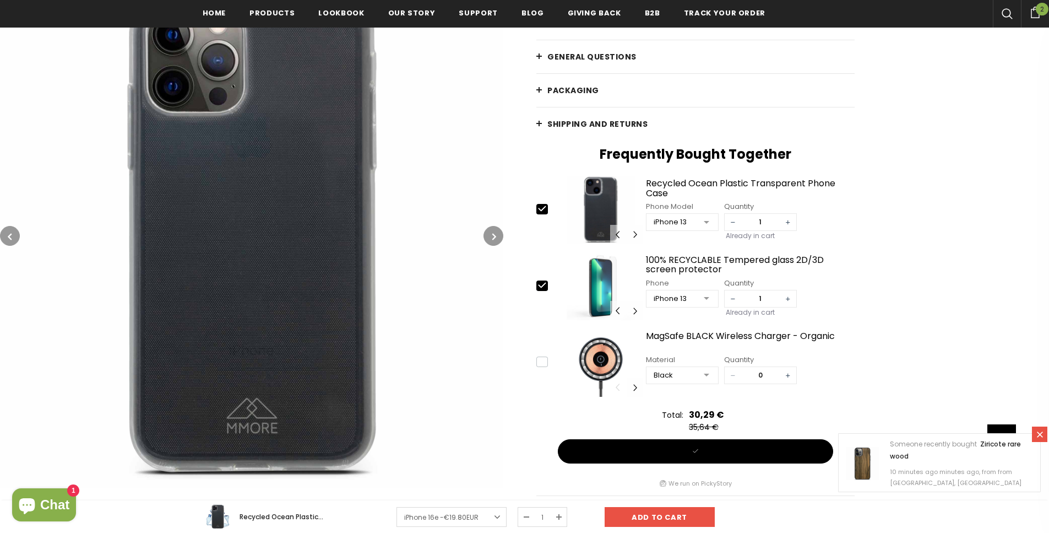
click at [536, 61] on div "Home Recycled Ocean Plastic Transparent Phone Case Recycled Ocean Plastic Trans…" at bounding box center [776, 169] width 546 height 664
click at [542, 58] on link "General Questions" at bounding box center [695, 56] width 318 height 33
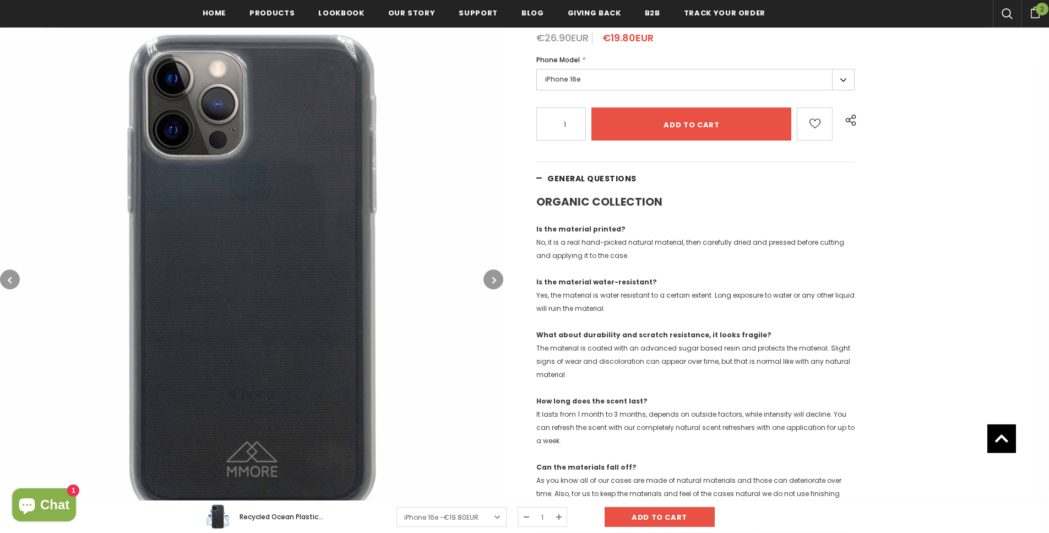
scroll to position [121, 0]
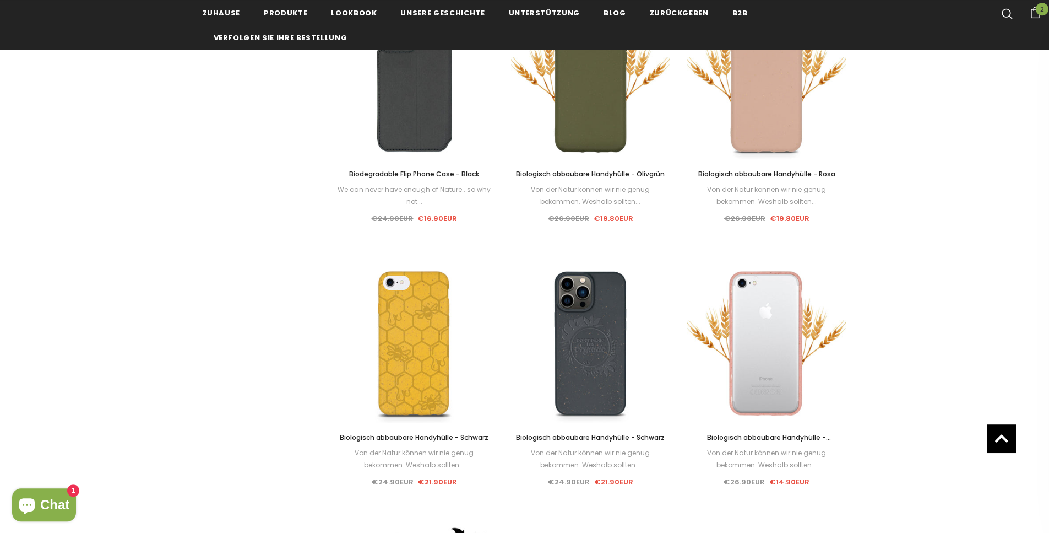
scroll to position [1040, 0]
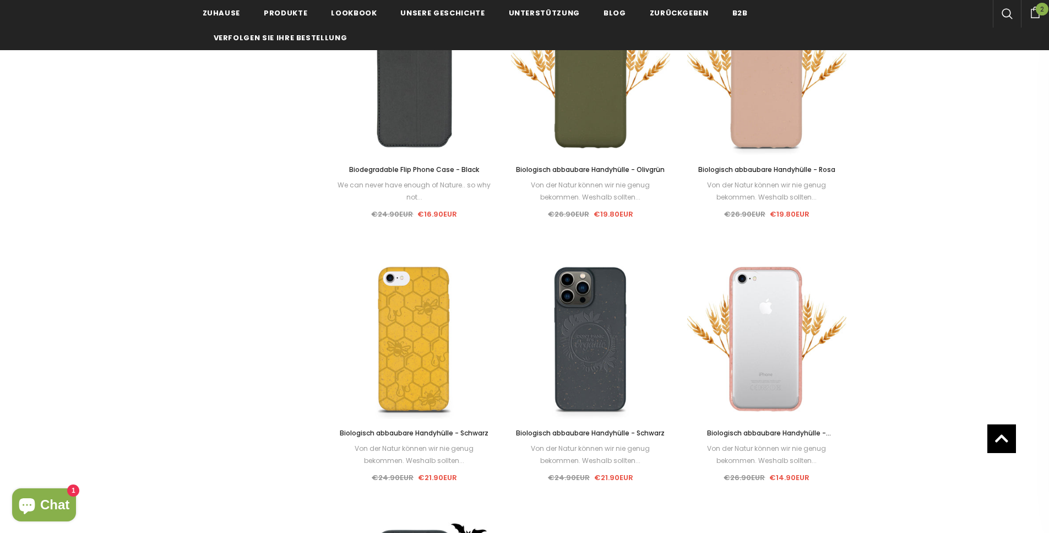
click at [804, 432] on span "Biologisch abbaubare Handyhülle - Transparentes Rosa" at bounding box center [769, 438] width 124 height 21
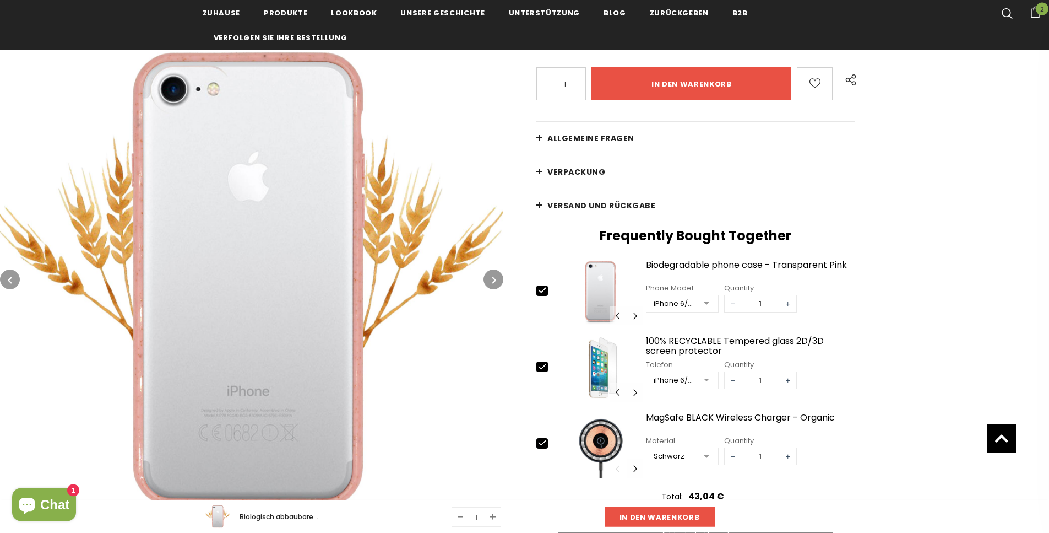
scroll to position [132, 0]
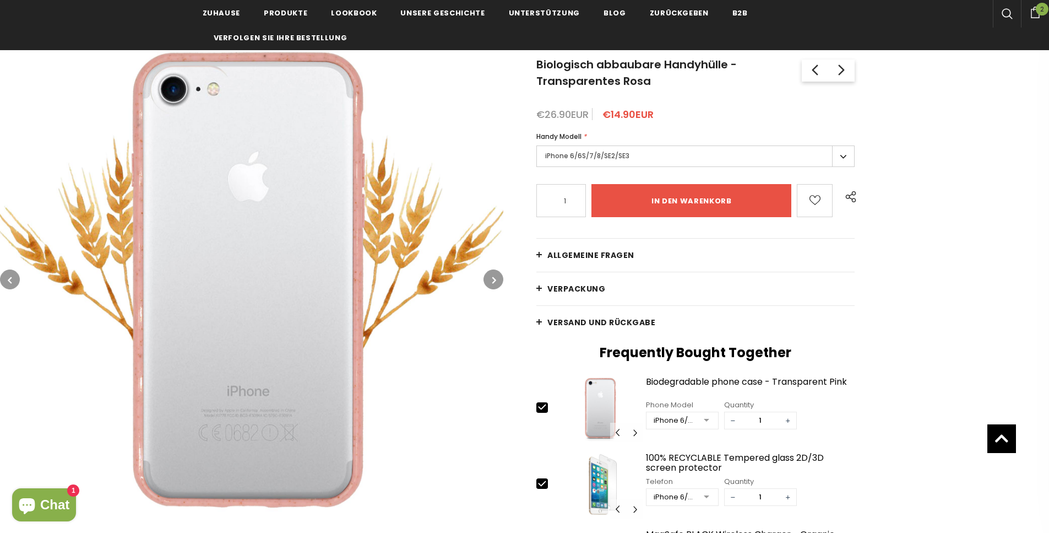
click at [501, 278] on button "button" at bounding box center [494, 279] width 20 height 20
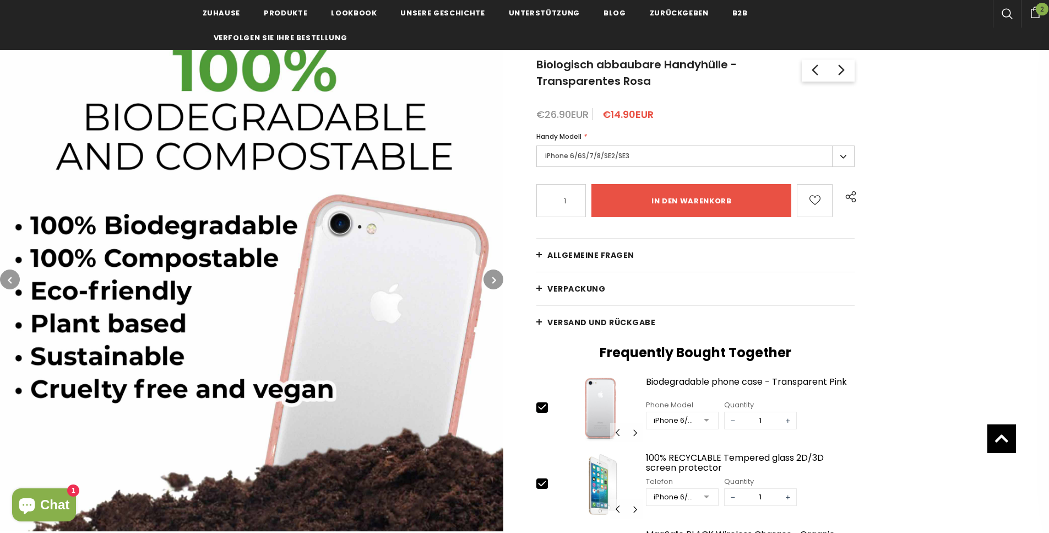
click at [501, 278] on button "button" at bounding box center [494, 279] width 20 height 20
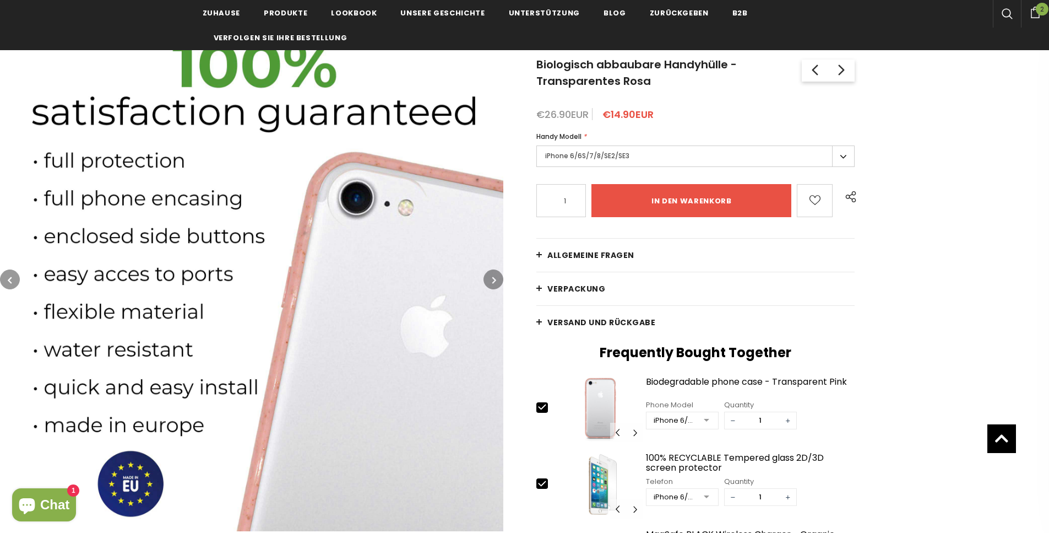
click at [501, 278] on button "button" at bounding box center [494, 279] width 20 height 20
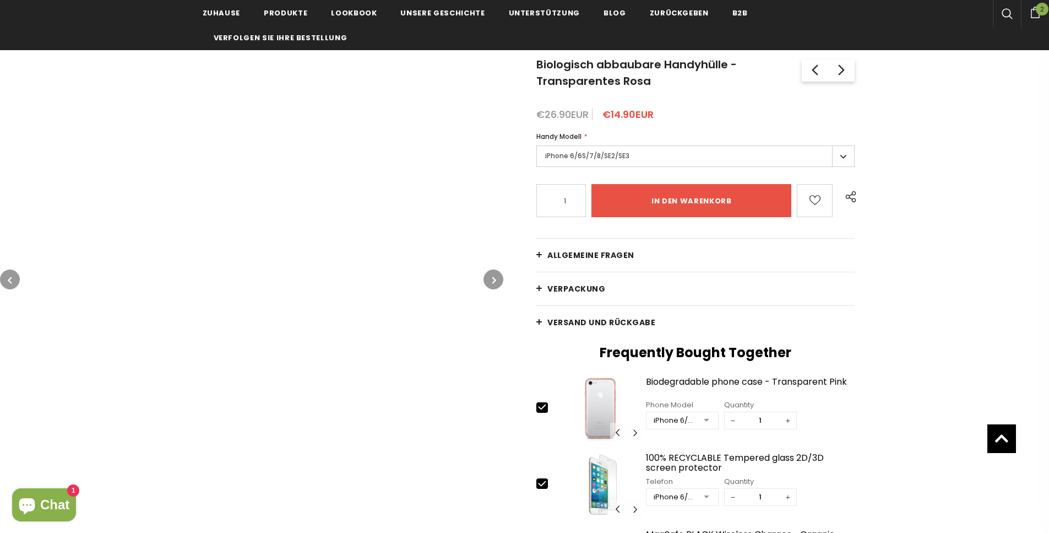
click at [501, 278] on button "button" at bounding box center [494, 279] width 20 height 20
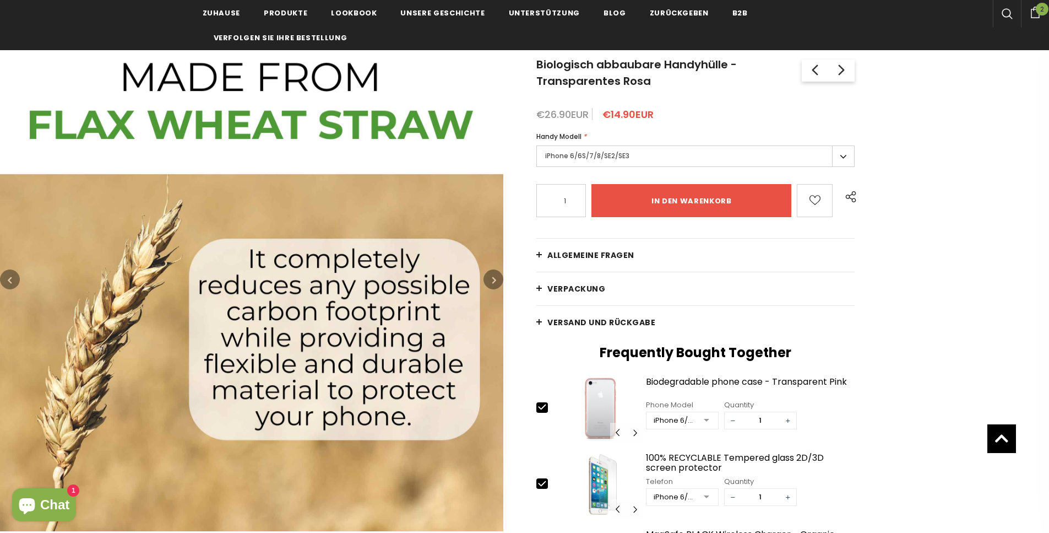
click at [501, 278] on button "button" at bounding box center [494, 279] width 20 height 20
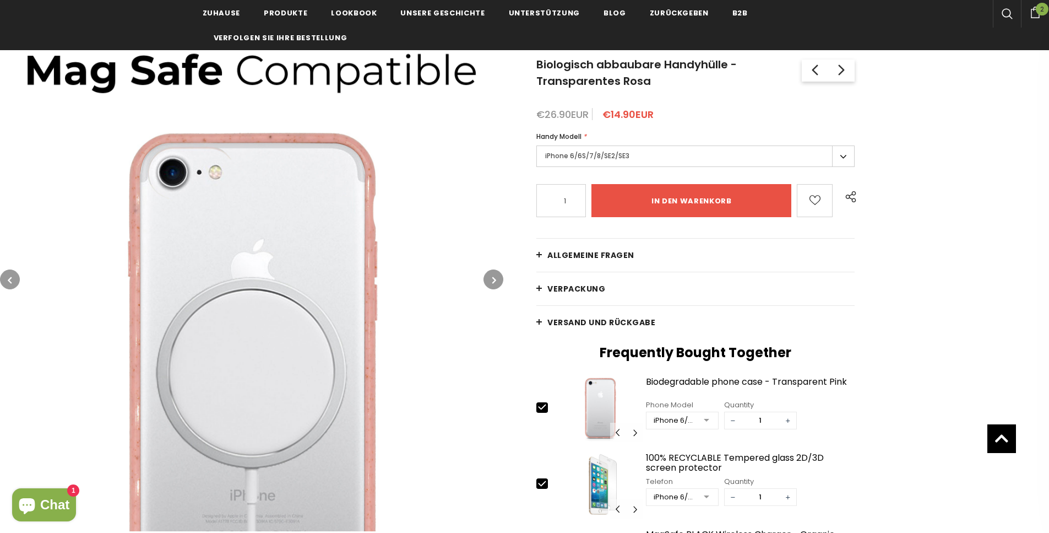
click at [501, 278] on button "button" at bounding box center [494, 279] width 20 height 20
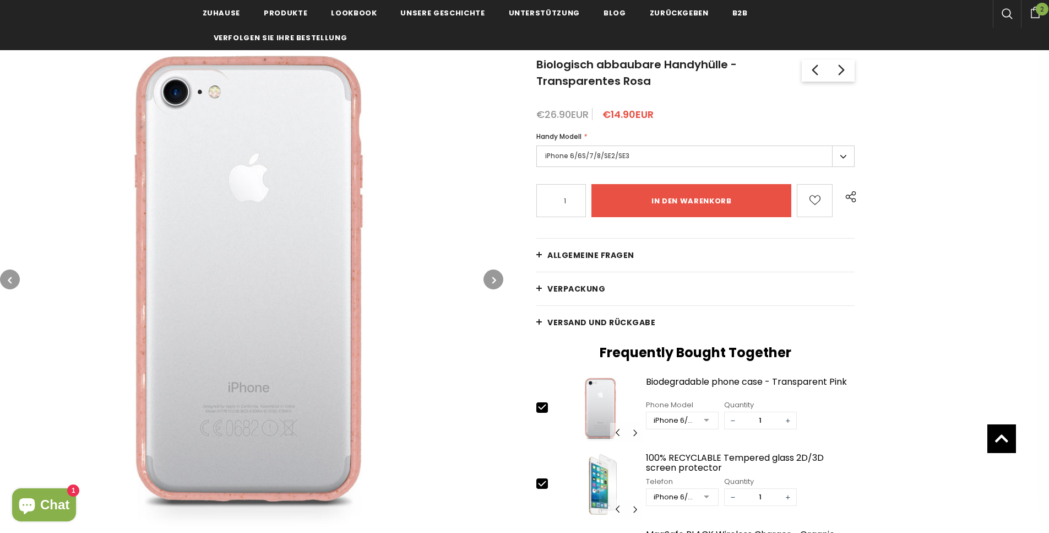
click at [501, 278] on button "button" at bounding box center [494, 279] width 20 height 20
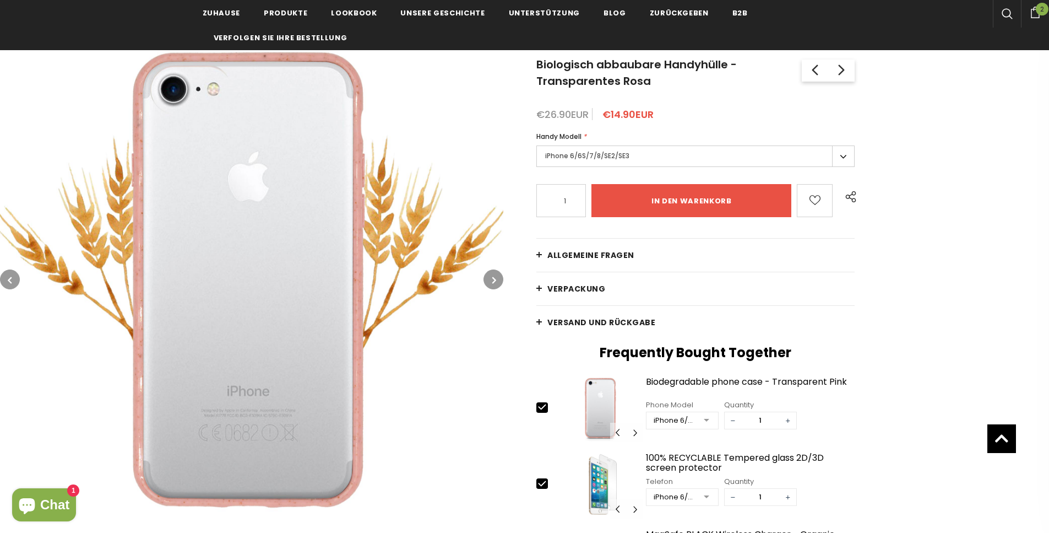
click at [501, 278] on button "button" at bounding box center [494, 279] width 20 height 20
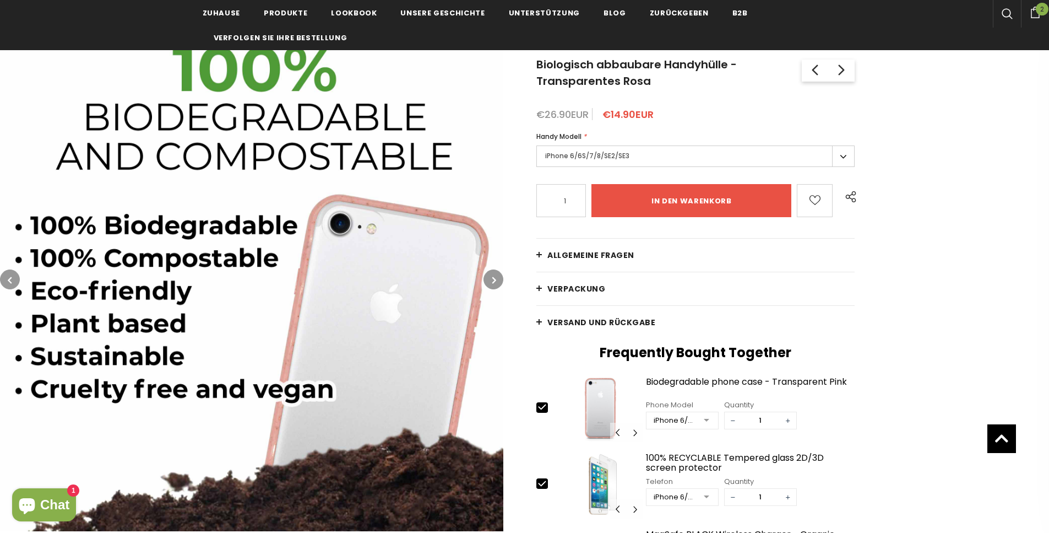
click at [501, 278] on button "button" at bounding box center [494, 279] width 20 height 20
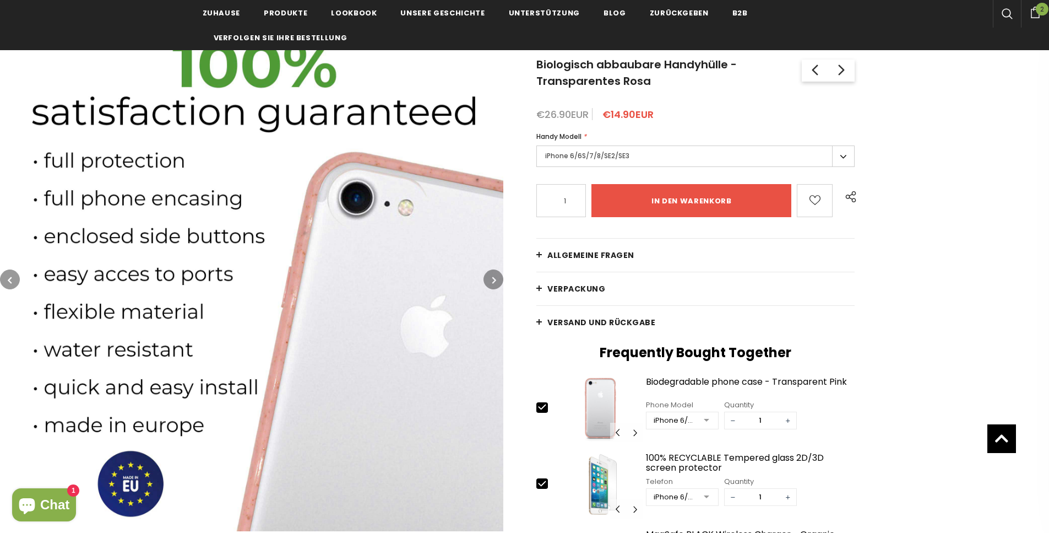
click at [501, 278] on button "button" at bounding box center [494, 279] width 20 height 20
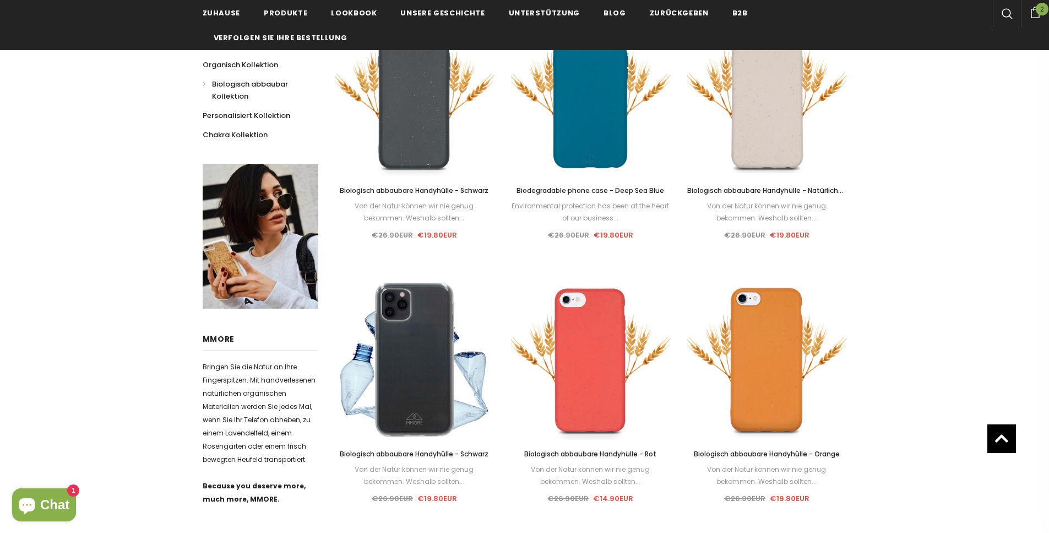
scroll to position [190, 0]
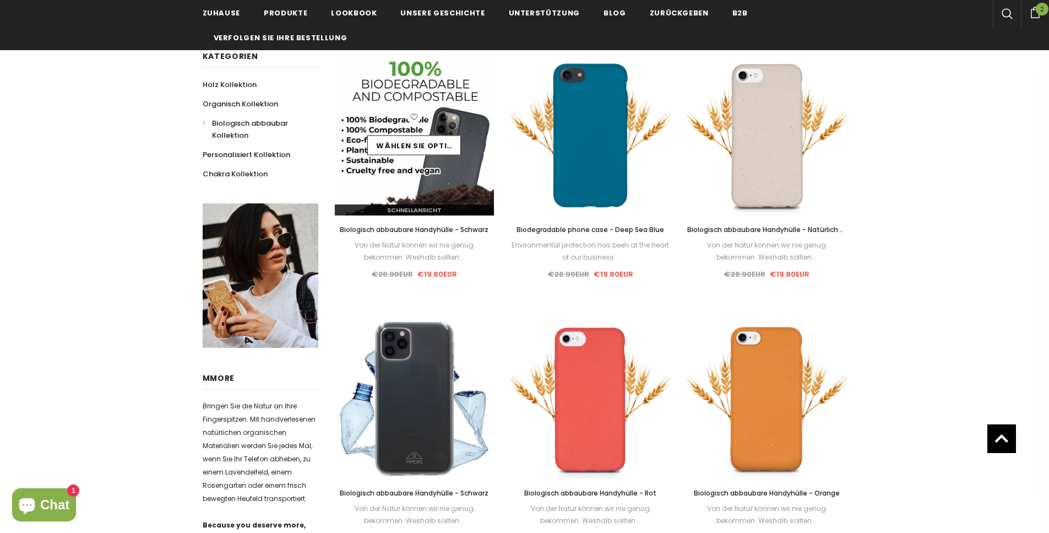
click at [429, 210] on span "Schnellansicht" at bounding box center [414, 209] width 55 height 9
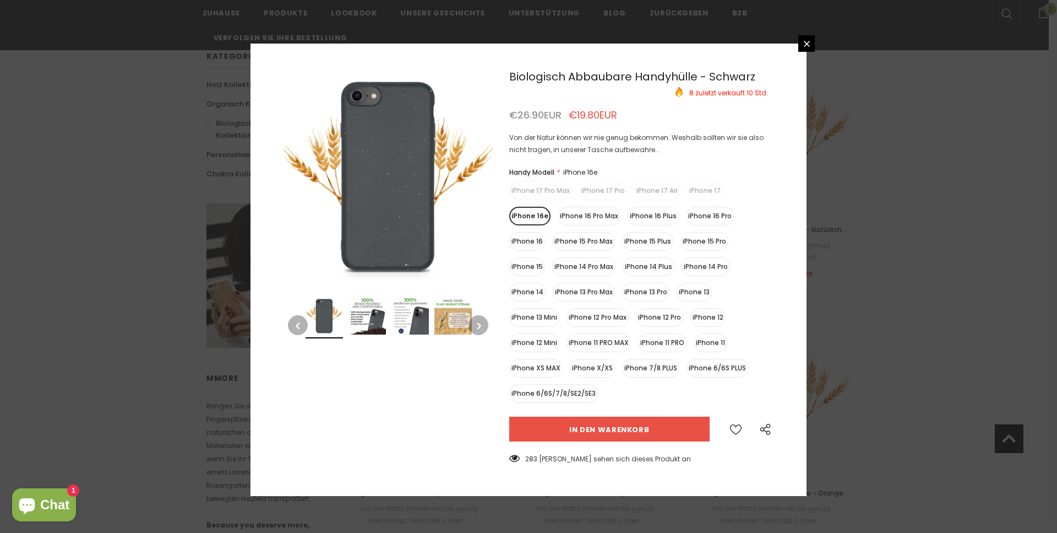
click at [812, 45] on link at bounding box center [807, 43] width 17 height 17
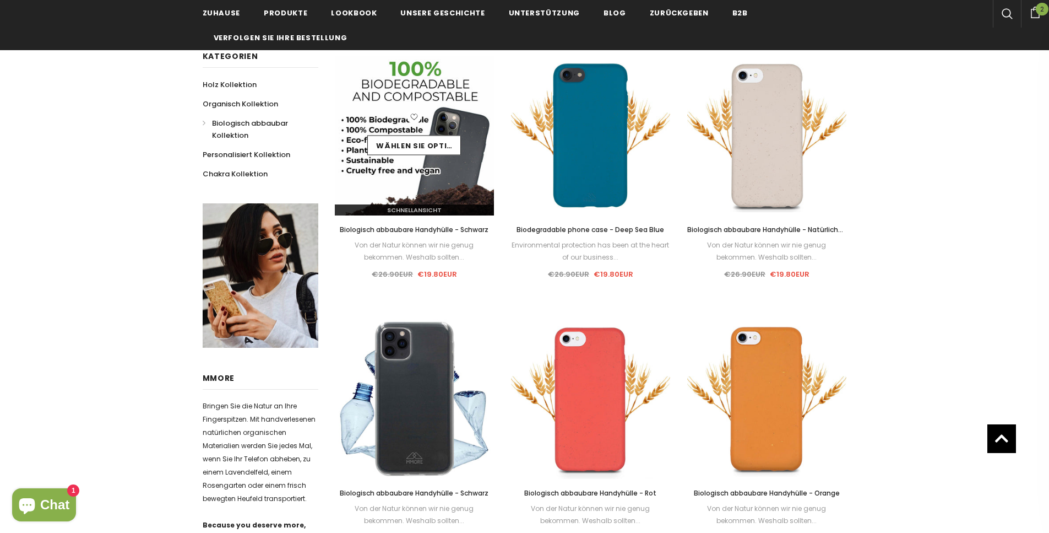
click at [398, 112] on div "Wählen Sie Optionen" at bounding box center [415, 135] width 160 height 52
click at [416, 84] on img at bounding box center [415, 136] width 160 height 160
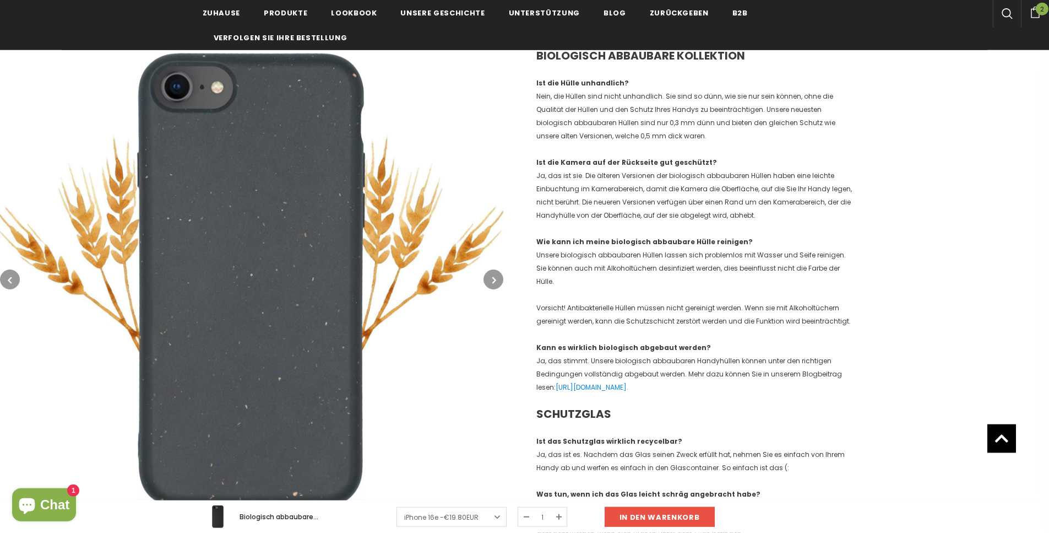
scroll to position [1084, 0]
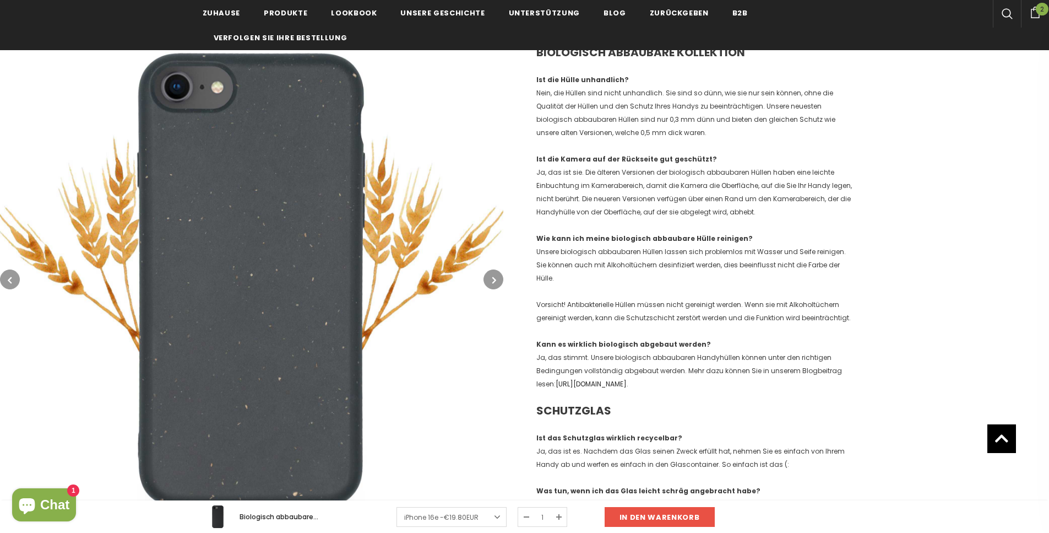
click at [595, 379] on span "https://www.mmore.net/blogs/news/biodegradable-cases" at bounding box center [591, 383] width 71 height 9
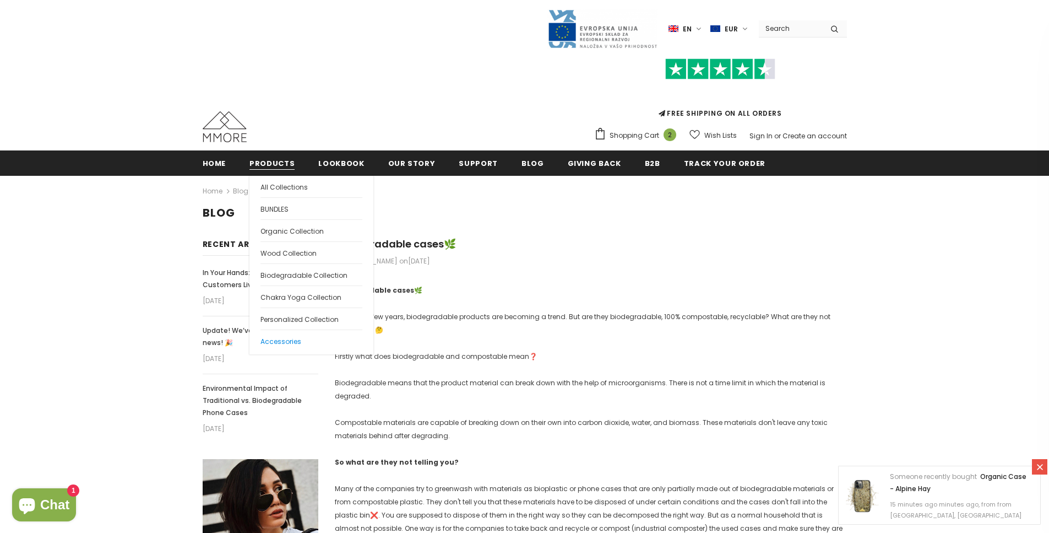
click at [295, 345] on span "Accessories" at bounding box center [281, 341] width 41 height 9
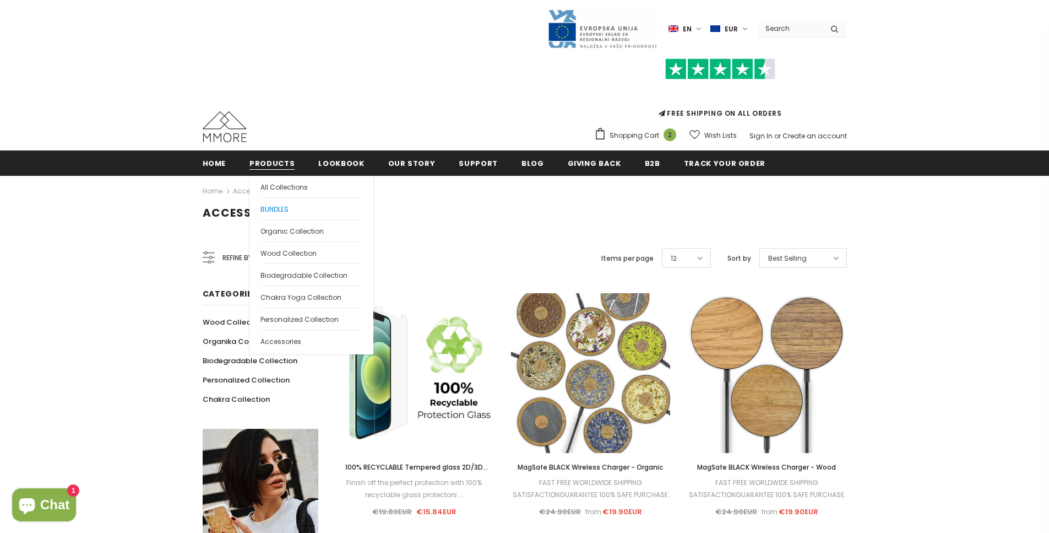
click at [269, 210] on span "BUNDLES" at bounding box center [275, 208] width 28 height 9
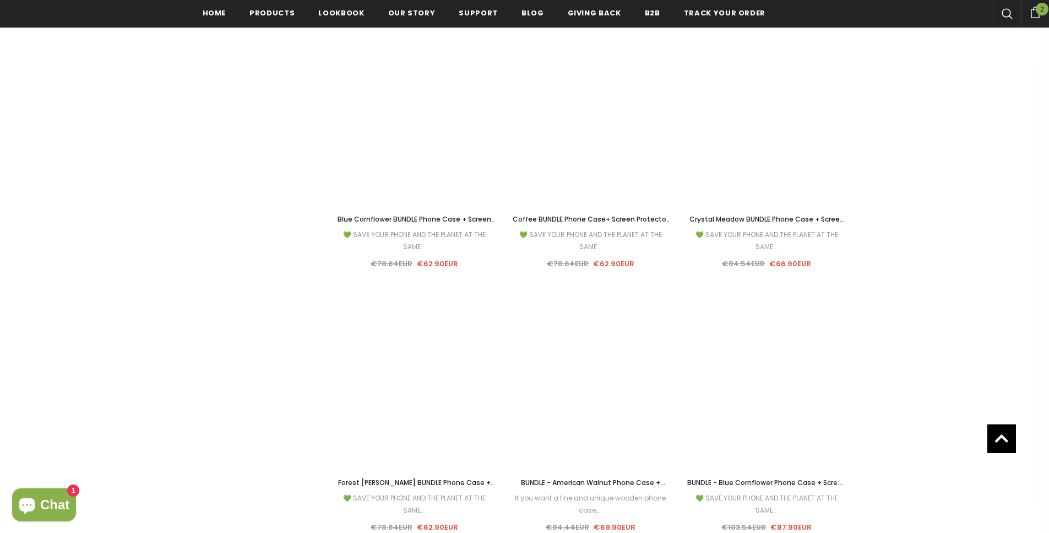
scroll to position [1259, 0]
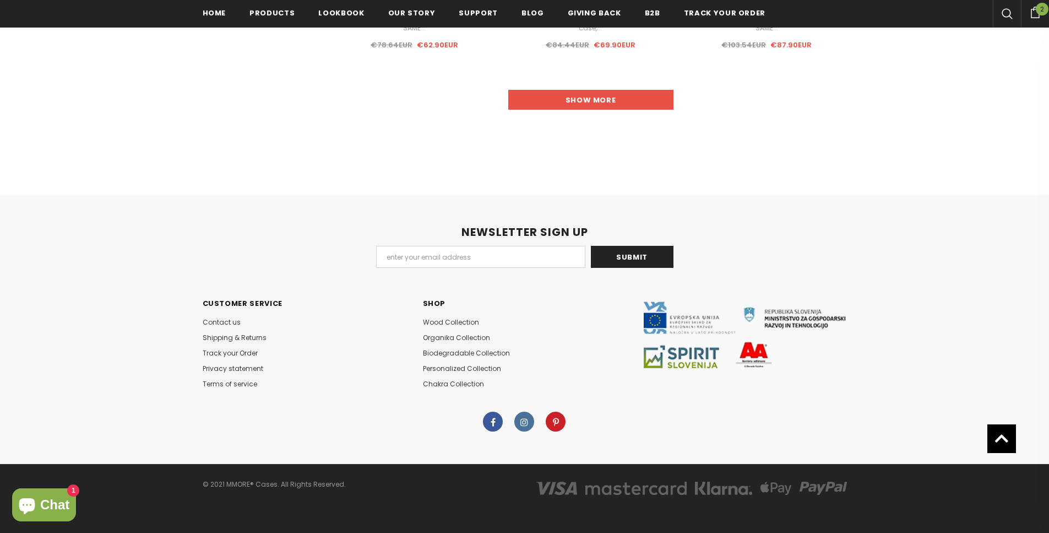
click at [543, 106] on link "Show more" at bounding box center [590, 100] width 165 height 20
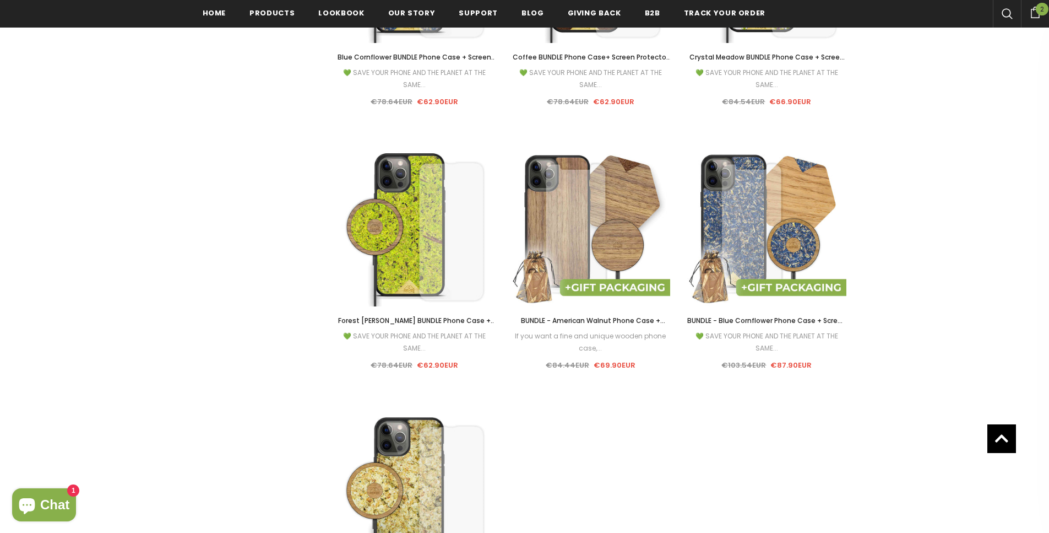
scroll to position [933, 0]
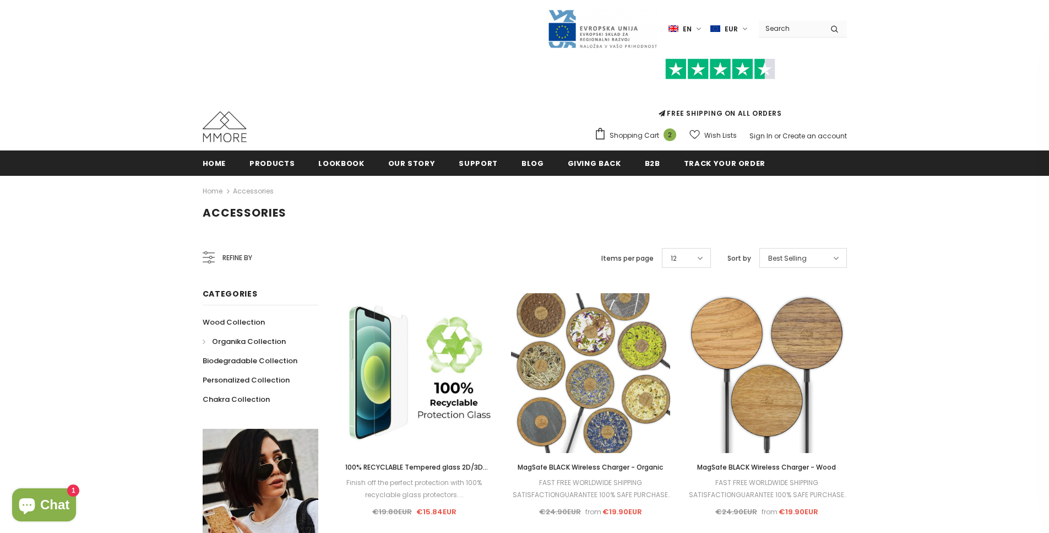
click at [217, 345] on span "Organika Collection" at bounding box center [249, 341] width 74 height 10
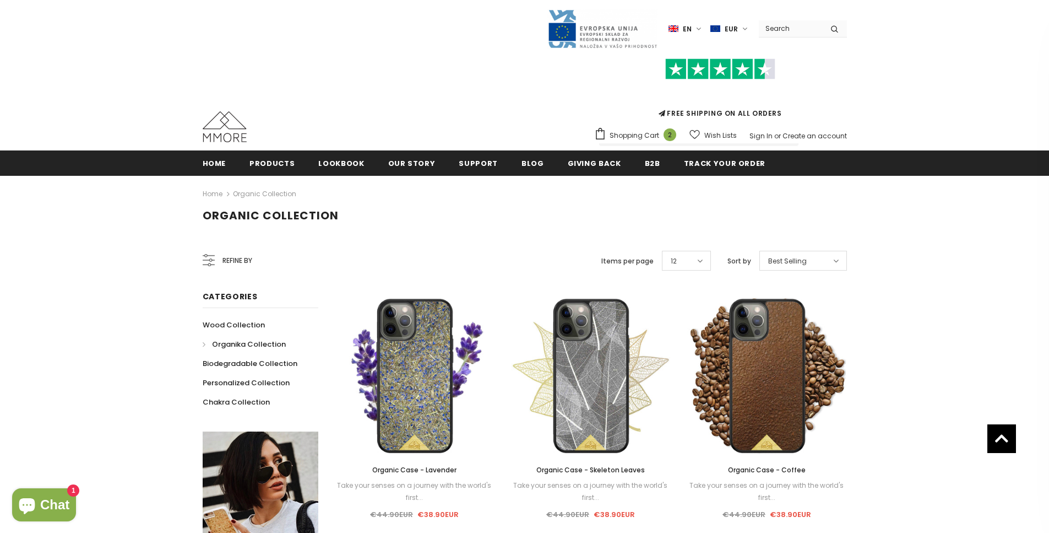
click at [1039, 13] on div "Trending iPhone [GEOGRAPHIC_DATA]" at bounding box center [524, 75] width 1049 height 150
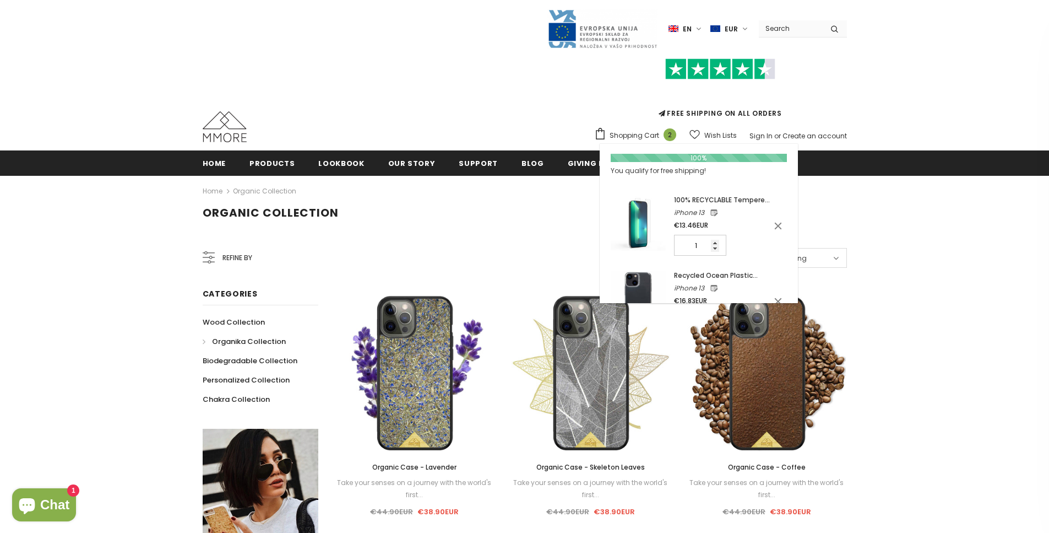
click at [652, 132] on span "Shopping Cart" at bounding box center [635, 135] width 50 height 11
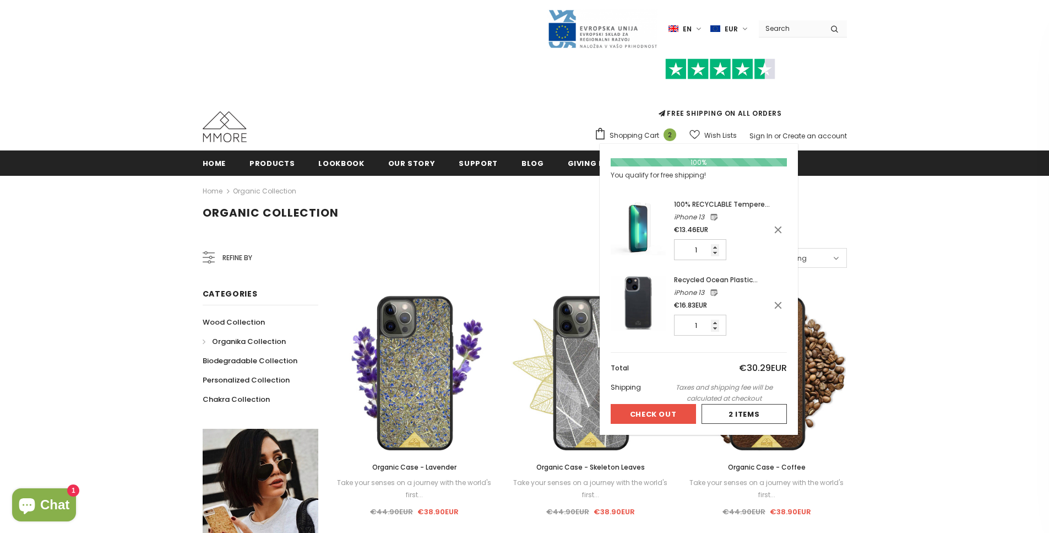
click at [661, 409] on button "Check Out" at bounding box center [653, 414] width 85 height 20
